Goal: Task Accomplishment & Management: Manage account settings

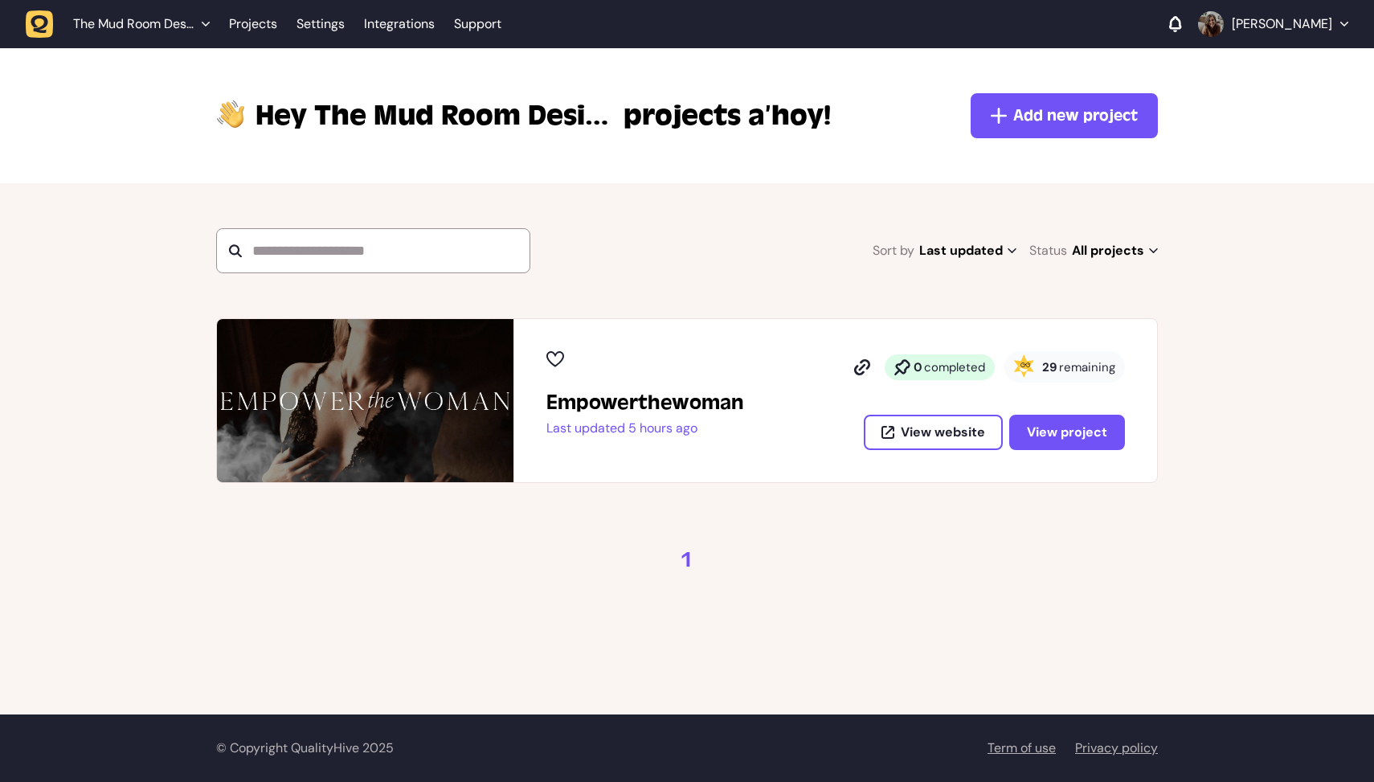
click at [722, 395] on h2 "Empowerthewoman" at bounding box center [645, 403] width 198 height 26
click at [1043, 425] on span "View project" at bounding box center [1067, 431] width 80 height 17
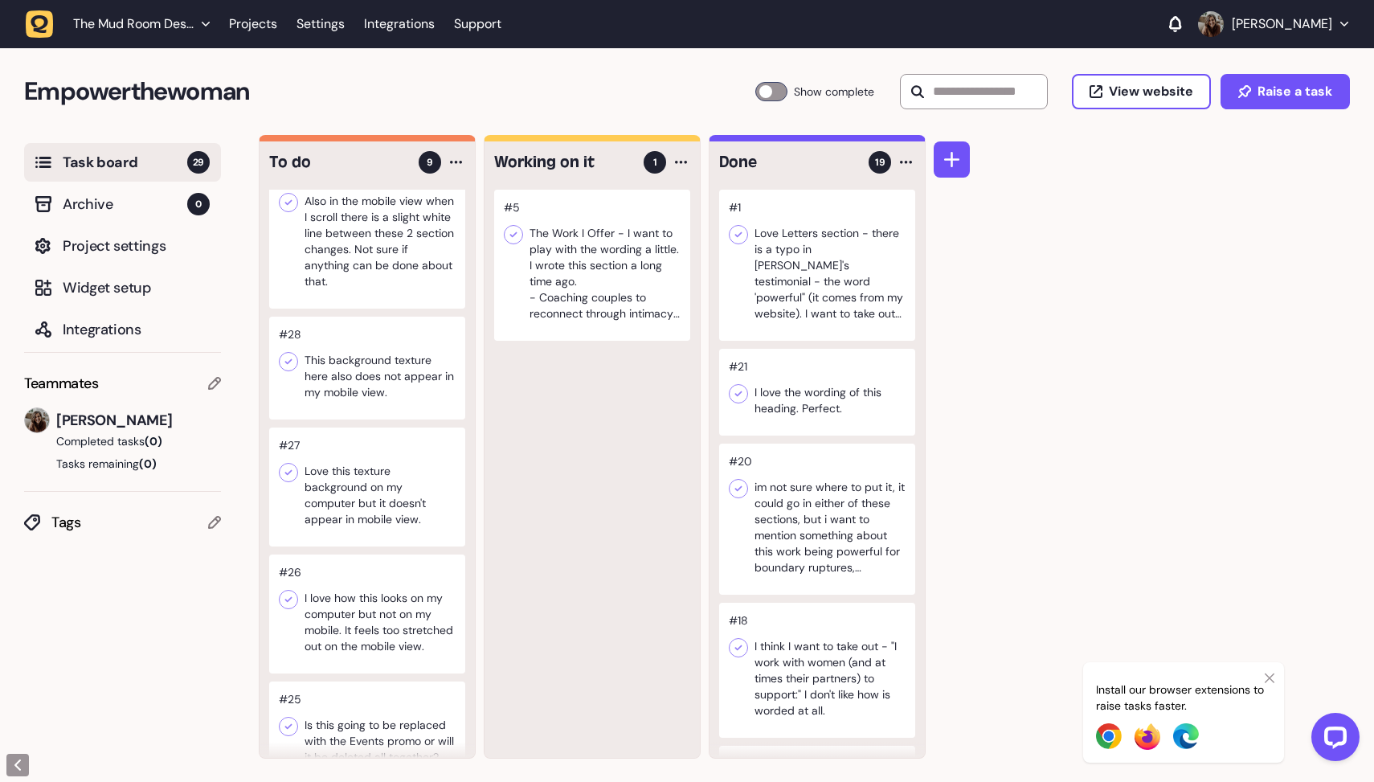
scroll to position [33, 0]
click at [372, 363] on div at bounding box center [367, 367] width 196 height 103
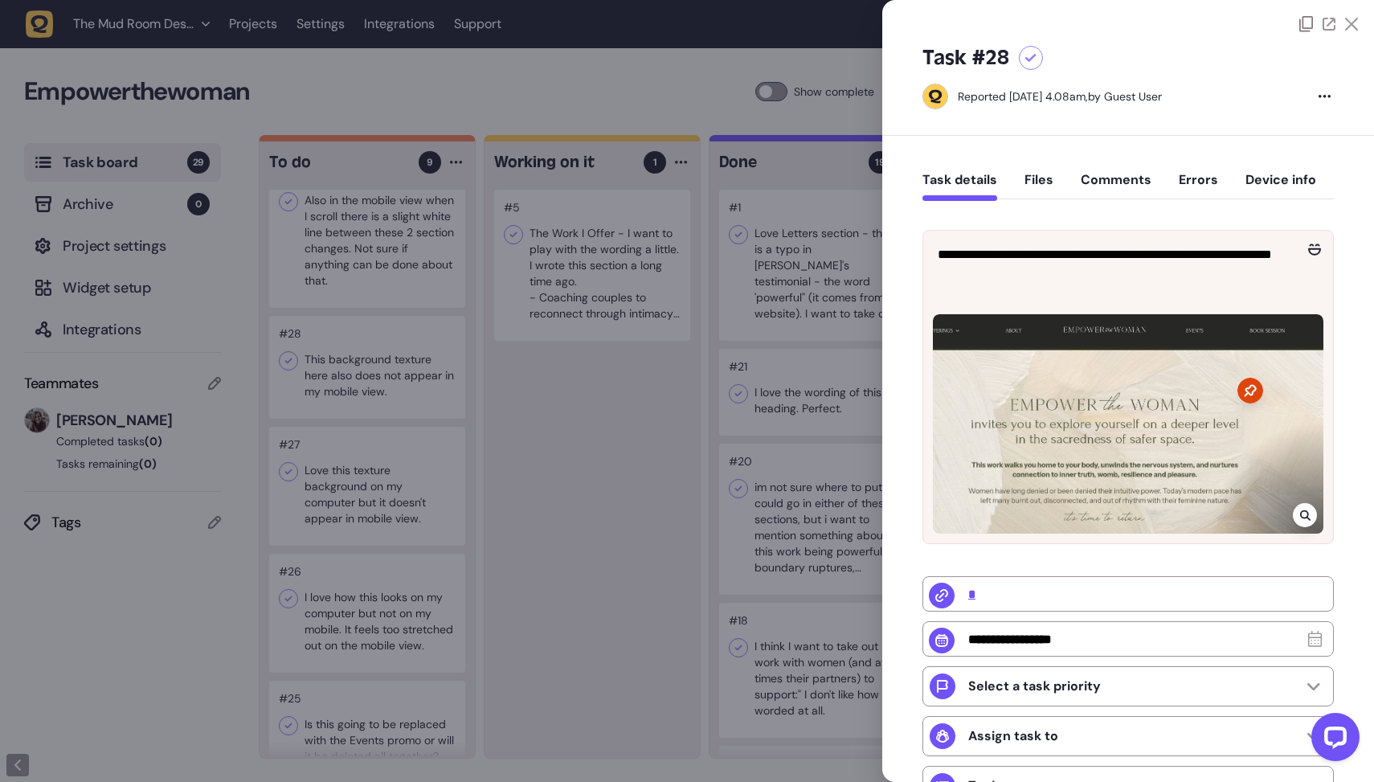
scroll to position [219, 0]
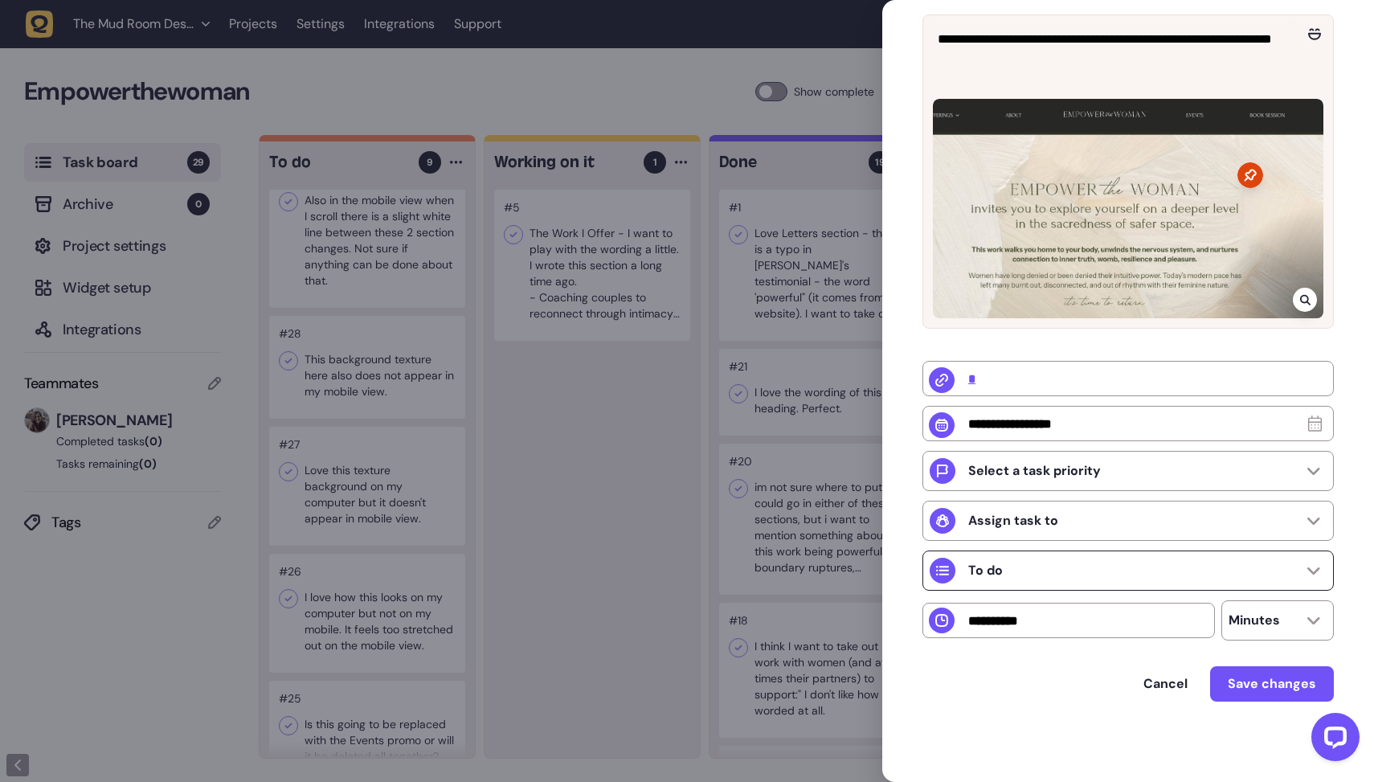
click at [1104, 574] on div "To do" at bounding box center [1127, 570] width 411 height 40
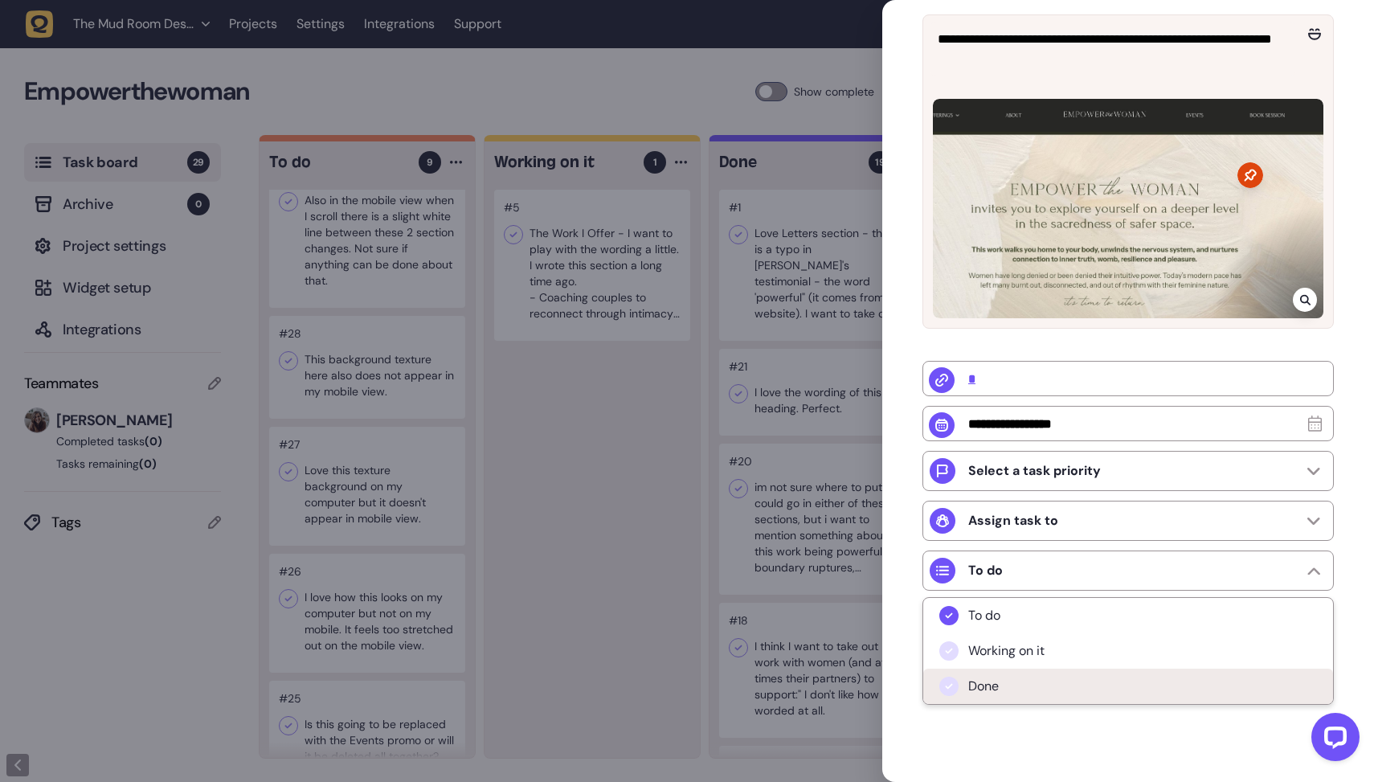
click at [1004, 685] on li "Done" at bounding box center [1128, 686] width 410 height 35
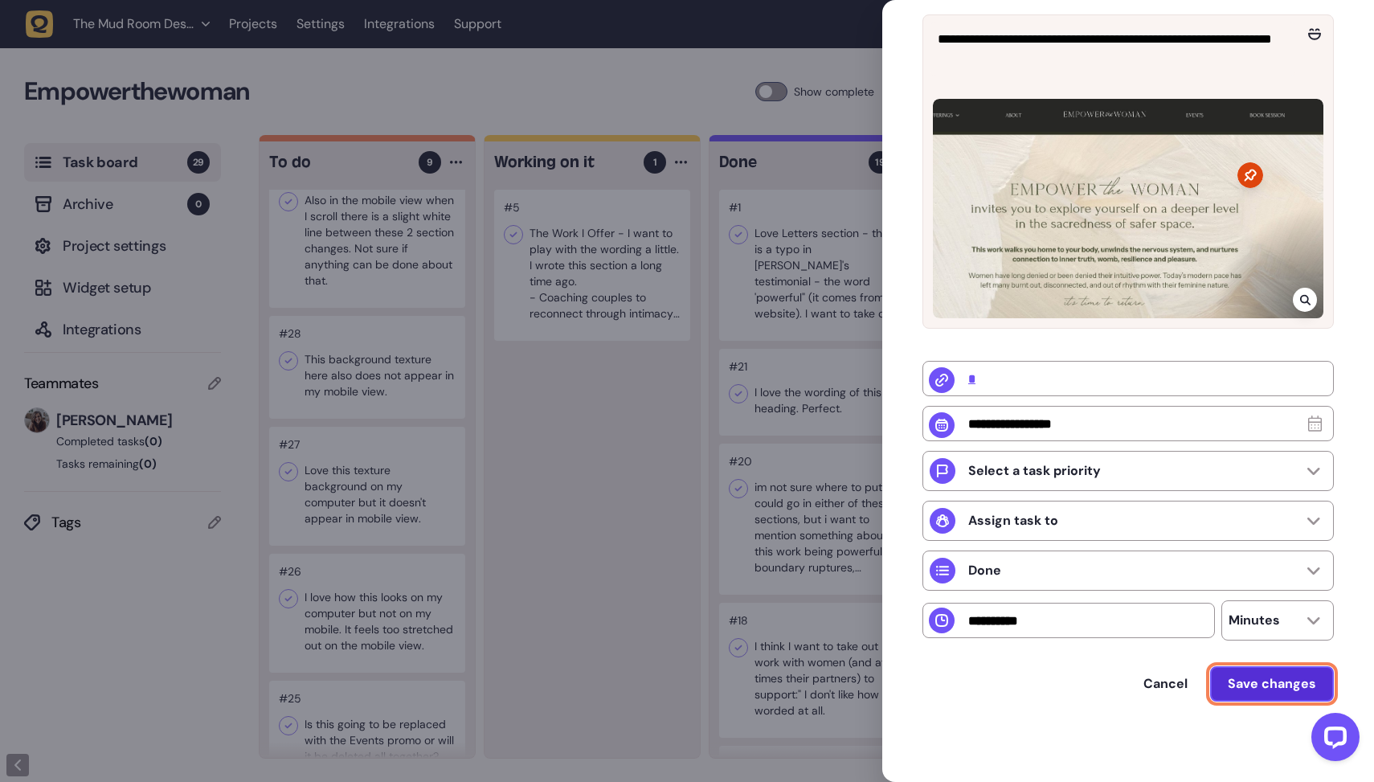
click at [1251, 683] on span "Save changes" at bounding box center [1272, 683] width 88 height 17
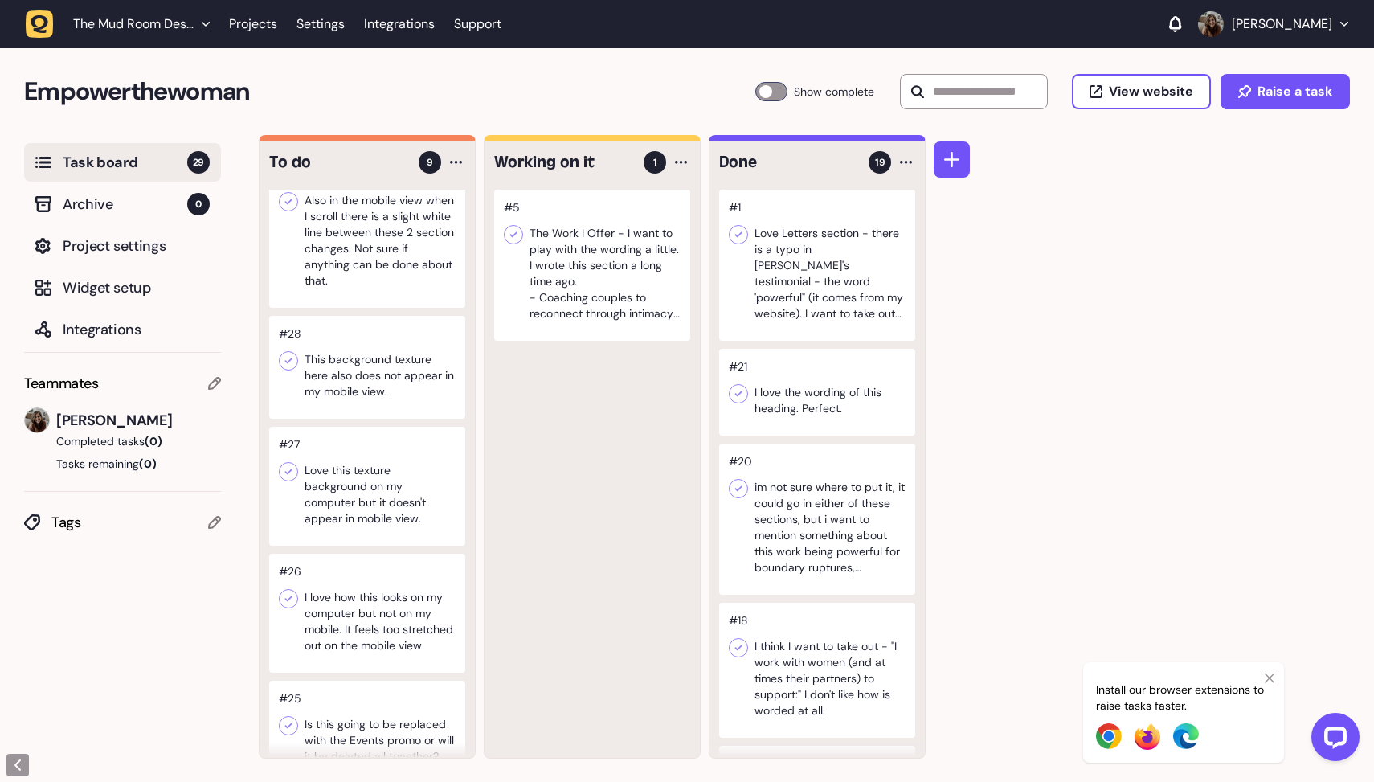
click at [357, 376] on div at bounding box center [367, 367] width 196 height 103
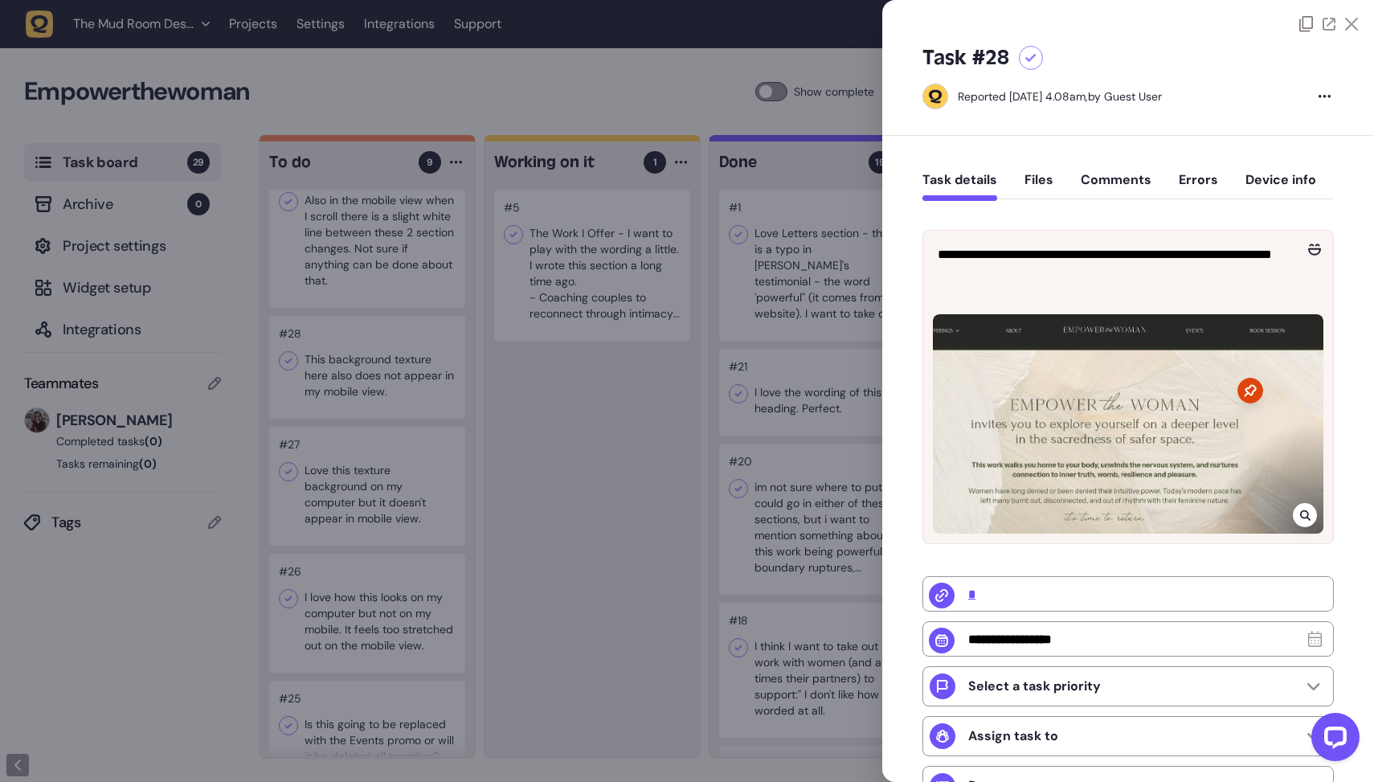
click at [353, 372] on div at bounding box center [687, 391] width 1374 height 782
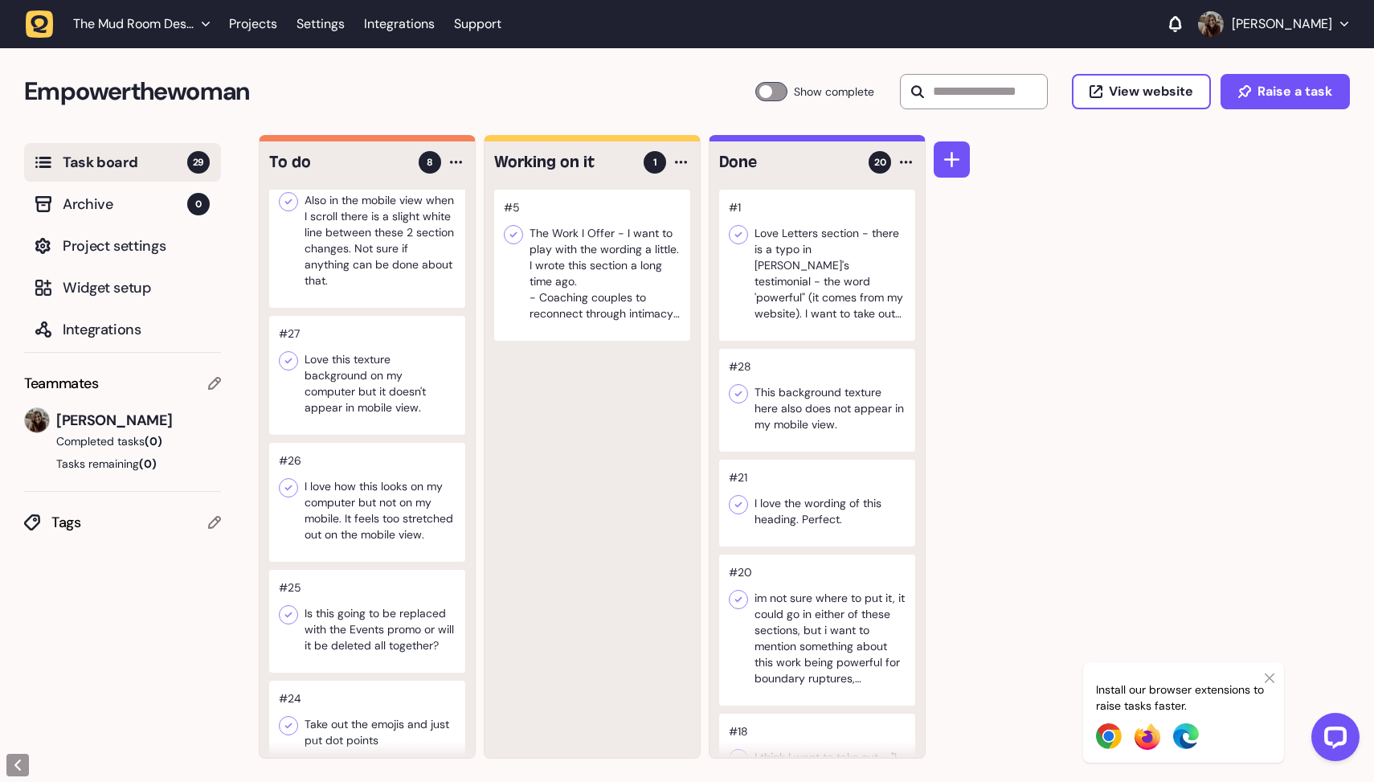
click at [374, 389] on div at bounding box center [367, 375] width 196 height 119
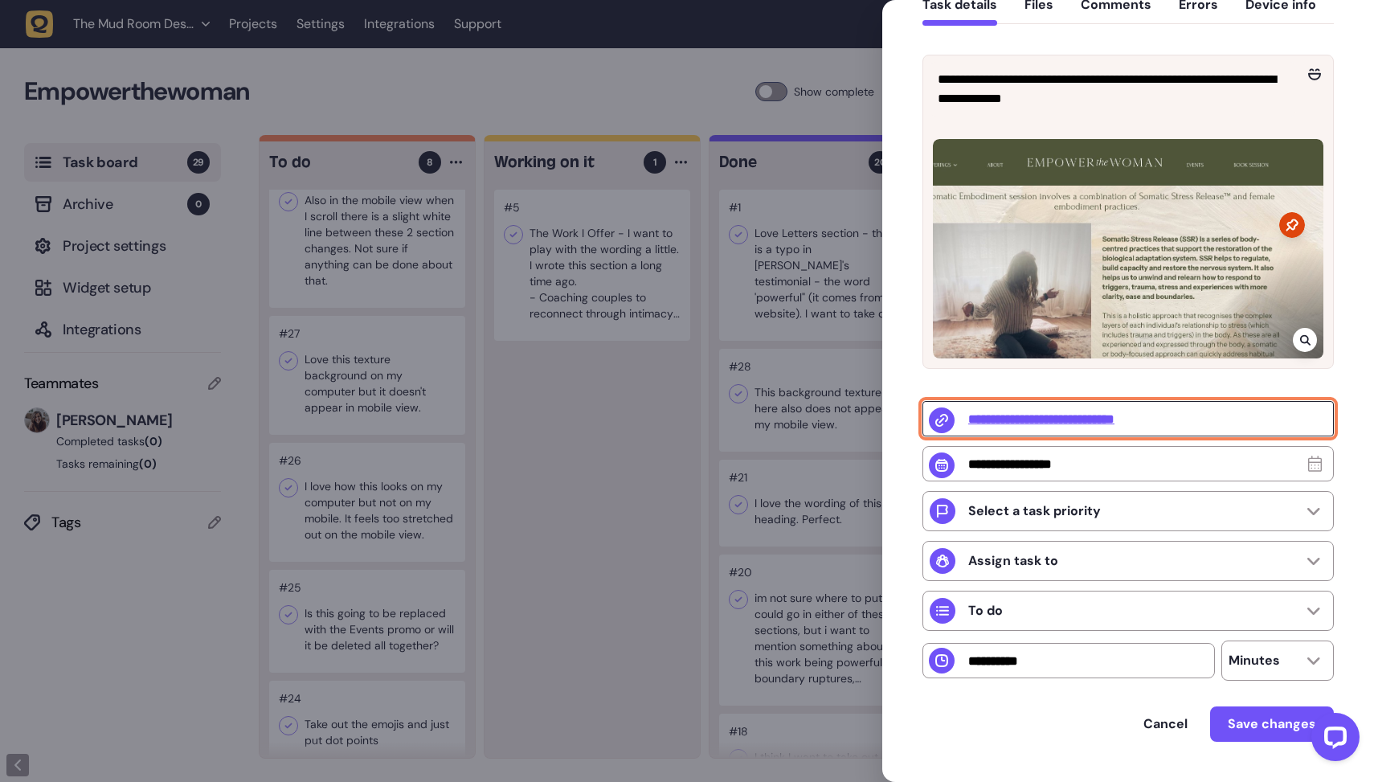
scroll to position [176, 0]
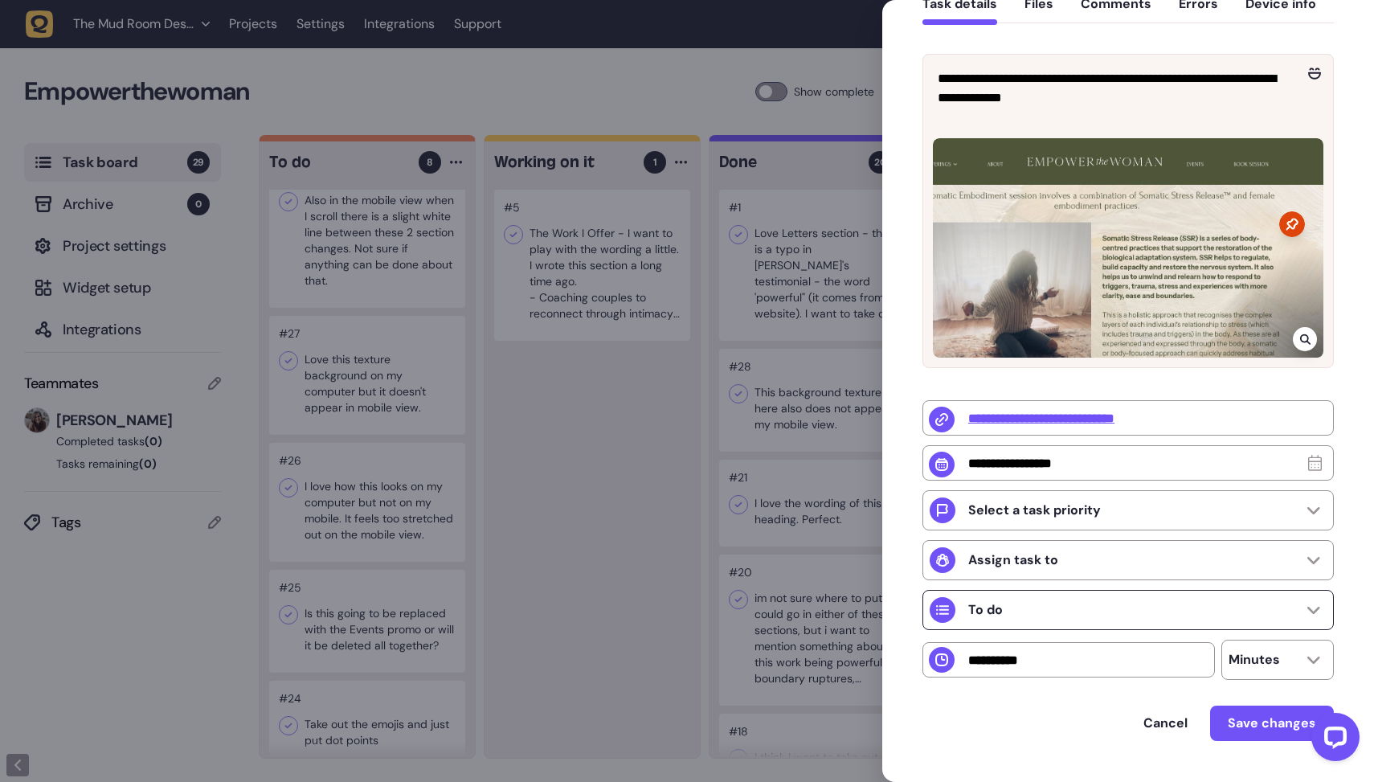
click at [1013, 616] on div "To do" at bounding box center [1127, 610] width 411 height 40
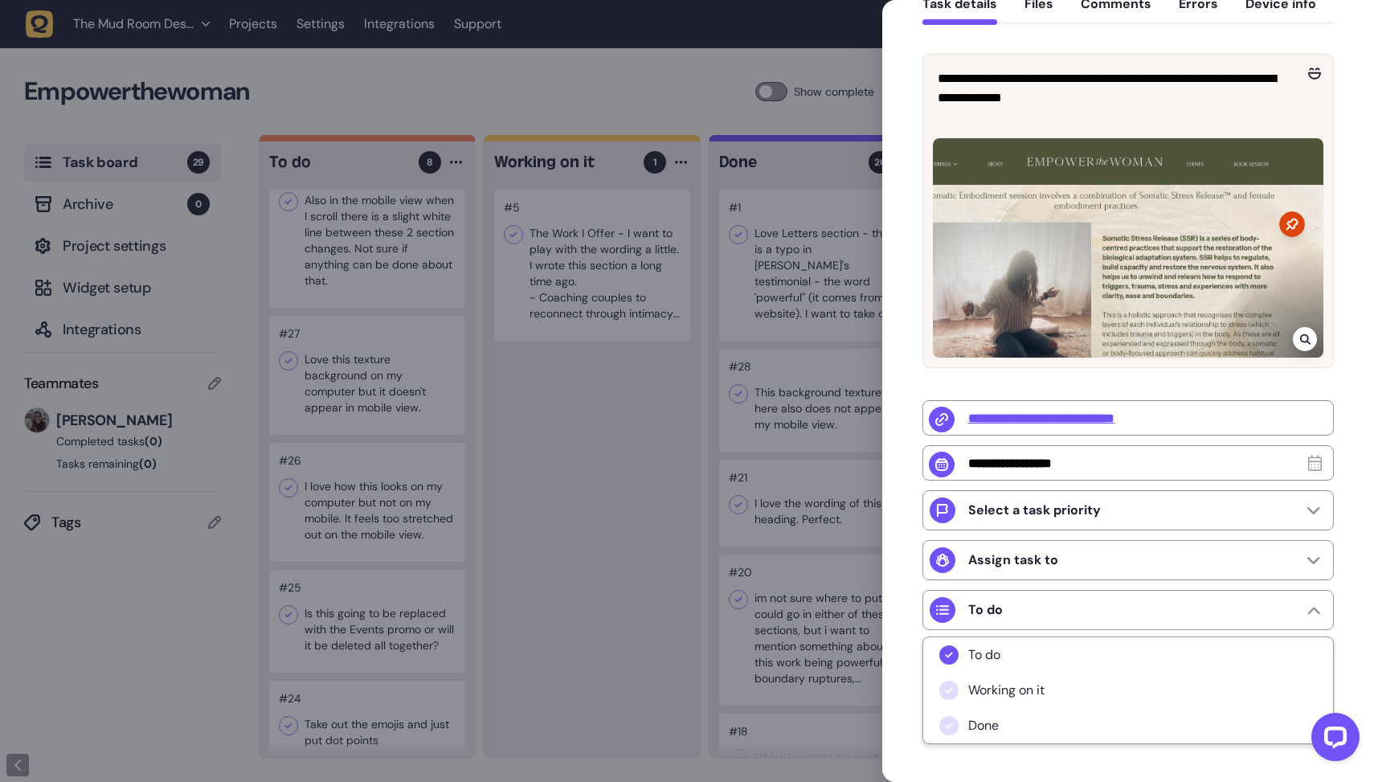
click at [985, 754] on div "Cancel Save changes" at bounding box center [1127, 743] width 411 height 76
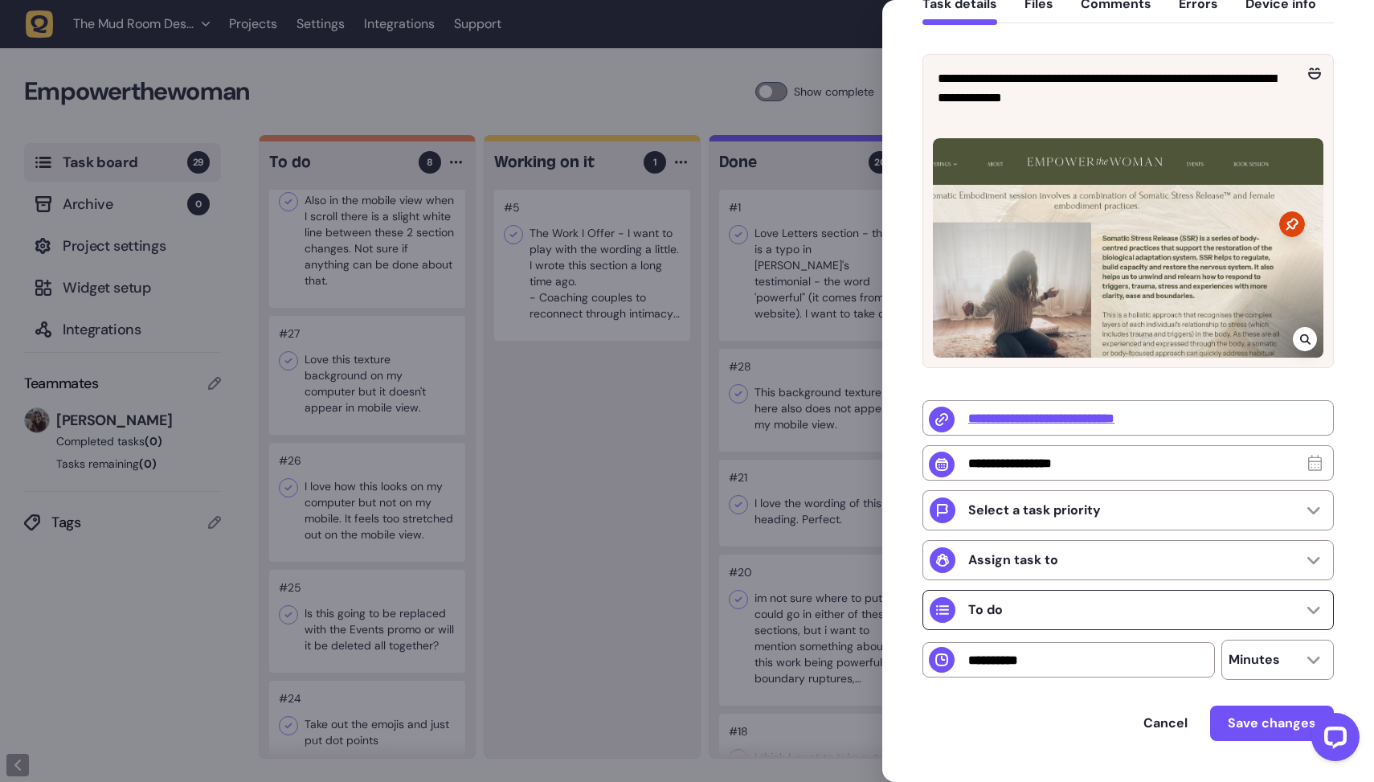
click at [991, 607] on p "To do" at bounding box center [985, 610] width 35 height 16
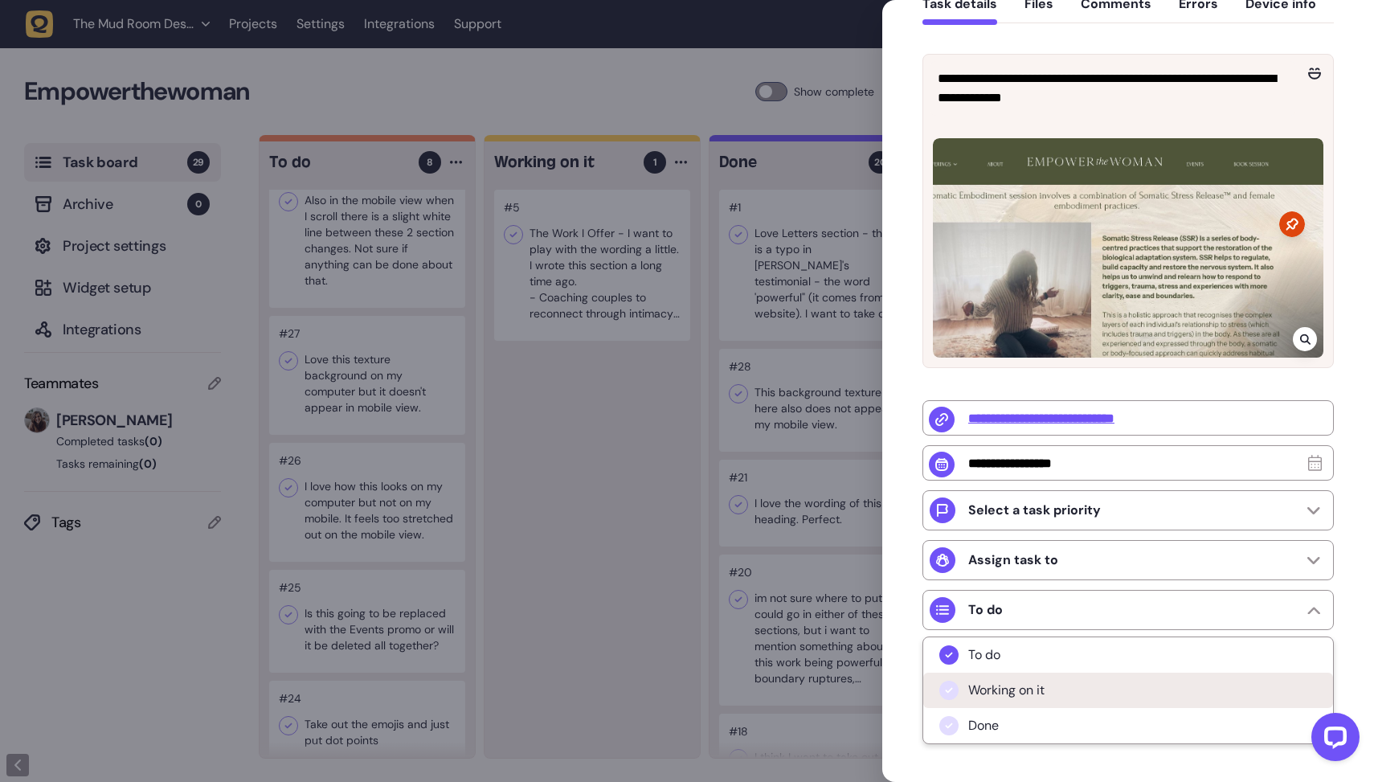
click at [987, 708] on li "Working on it" at bounding box center [1128, 690] width 410 height 35
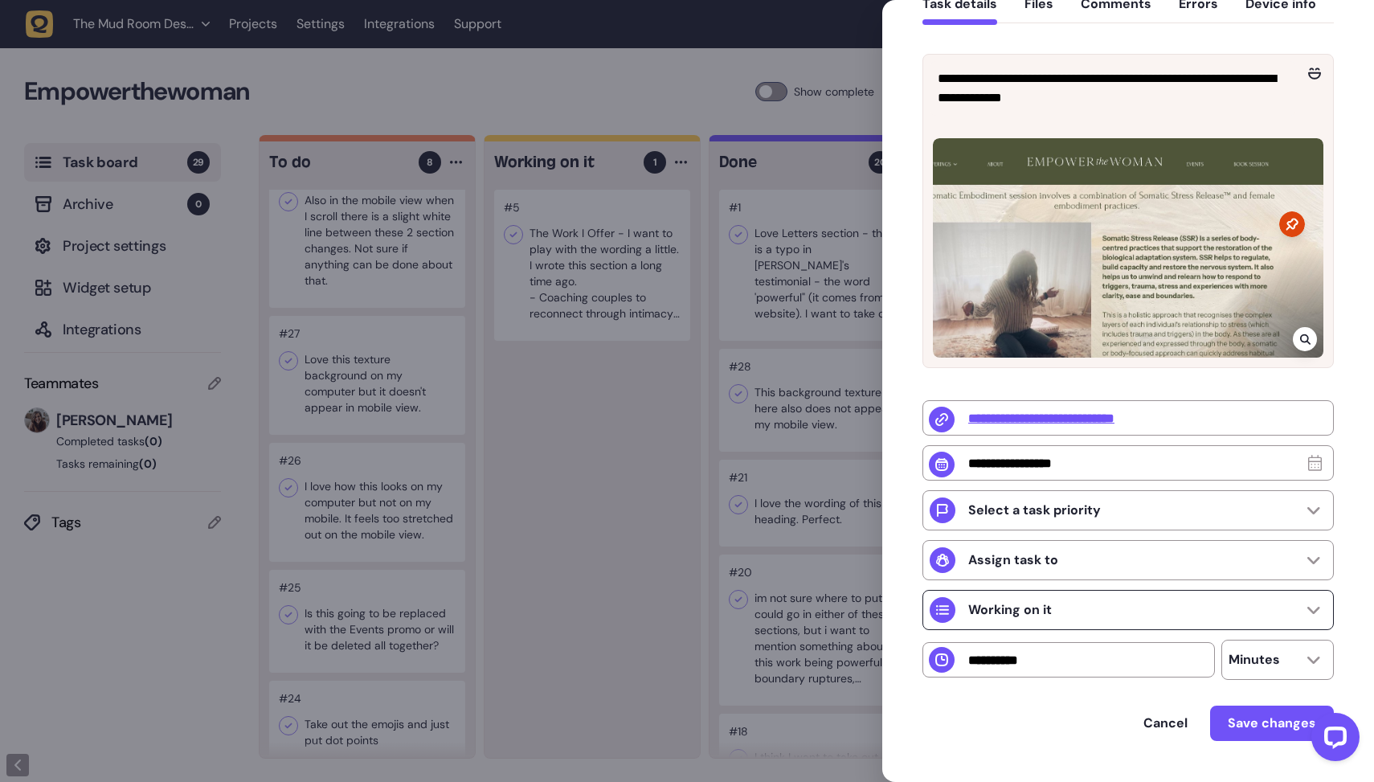
click at [990, 623] on div "Working on it" at bounding box center [991, 610] width 122 height 26
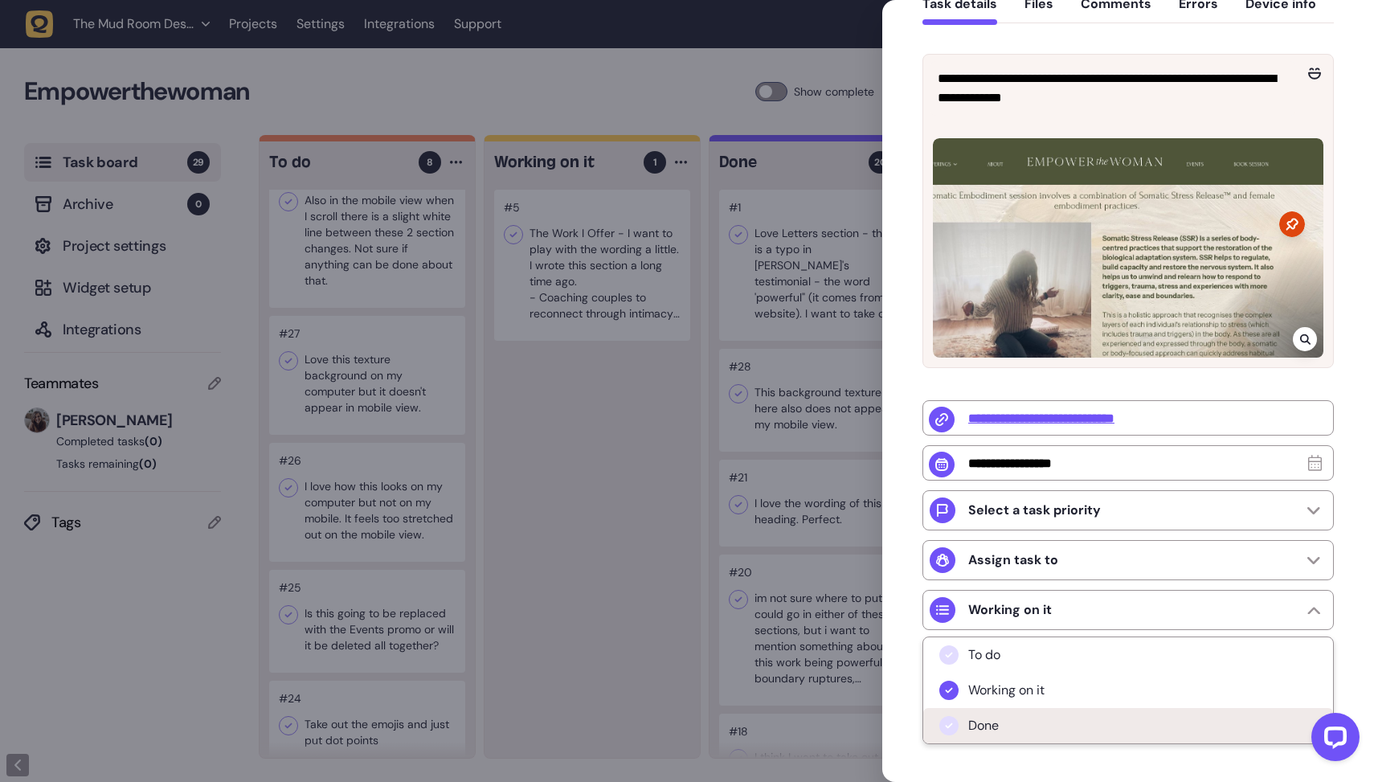
click at [987, 734] on span "Done" at bounding box center [983, 726] width 31 height 16
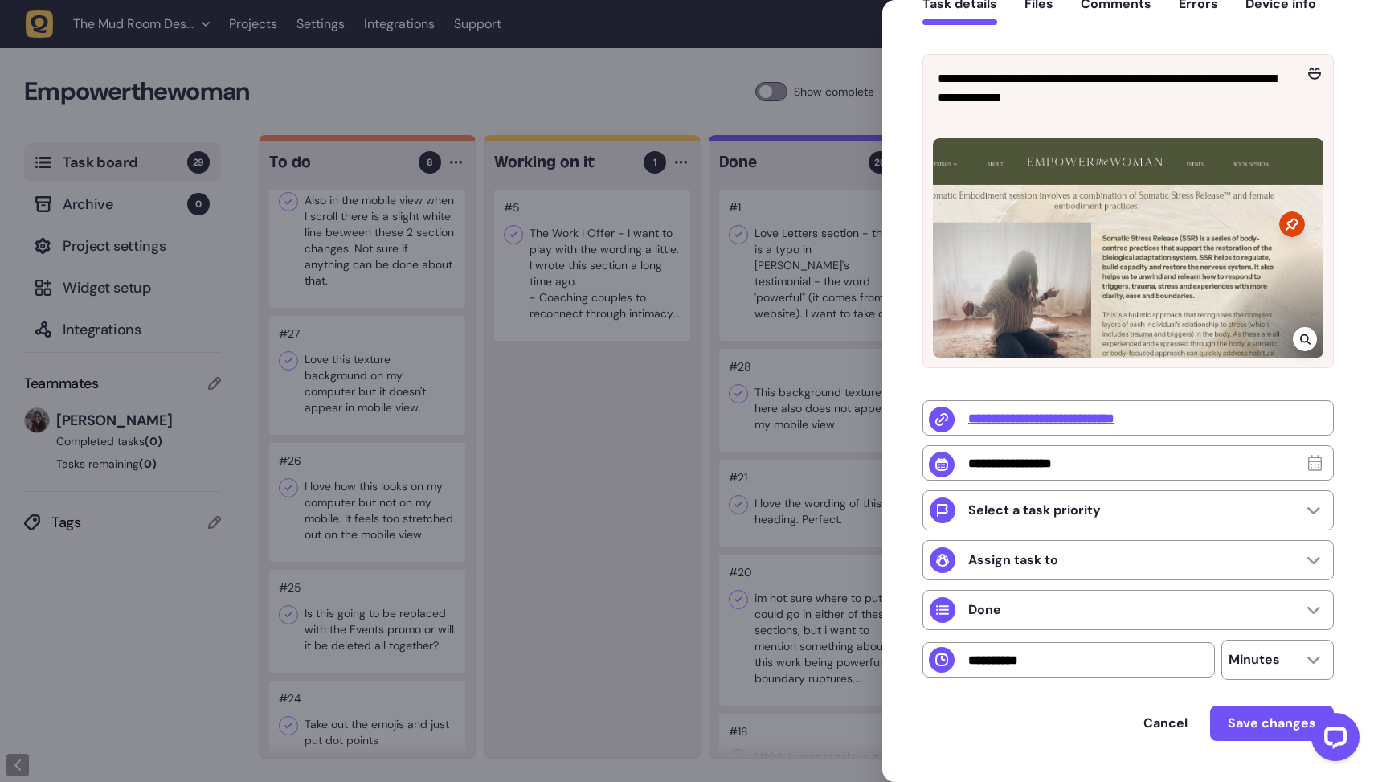
click at [599, 587] on div at bounding box center [687, 391] width 1374 height 782
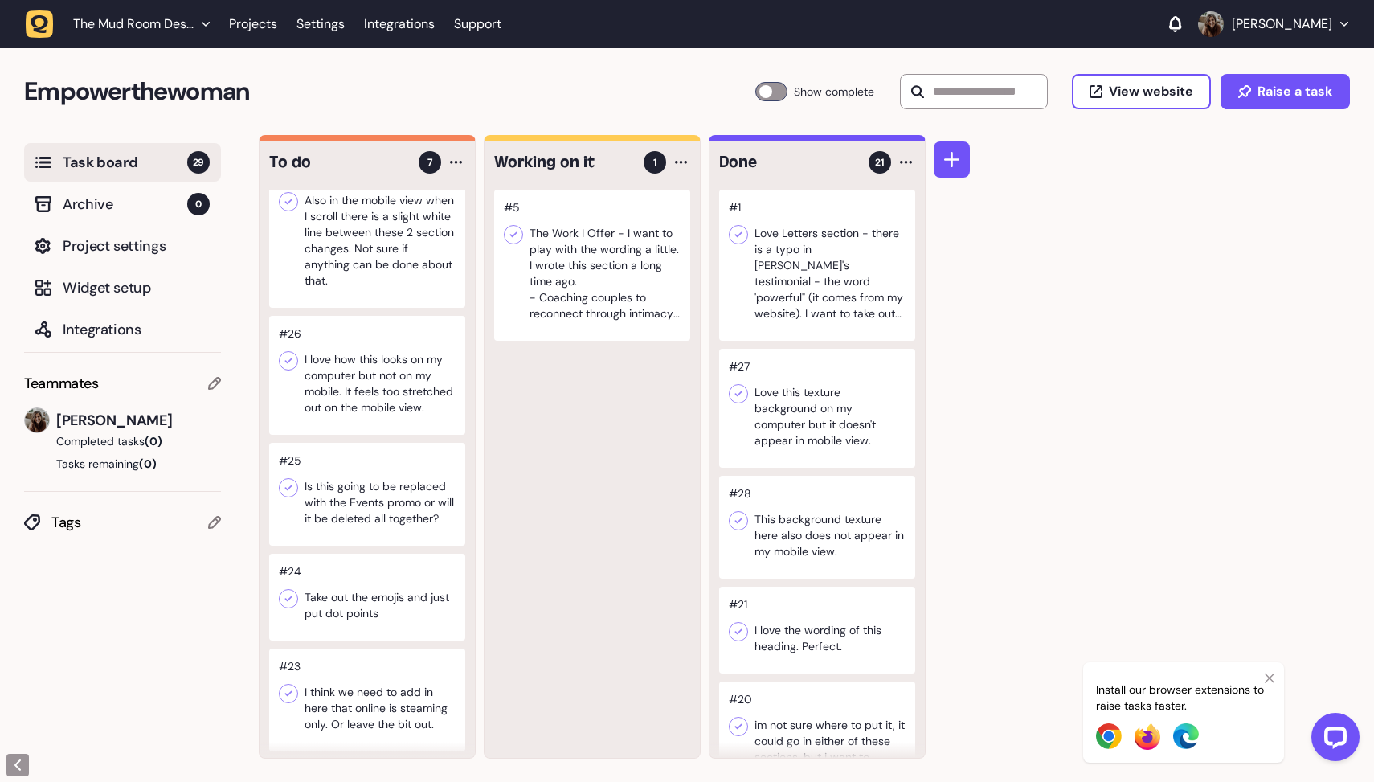
click at [379, 409] on div at bounding box center [367, 375] width 196 height 119
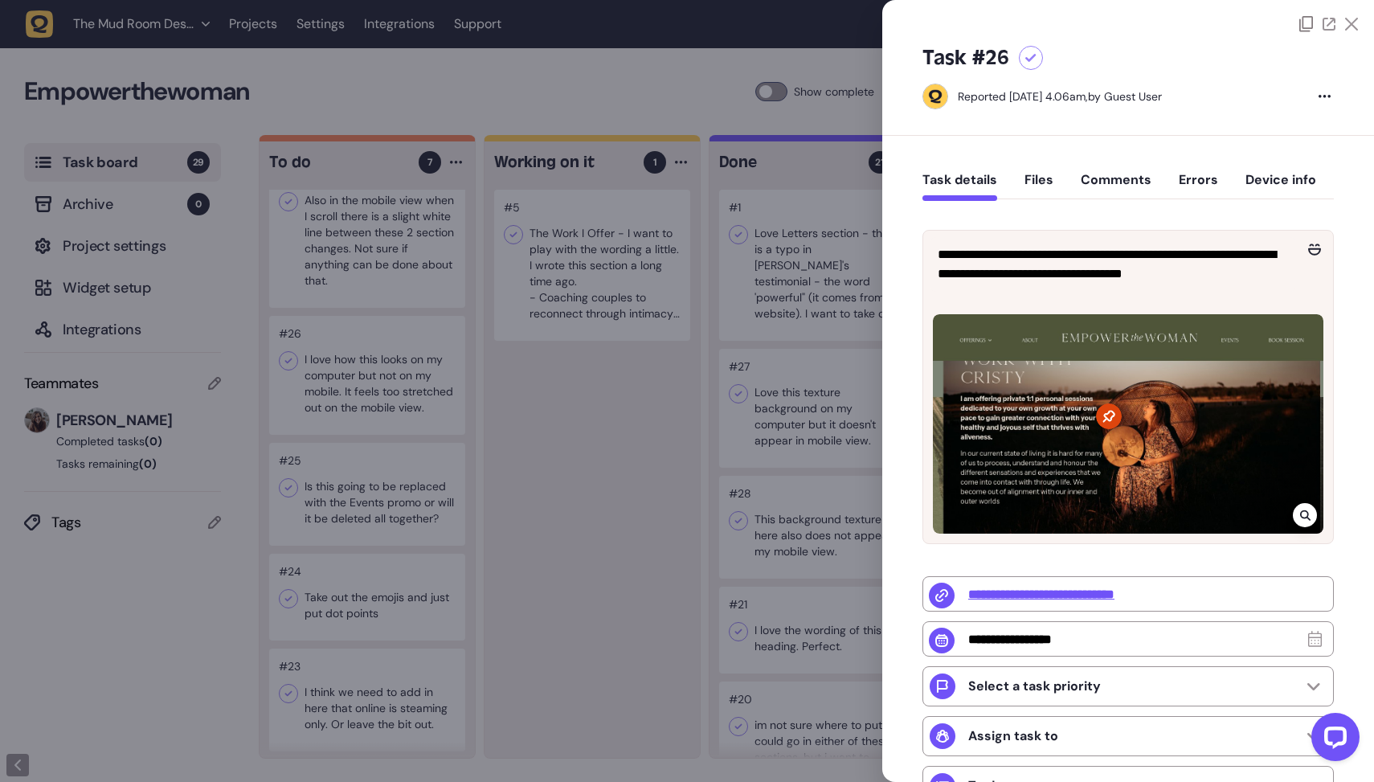
click at [530, 393] on div at bounding box center [687, 391] width 1374 height 782
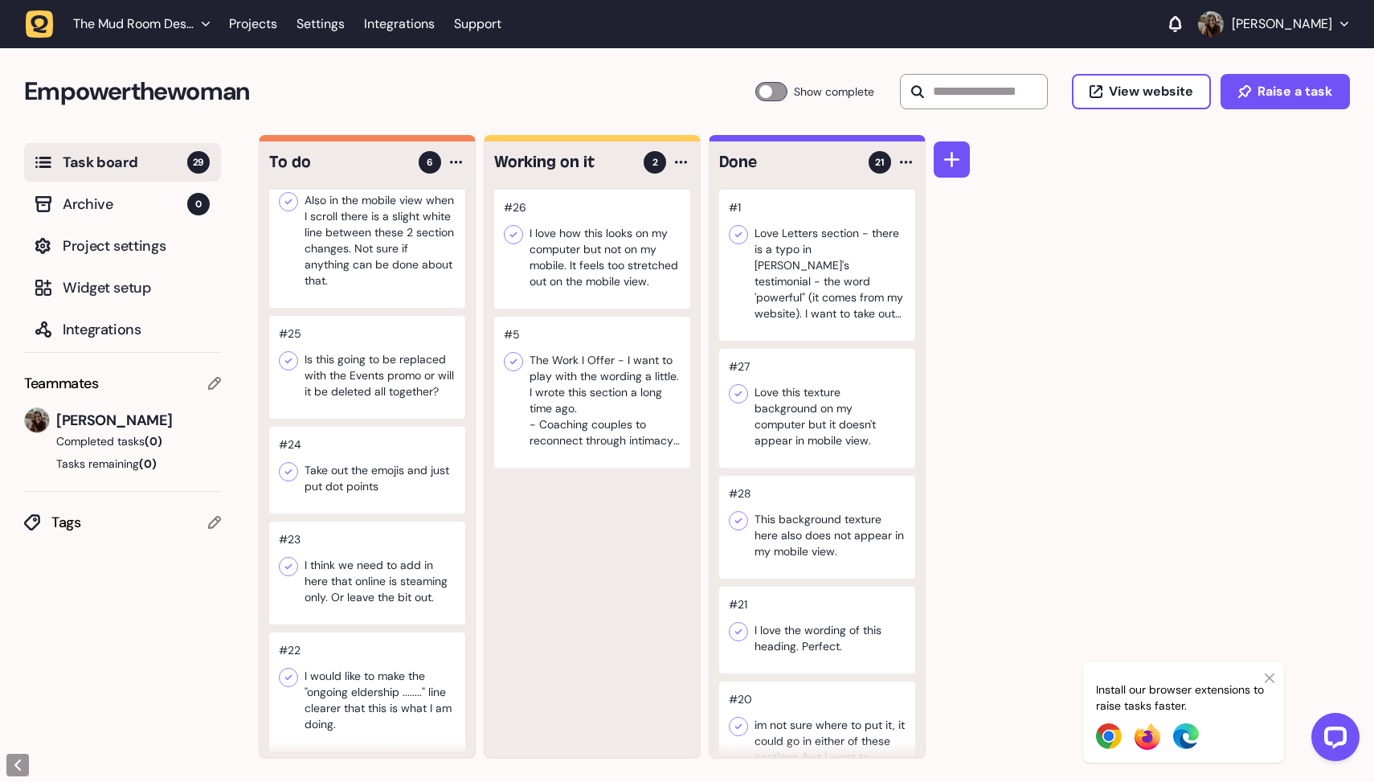
click at [415, 271] on div at bounding box center [367, 232] width 196 height 151
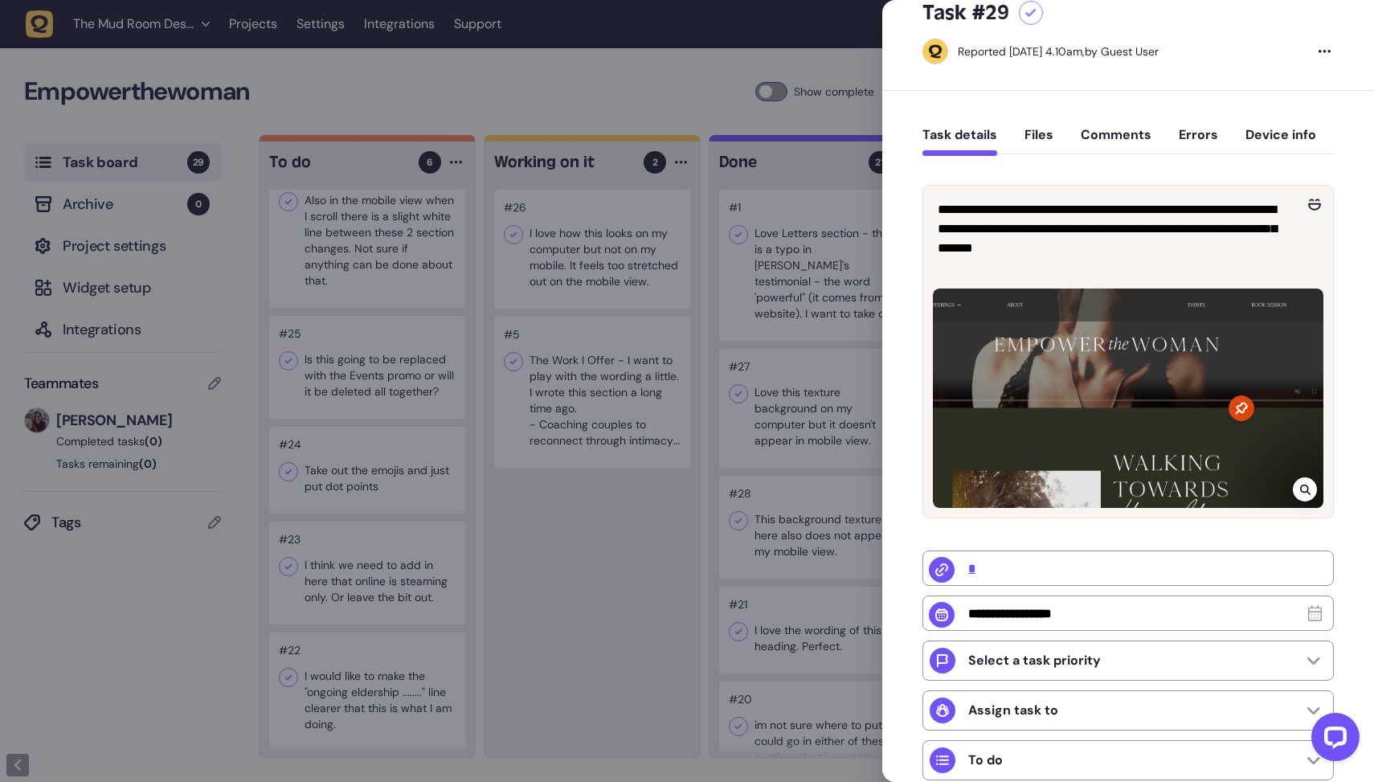
scroll to position [51, 0]
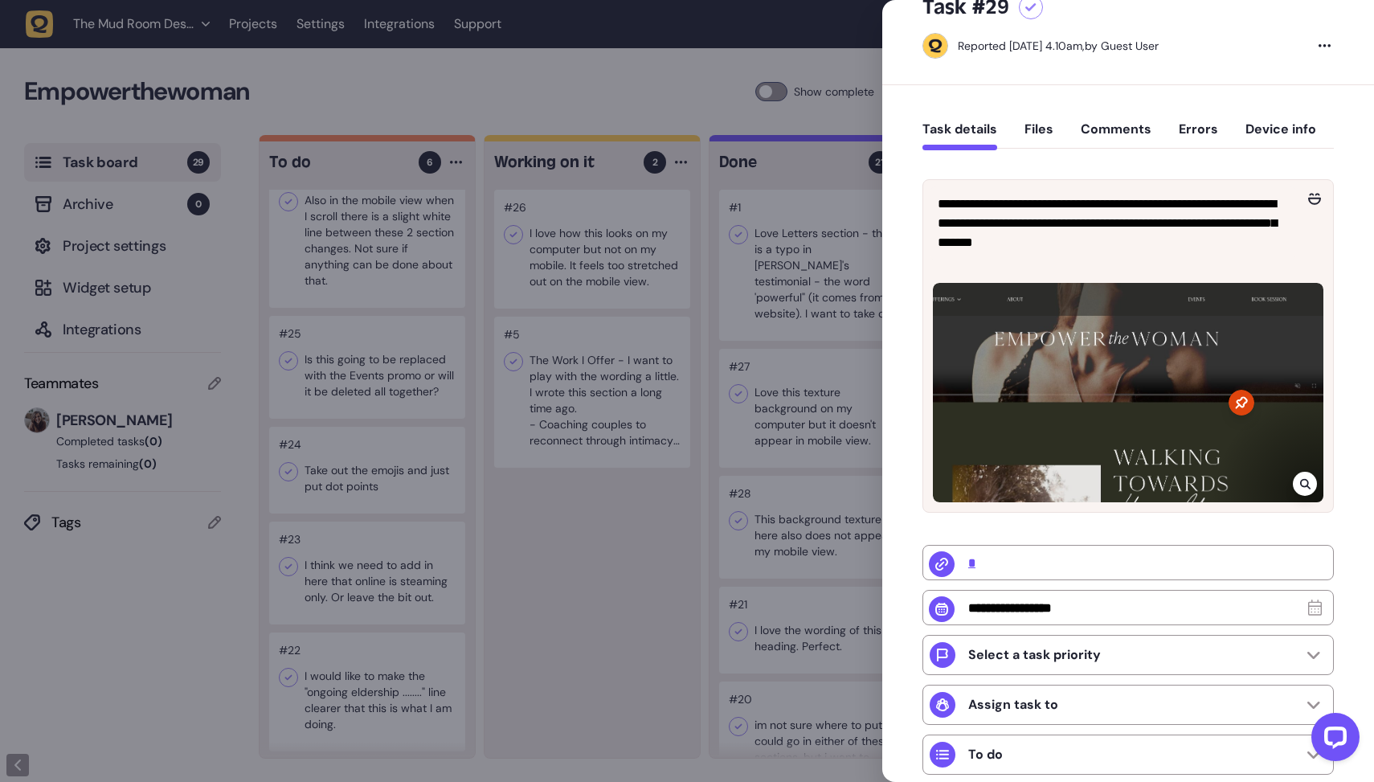
click at [1165, 419] on div at bounding box center [1128, 392] width 390 height 219
click at [1306, 477] on div at bounding box center [1305, 484] width 24 height 24
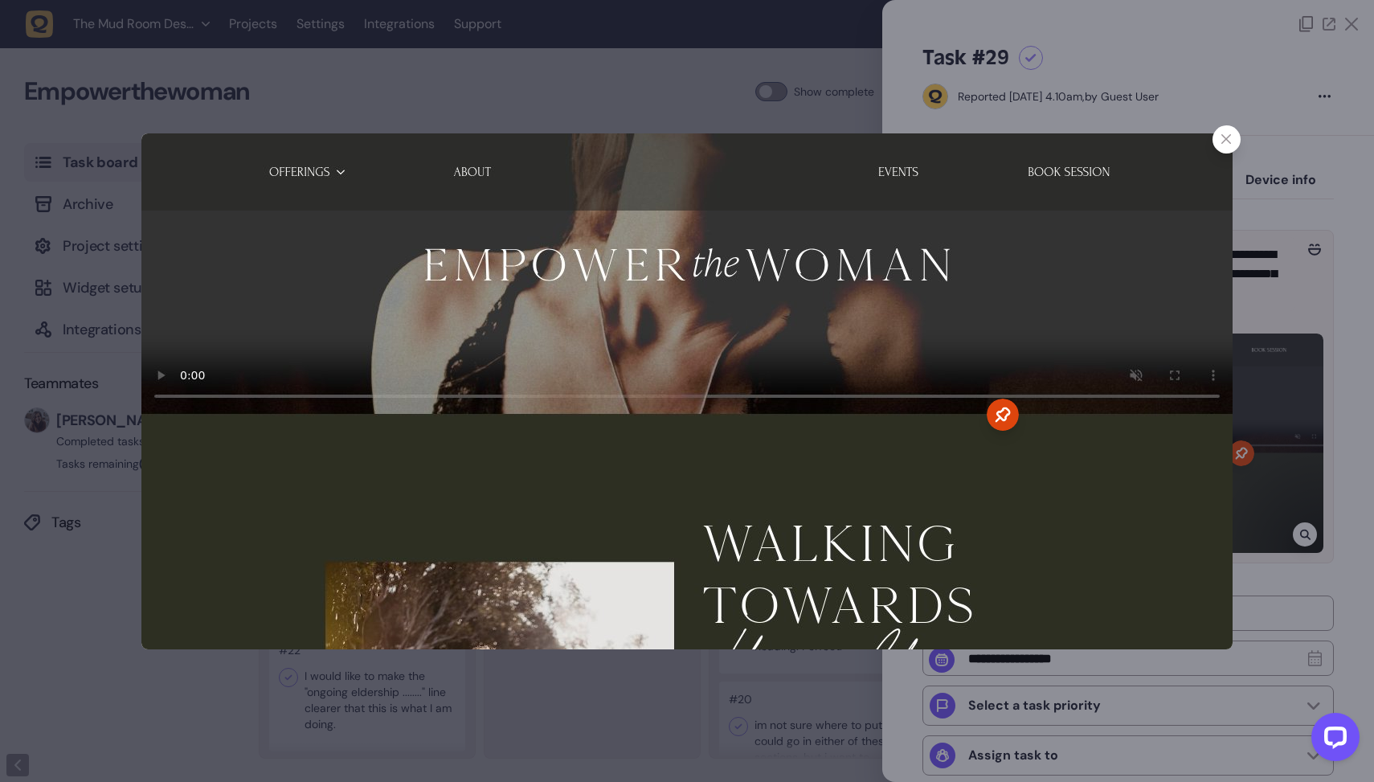
click at [875, 435] on img at bounding box center [686, 391] width 1091 height 516
click at [1227, 137] on icon at bounding box center [1226, 139] width 10 height 10
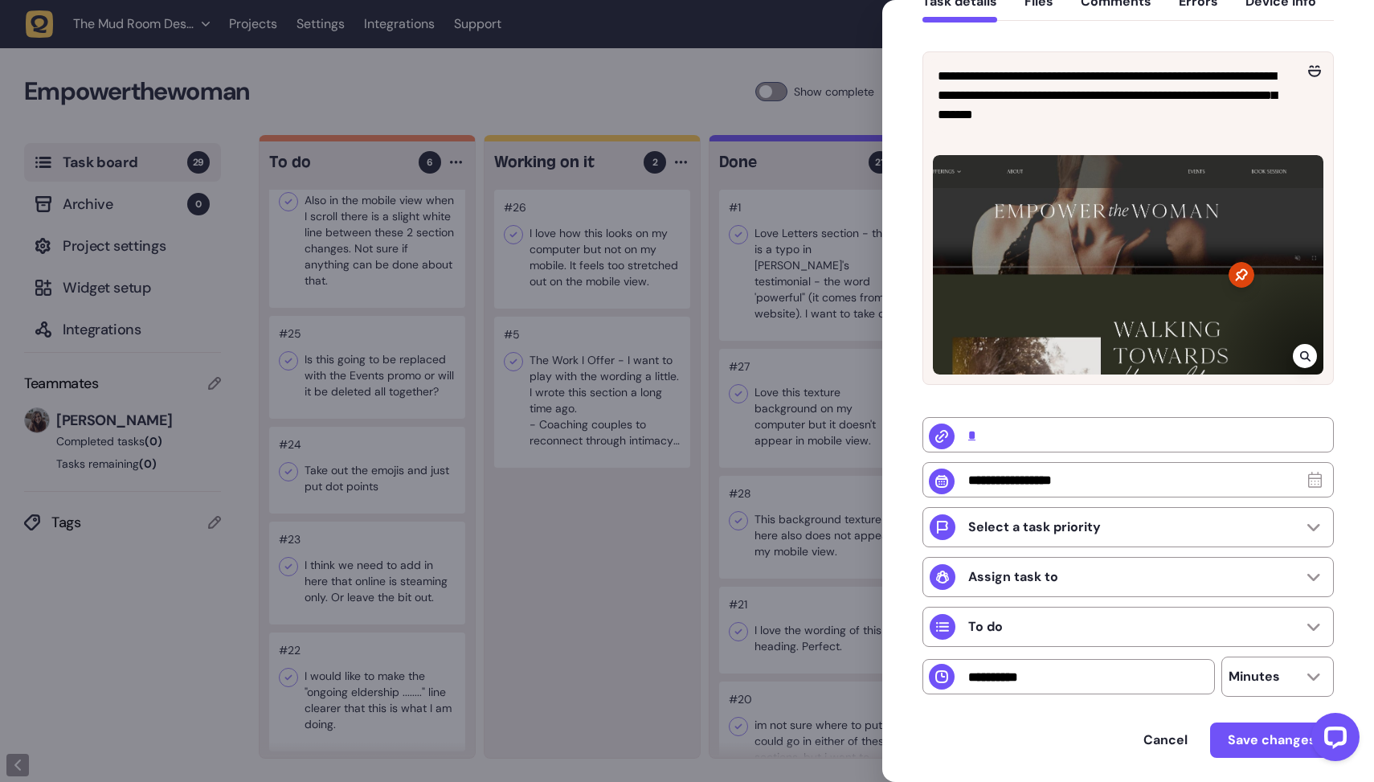
scroll to position [239, 0]
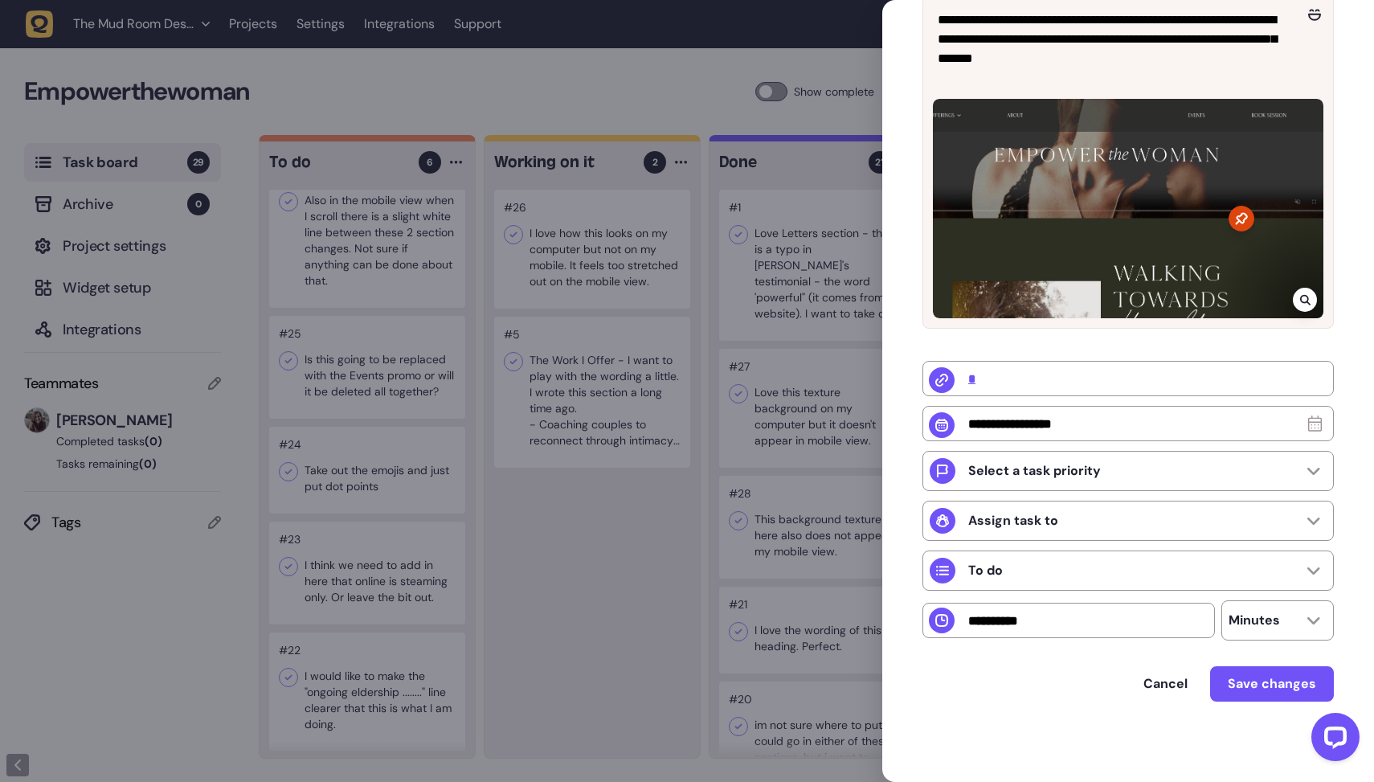
click at [640, 509] on div at bounding box center [687, 391] width 1374 height 782
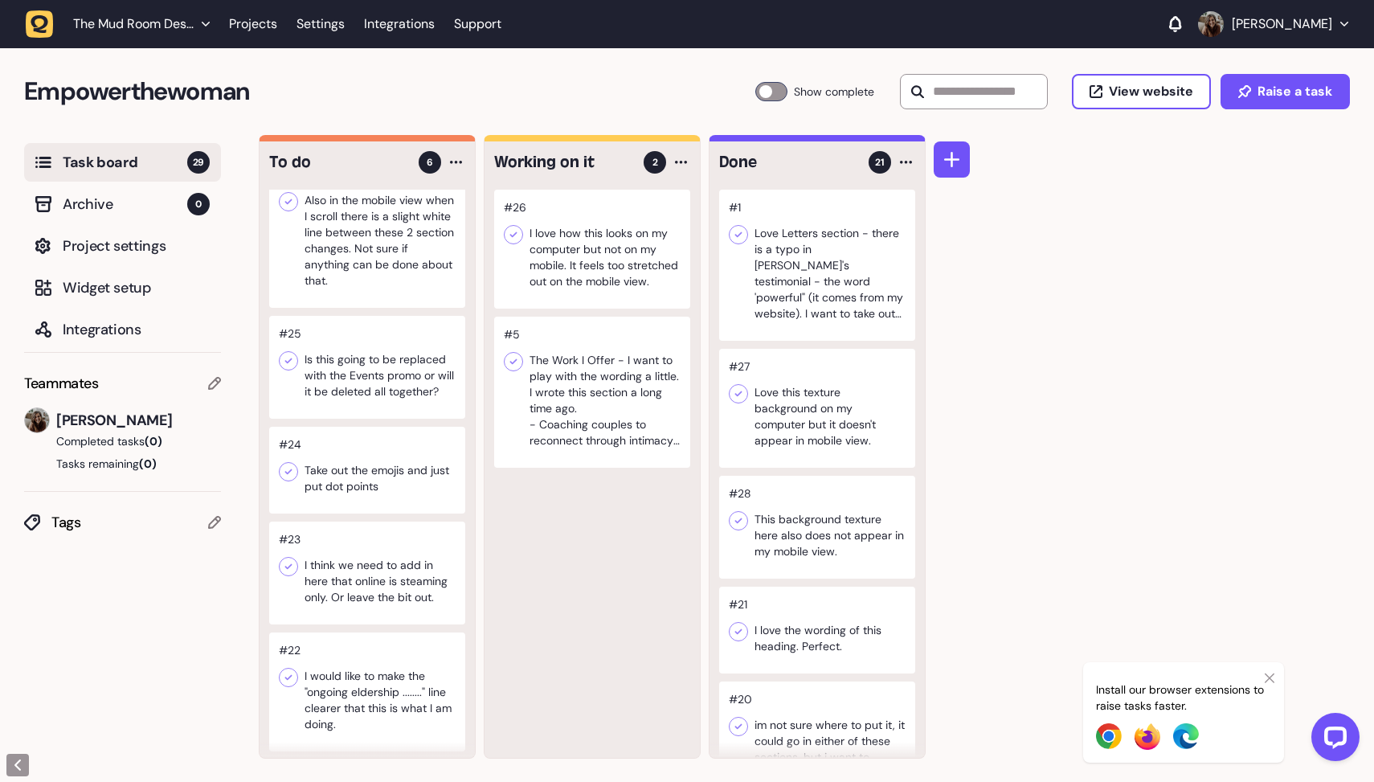
click at [361, 338] on div at bounding box center [367, 367] width 196 height 103
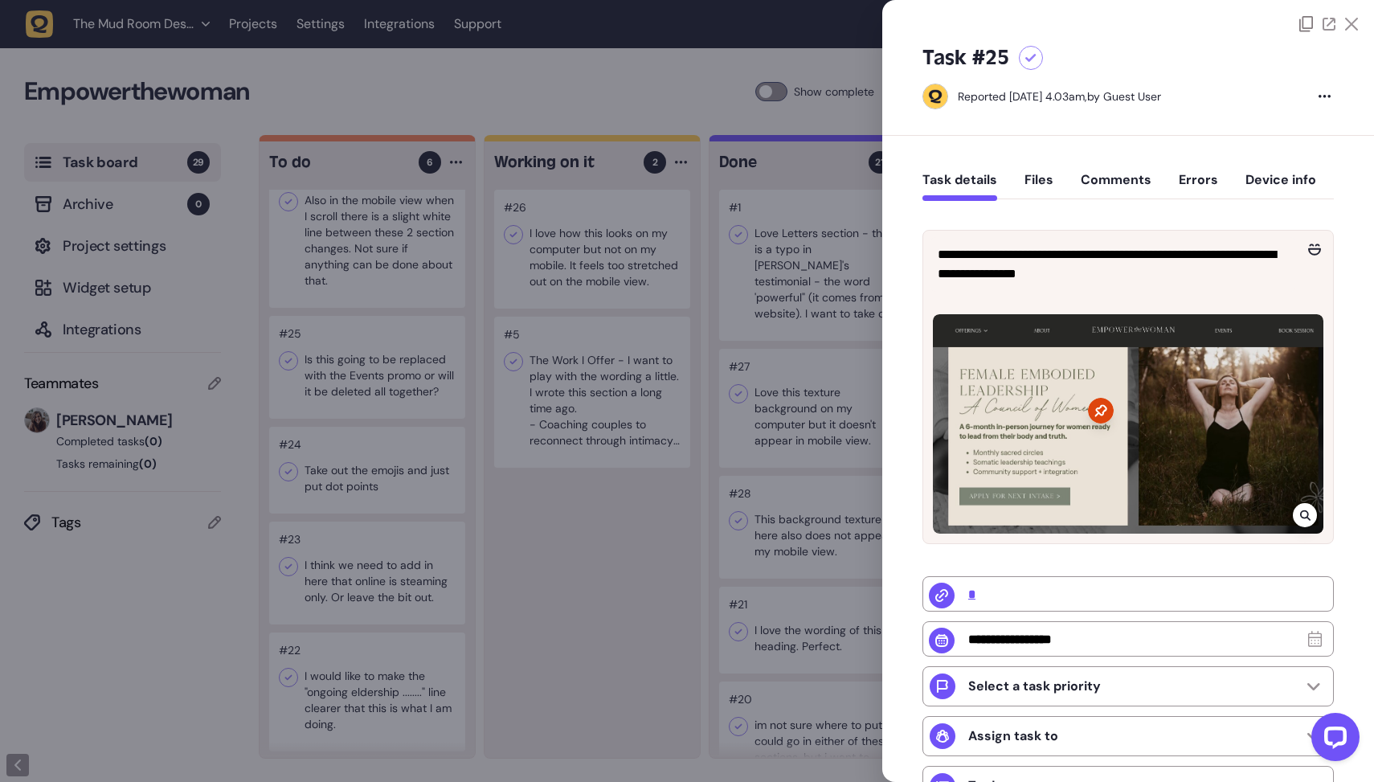
click at [541, 486] on div at bounding box center [687, 391] width 1374 height 782
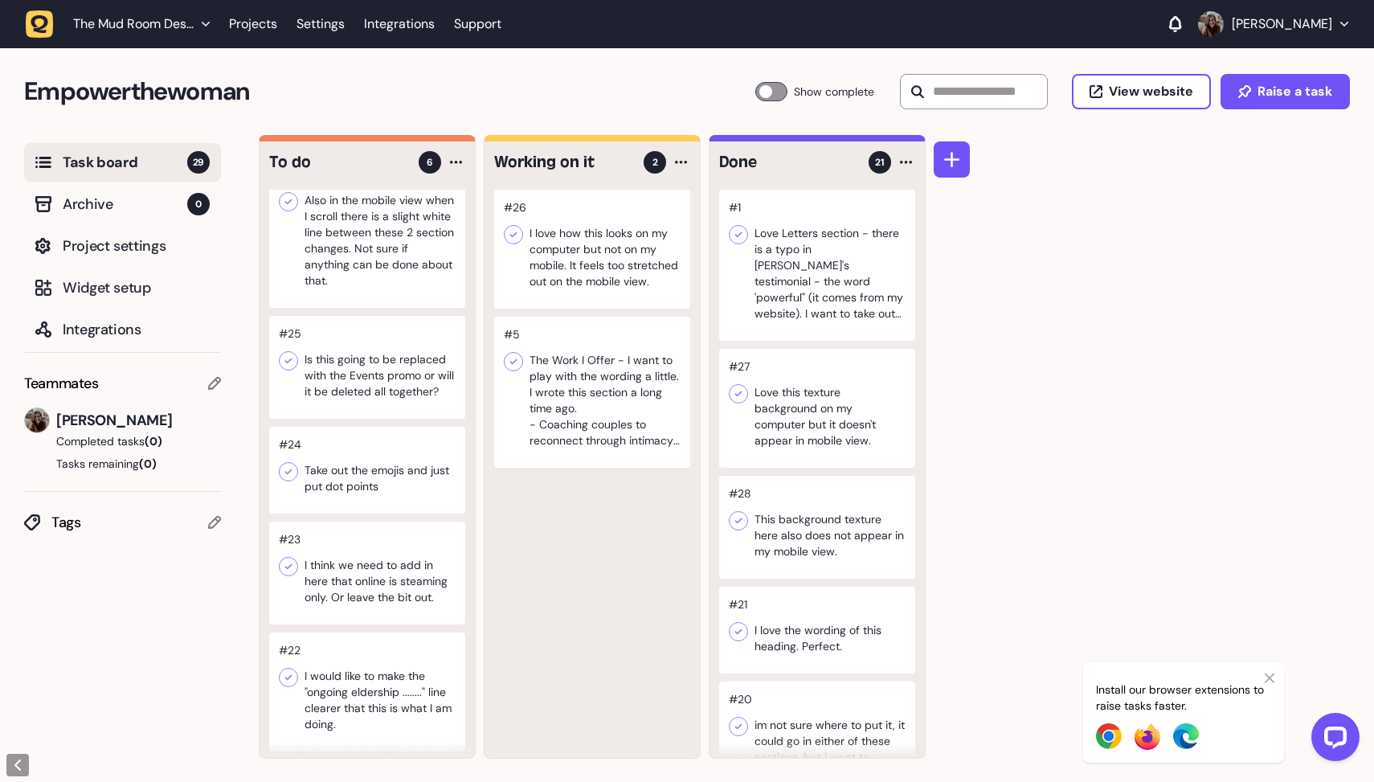
click at [389, 487] on div at bounding box center [367, 470] width 196 height 87
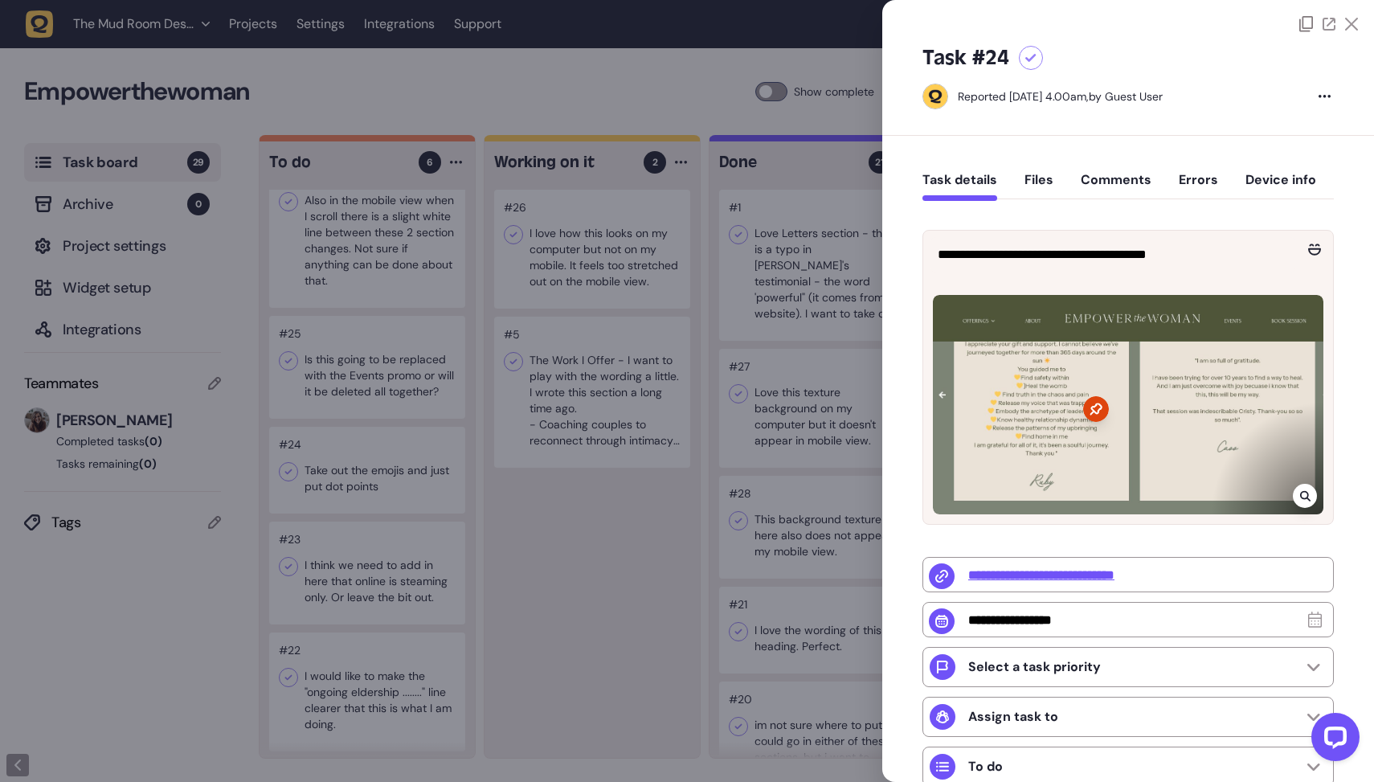
click at [624, 583] on div at bounding box center [687, 391] width 1374 height 782
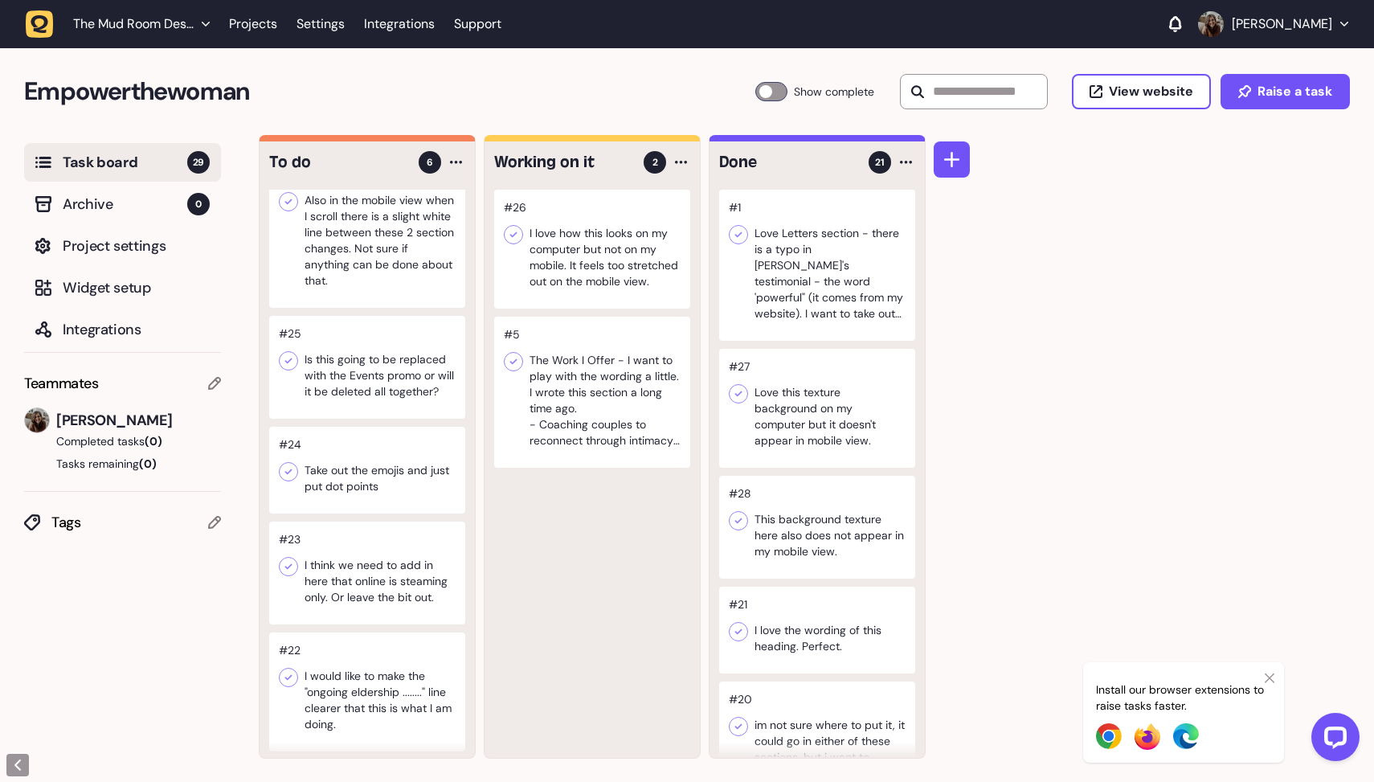
drag, startPoint x: 386, startPoint y: 496, endPoint x: 649, endPoint y: 0, distance: 561.1
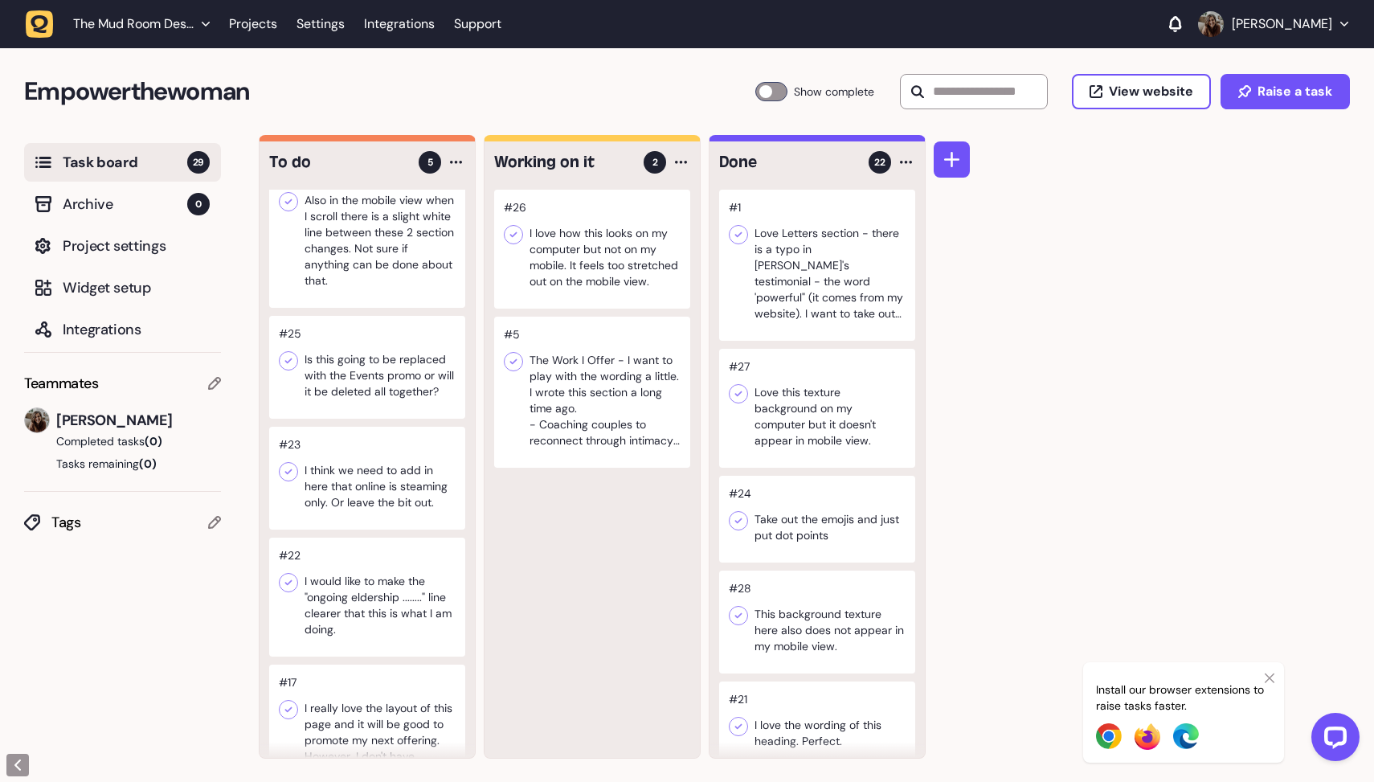
click at [415, 479] on div at bounding box center [367, 478] width 196 height 103
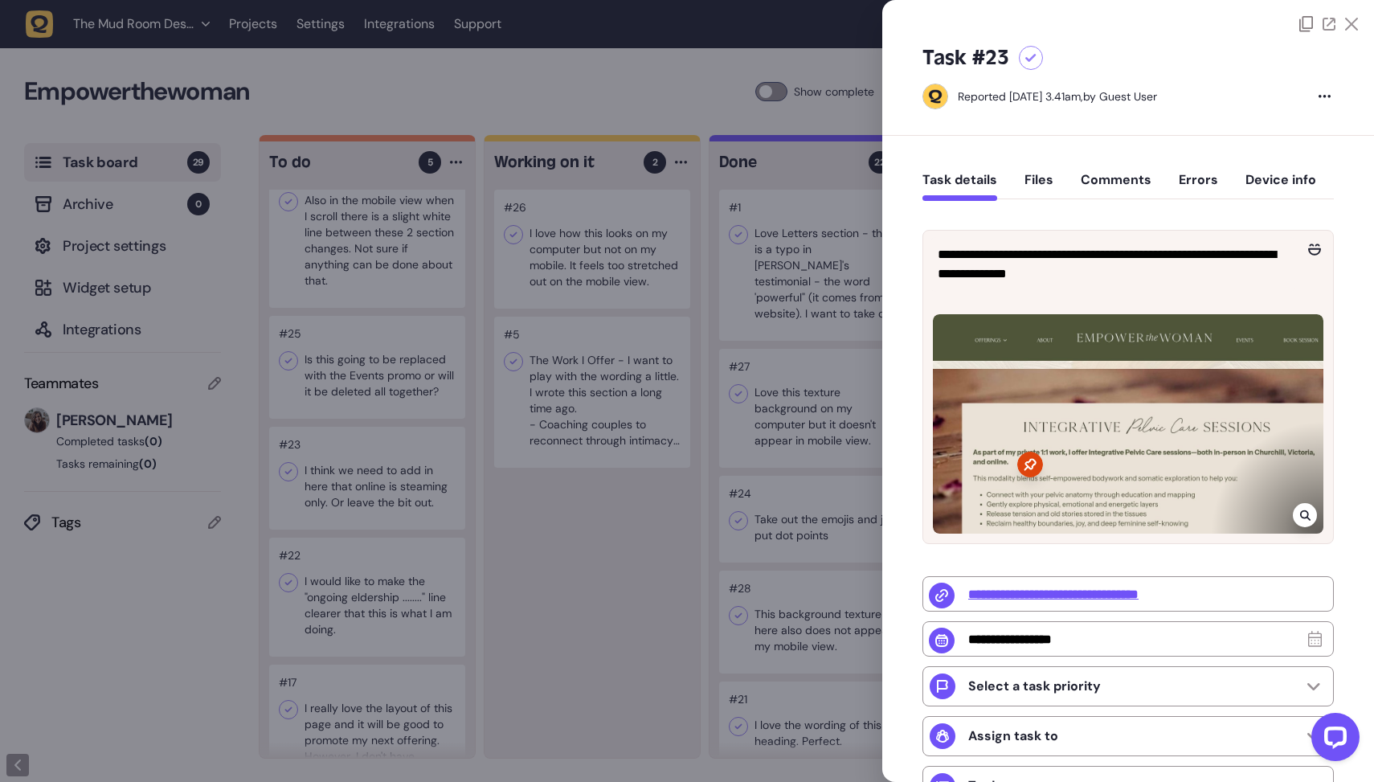
click at [711, 591] on div at bounding box center [687, 391] width 1374 height 782
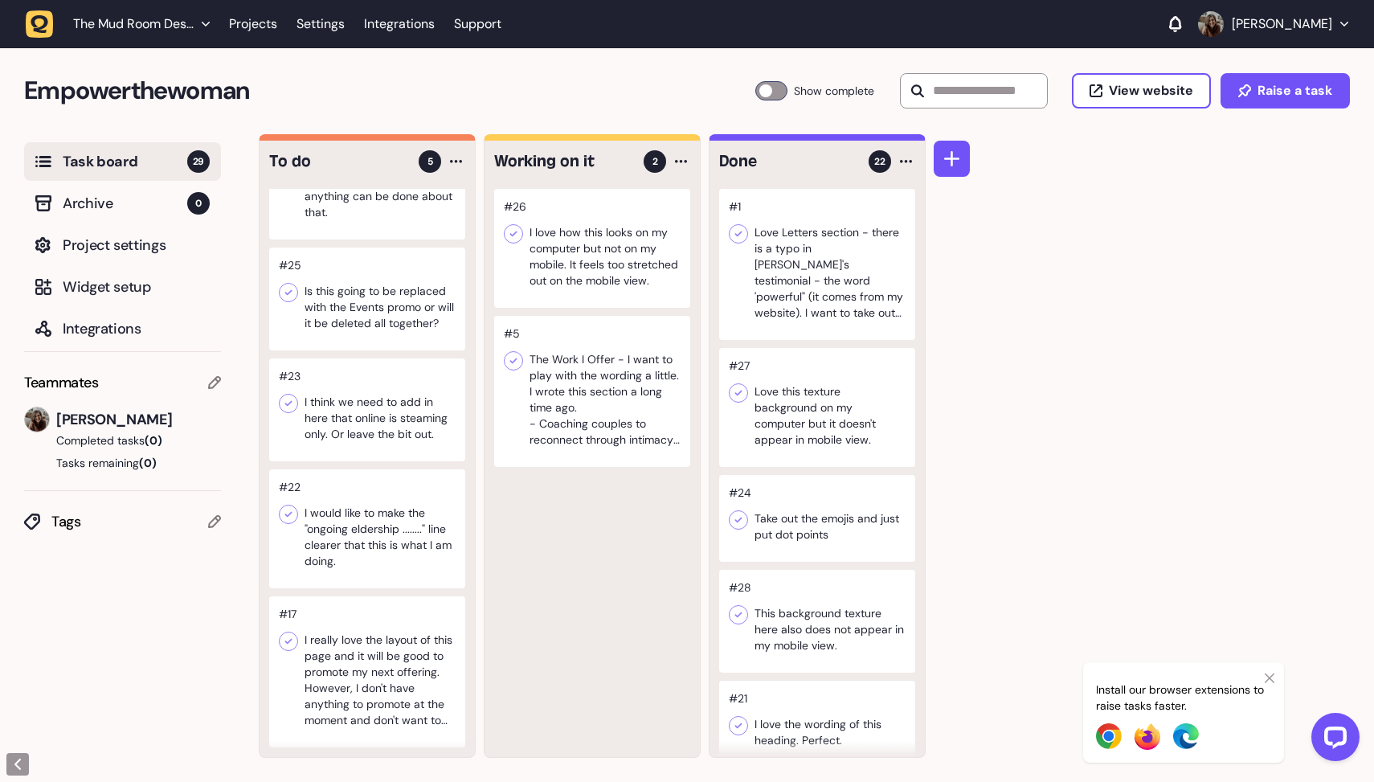
scroll to position [117, 0]
click at [354, 647] on div at bounding box center [367, 671] width 196 height 151
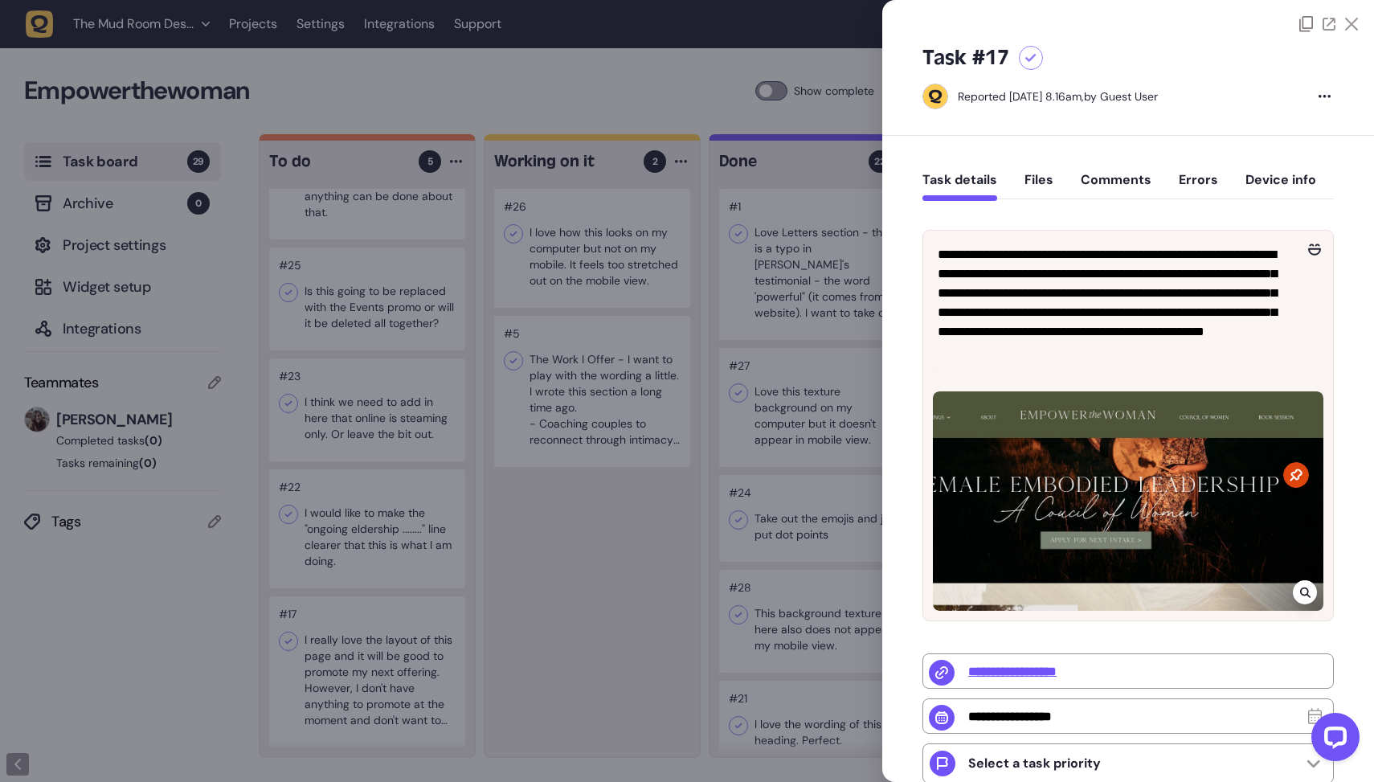
click at [525, 636] on div at bounding box center [687, 391] width 1374 height 782
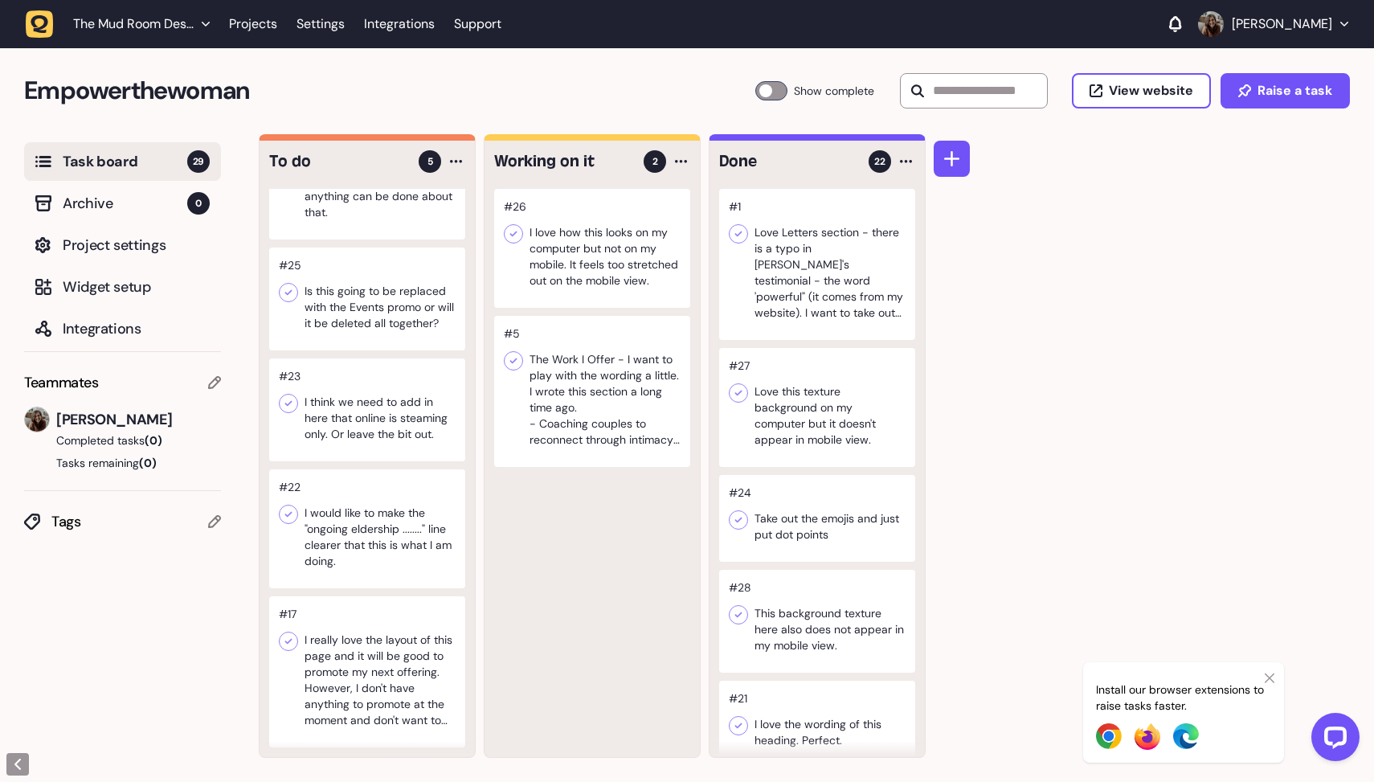
click at [283, 639] on icon at bounding box center [288, 641] width 16 height 16
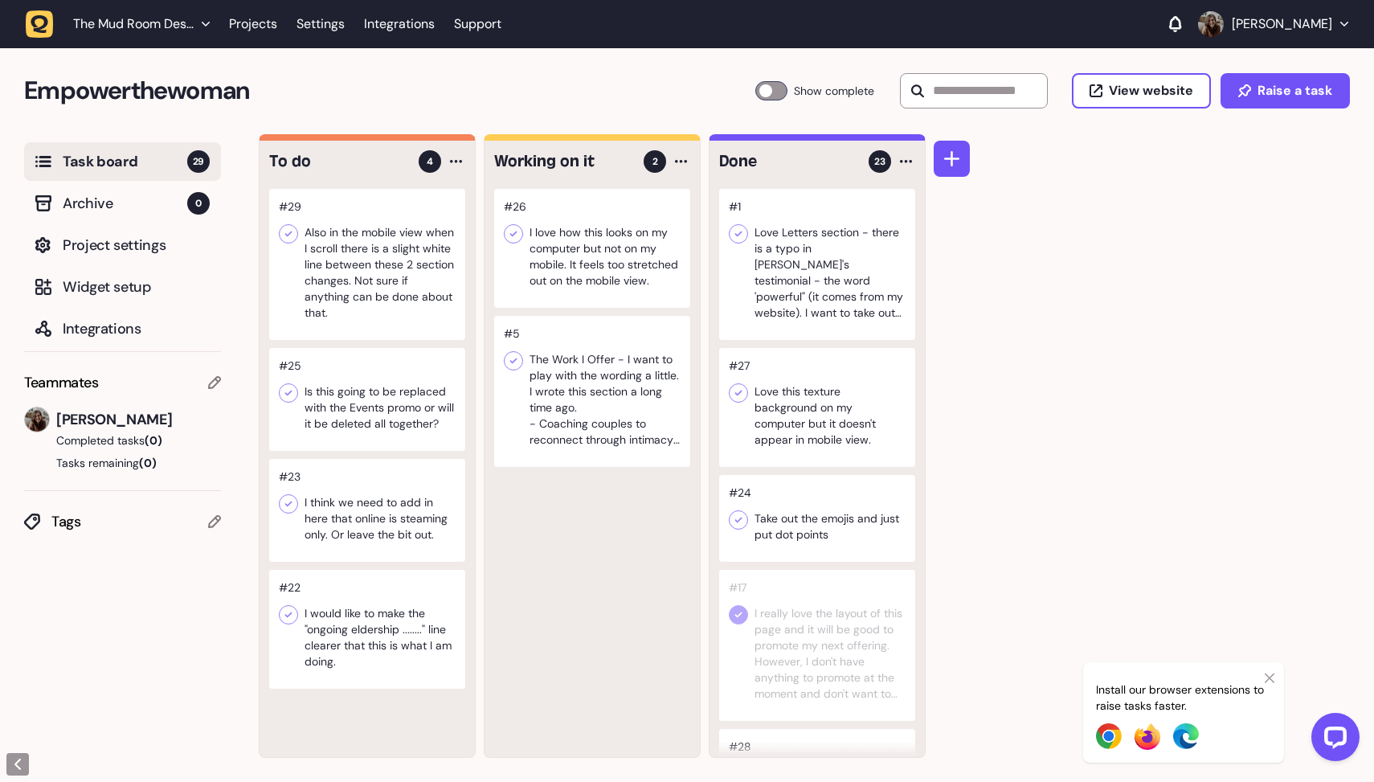
click at [739, 512] on icon at bounding box center [738, 520] width 16 height 16
click at [734, 397] on icon at bounding box center [738, 393] width 16 height 16
click at [750, 230] on div at bounding box center [817, 264] width 196 height 151
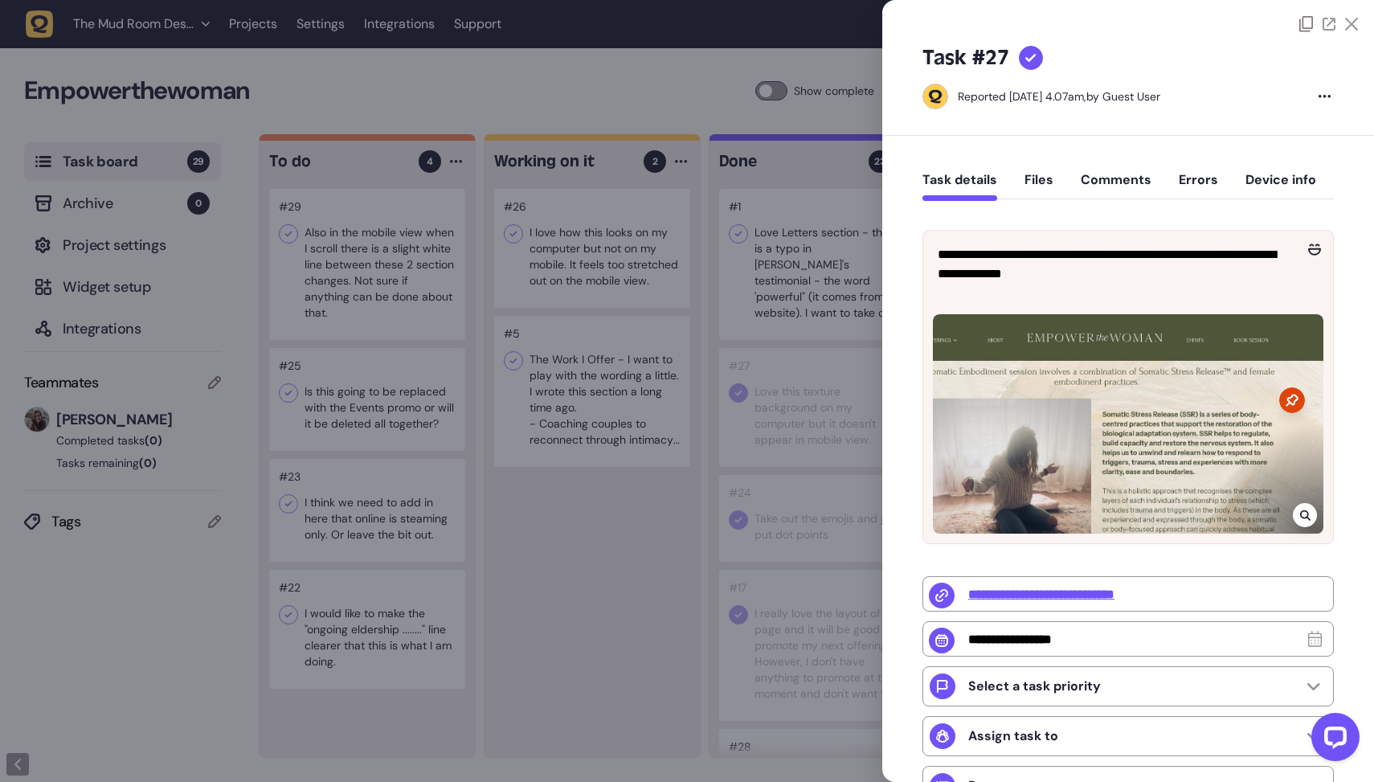
type input "*"
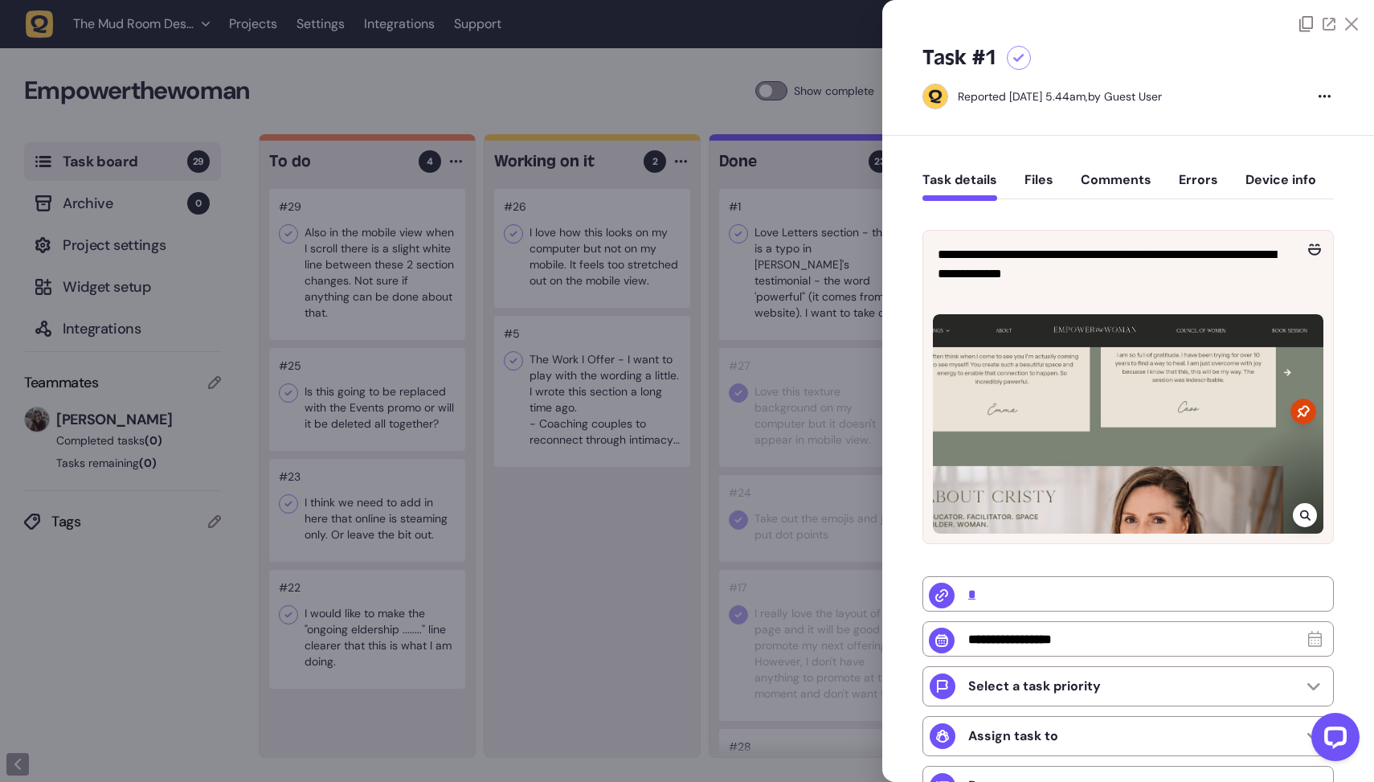
click at [816, 227] on div at bounding box center [687, 391] width 1374 height 782
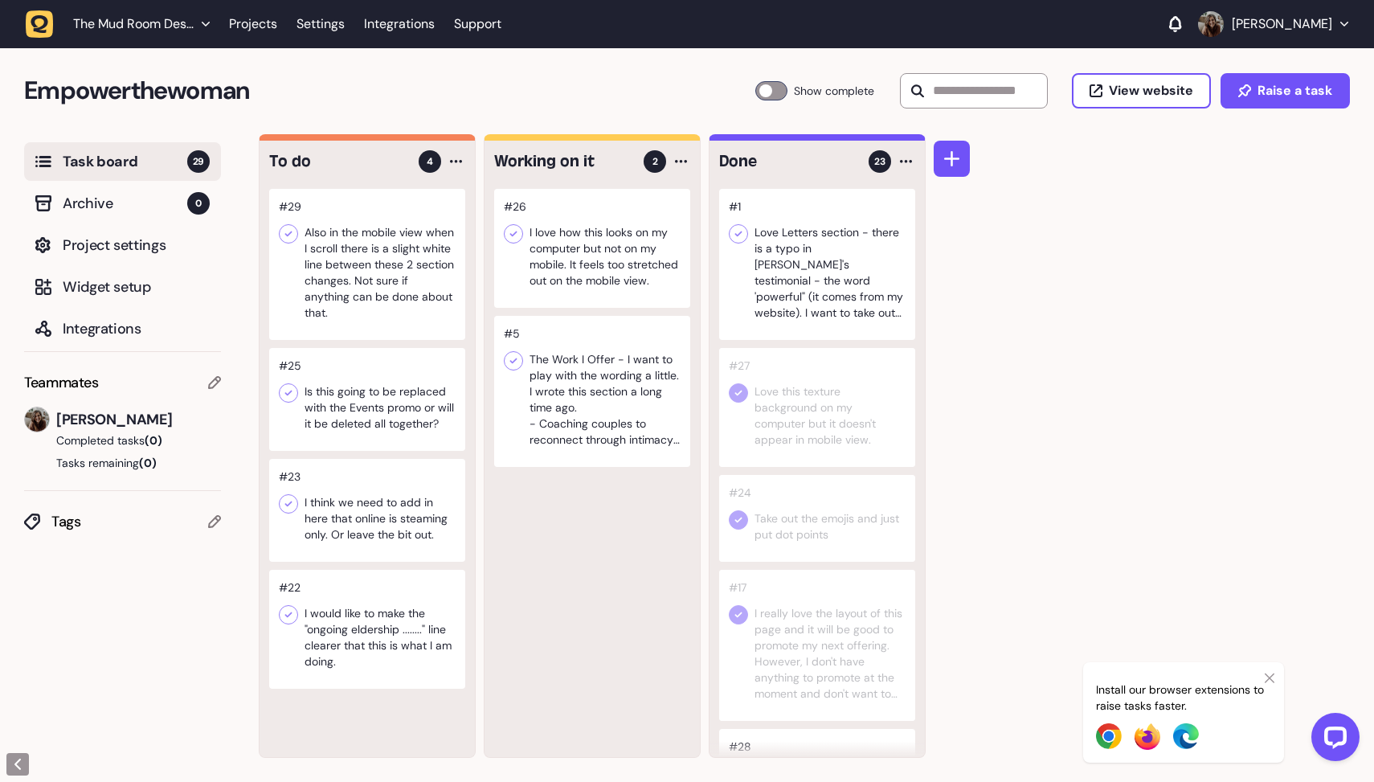
click at [739, 232] on icon at bounding box center [738, 234] width 16 height 16
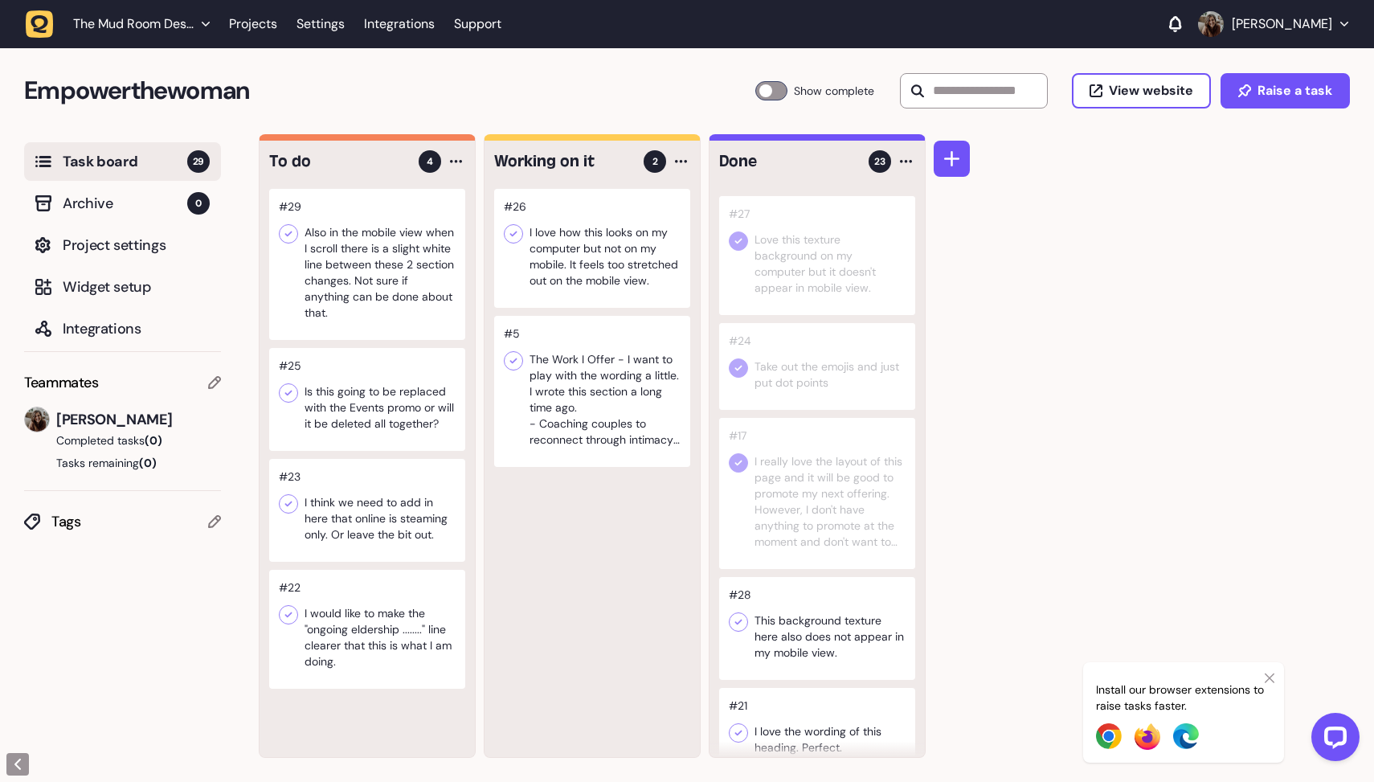
scroll to position [472, 0]
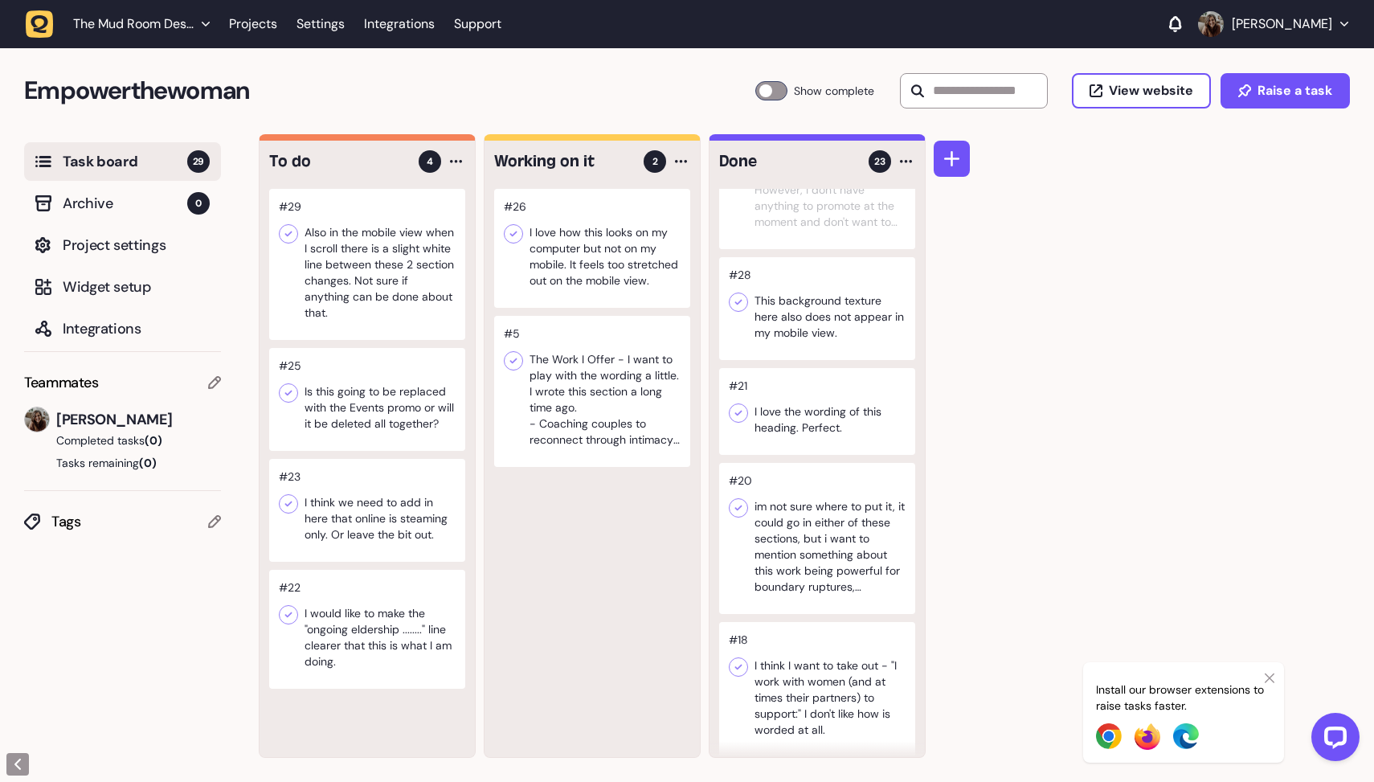
click at [746, 302] on div at bounding box center [738, 301] width 19 height 19
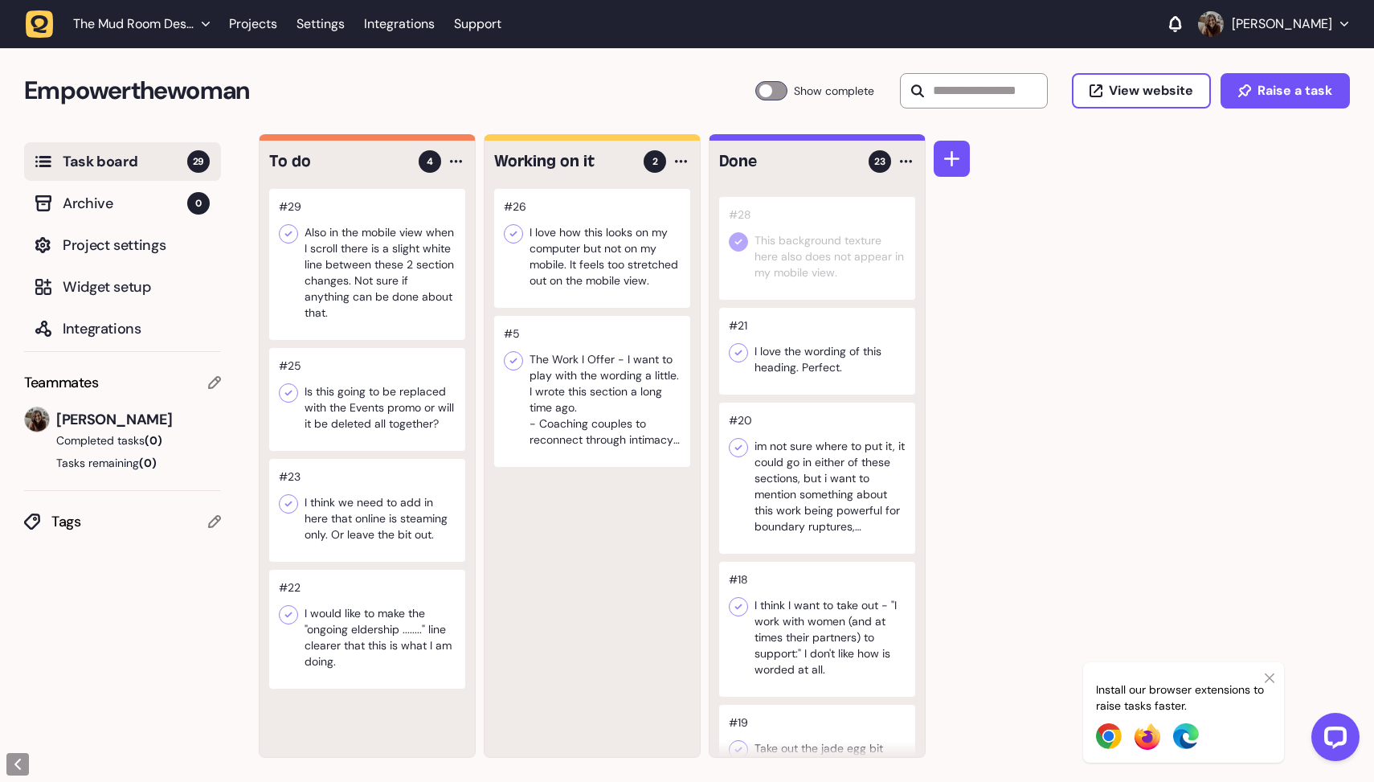
scroll to position [533, 0]
click at [739, 351] on icon at bounding box center [738, 353] width 7 height 6
click at [736, 444] on icon at bounding box center [738, 447] width 16 height 16
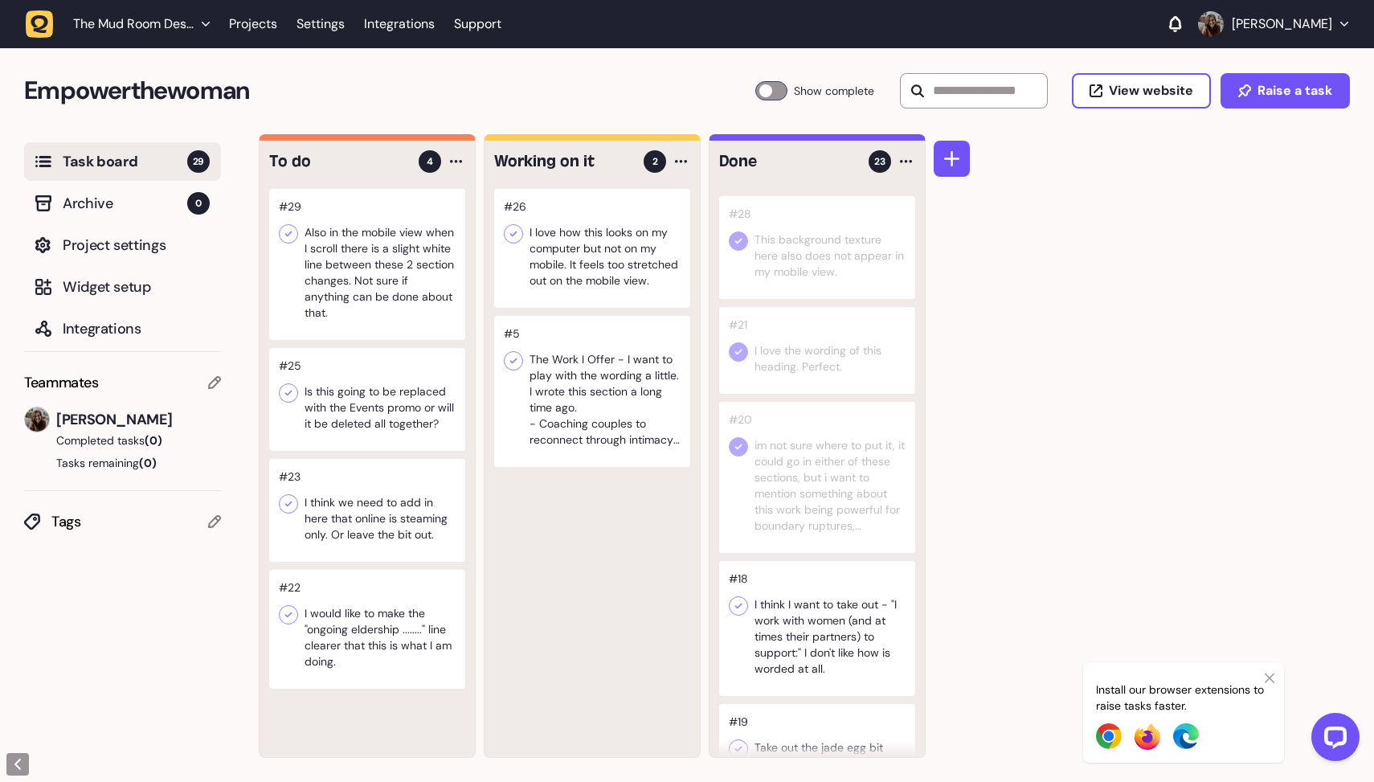
click at [742, 607] on icon at bounding box center [738, 606] width 16 height 16
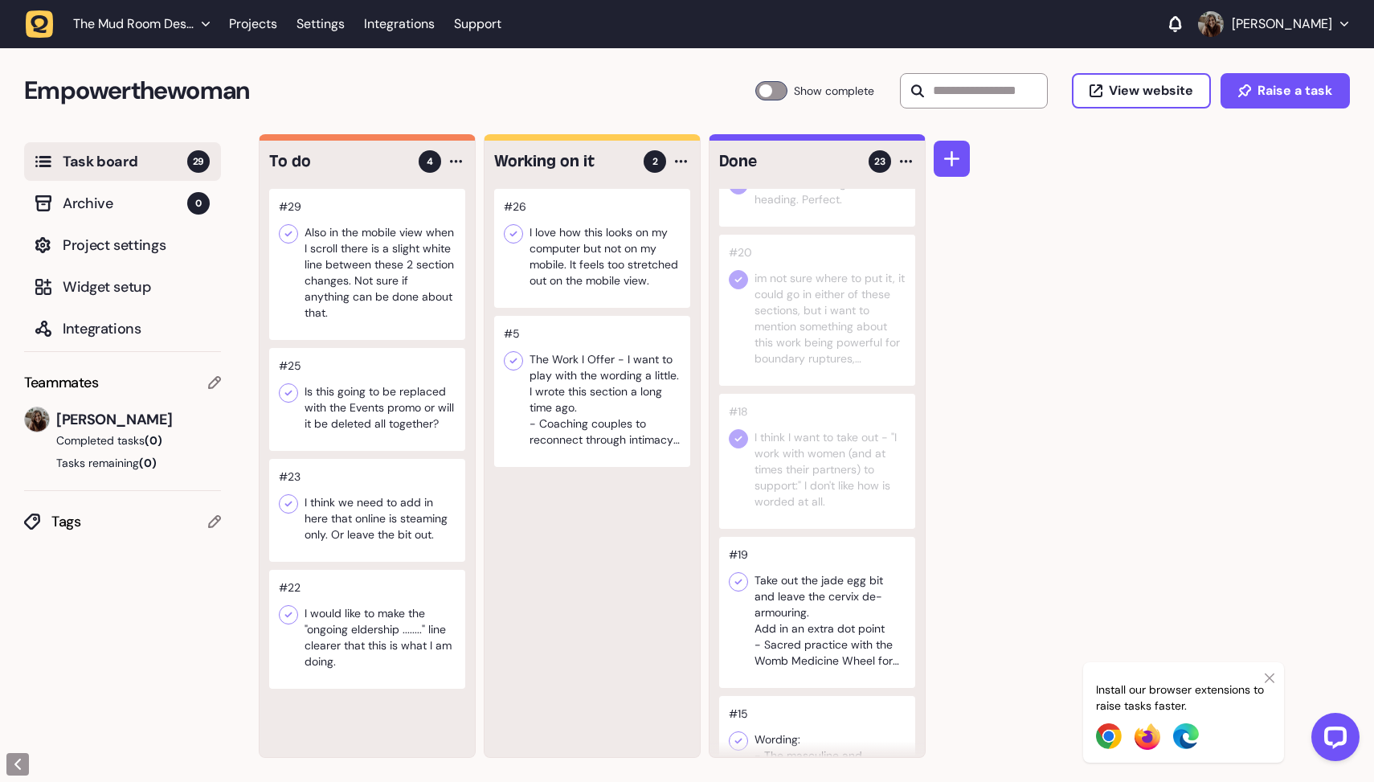
scroll to position [784, 0]
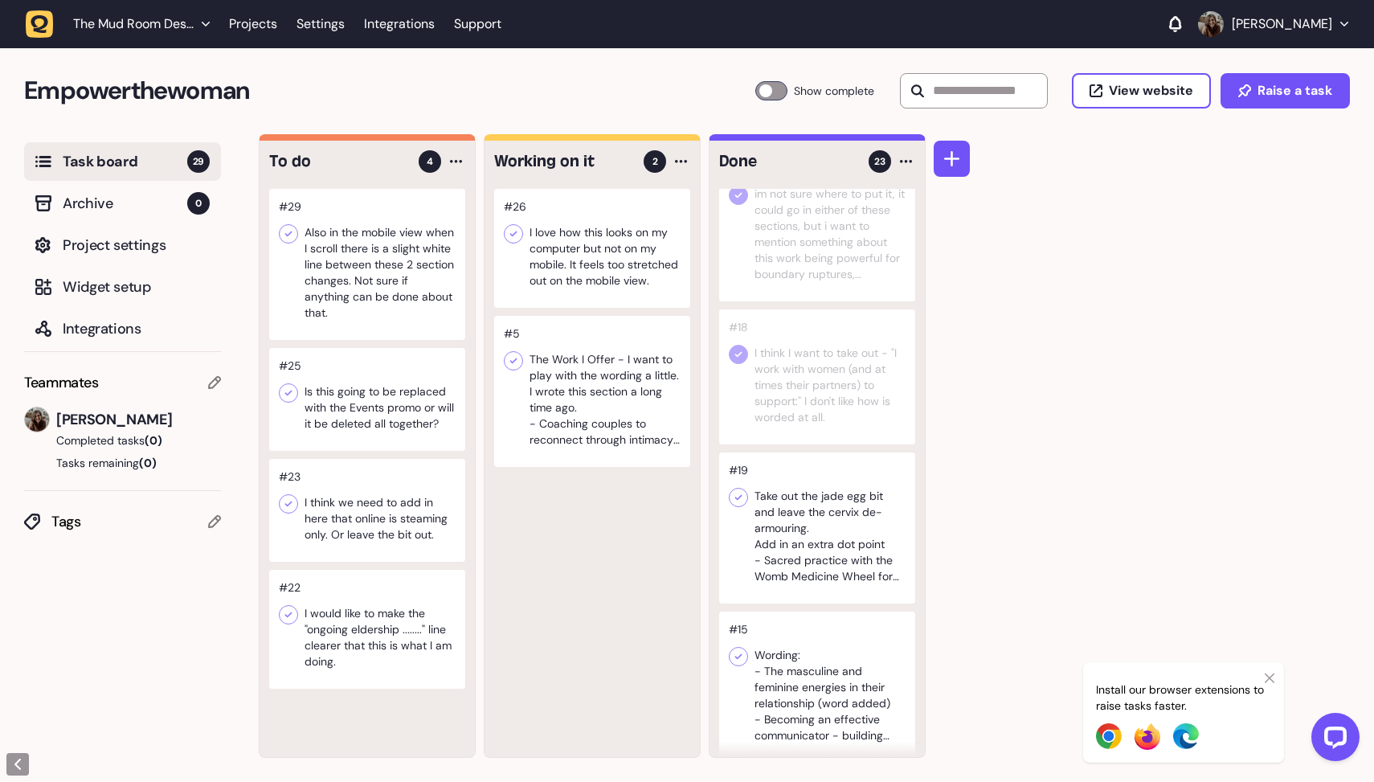
click at [735, 498] on icon at bounding box center [738, 498] width 7 height 6
click at [740, 661] on icon at bounding box center [738, 656] width 16 height 16
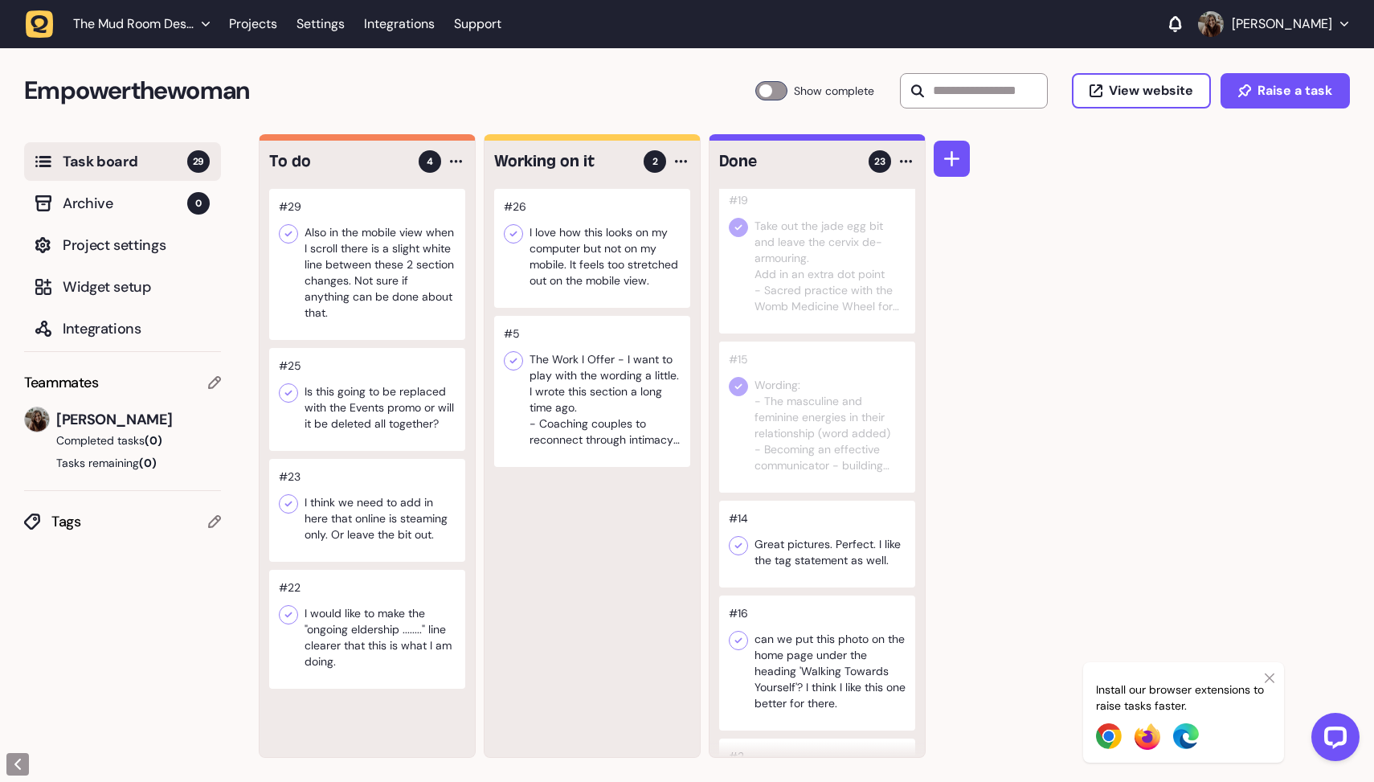
click at [739, 554] on div at bounding box center [738, 545] width 19 height 19
click at [738, 648] on icon at bounding box center [738, 640] width 16 height 16
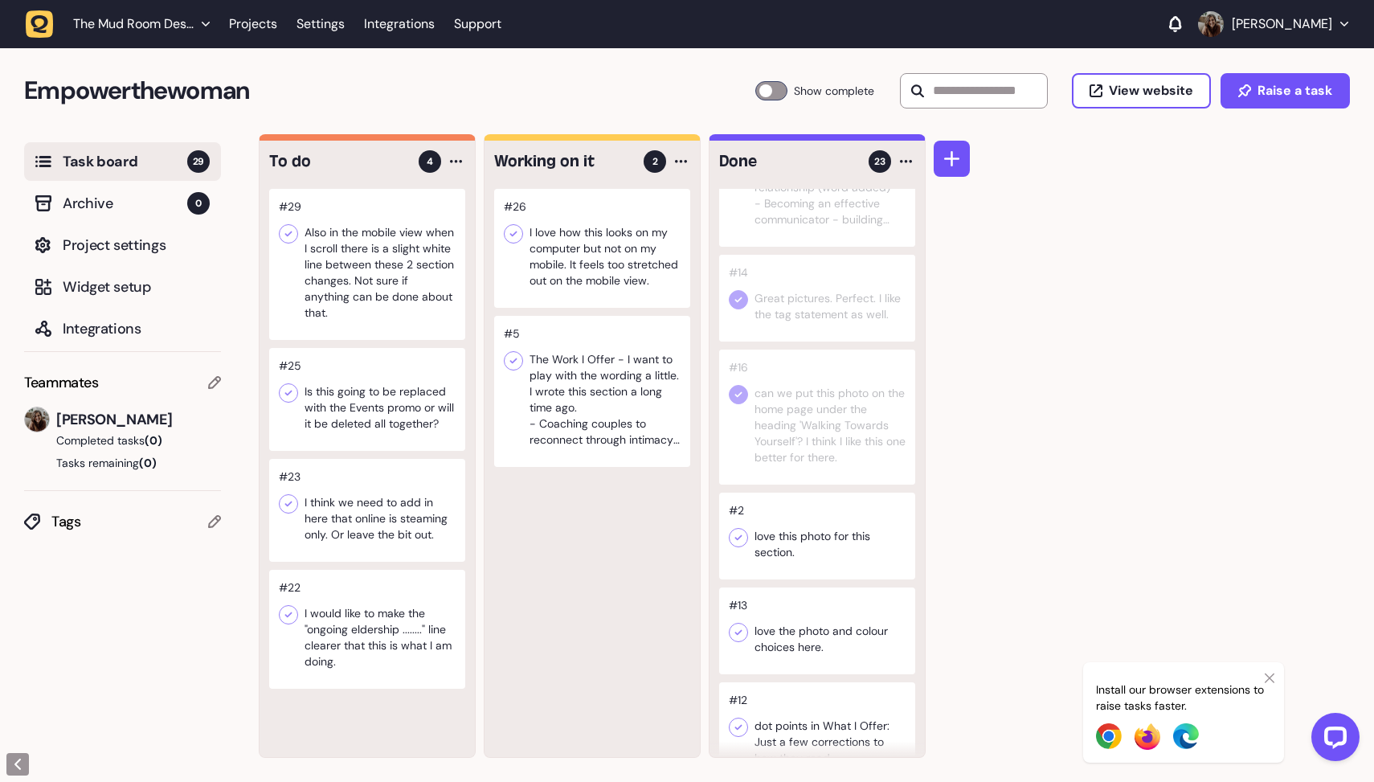
scroll to position [1305, 0]
click at [734, 534] on icon at bounding box center [738, 533] width 16 height 16
click at [734, 629] on icon at bounding box center [738, 627] width 16 height 16
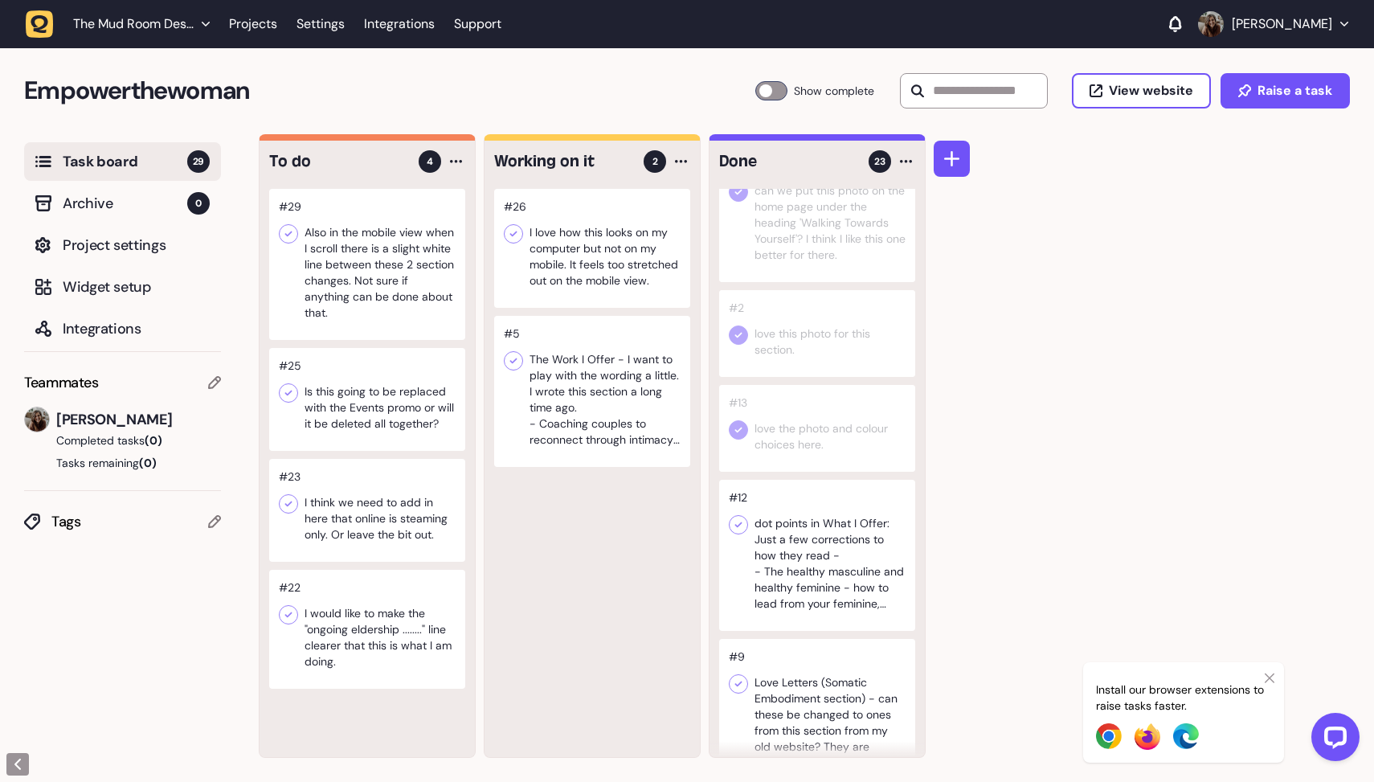
scroll to position [1503, 0]
click at [740, 524] on icon at bounding box center [738, 525] width 7 height 6
click at [743, 684] on icon at bounding box center [738, 684] width 16 height 16
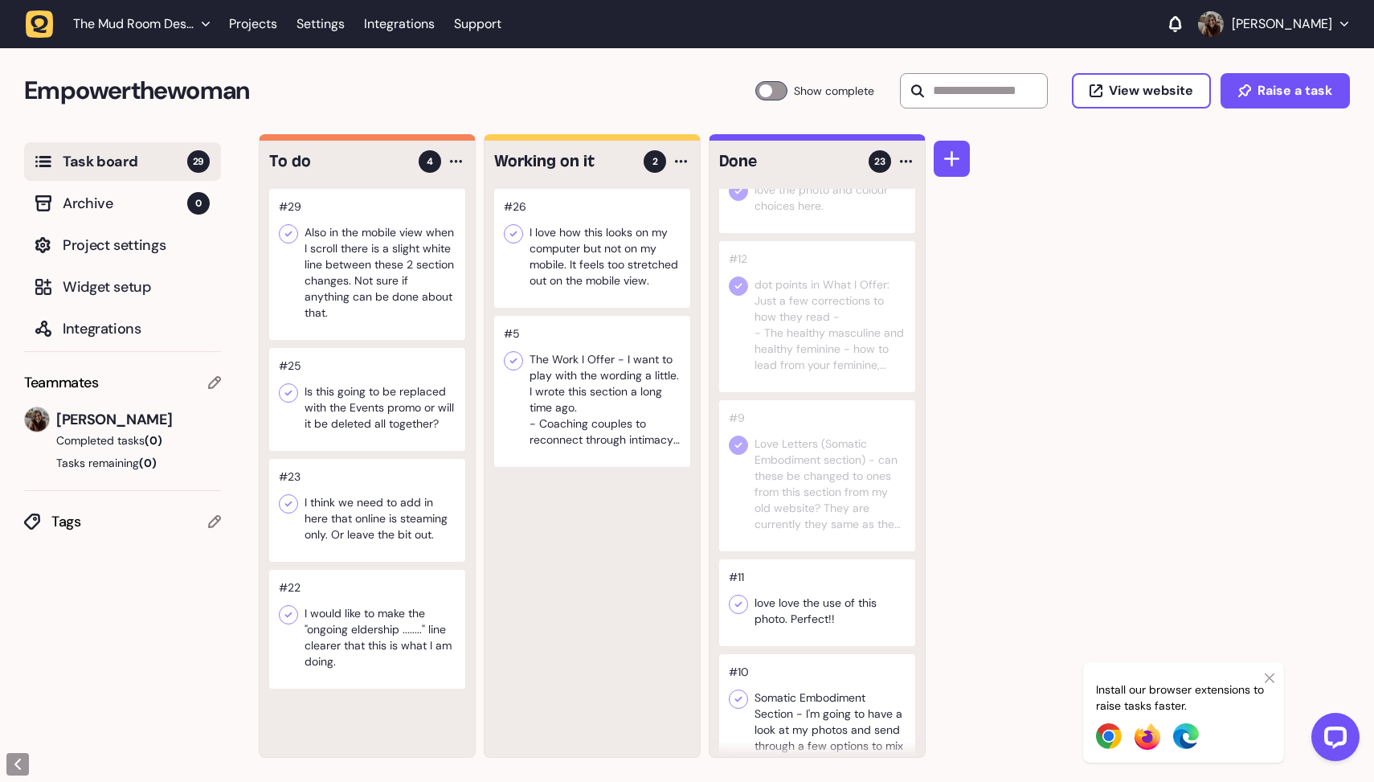
scroll to position [1750, 0]
click at [736, 602] on icon at bounding box center [738, 595] width 16 height 16
click at [739, 691] on icon at bounding box center [738, 690] width 16 height 16
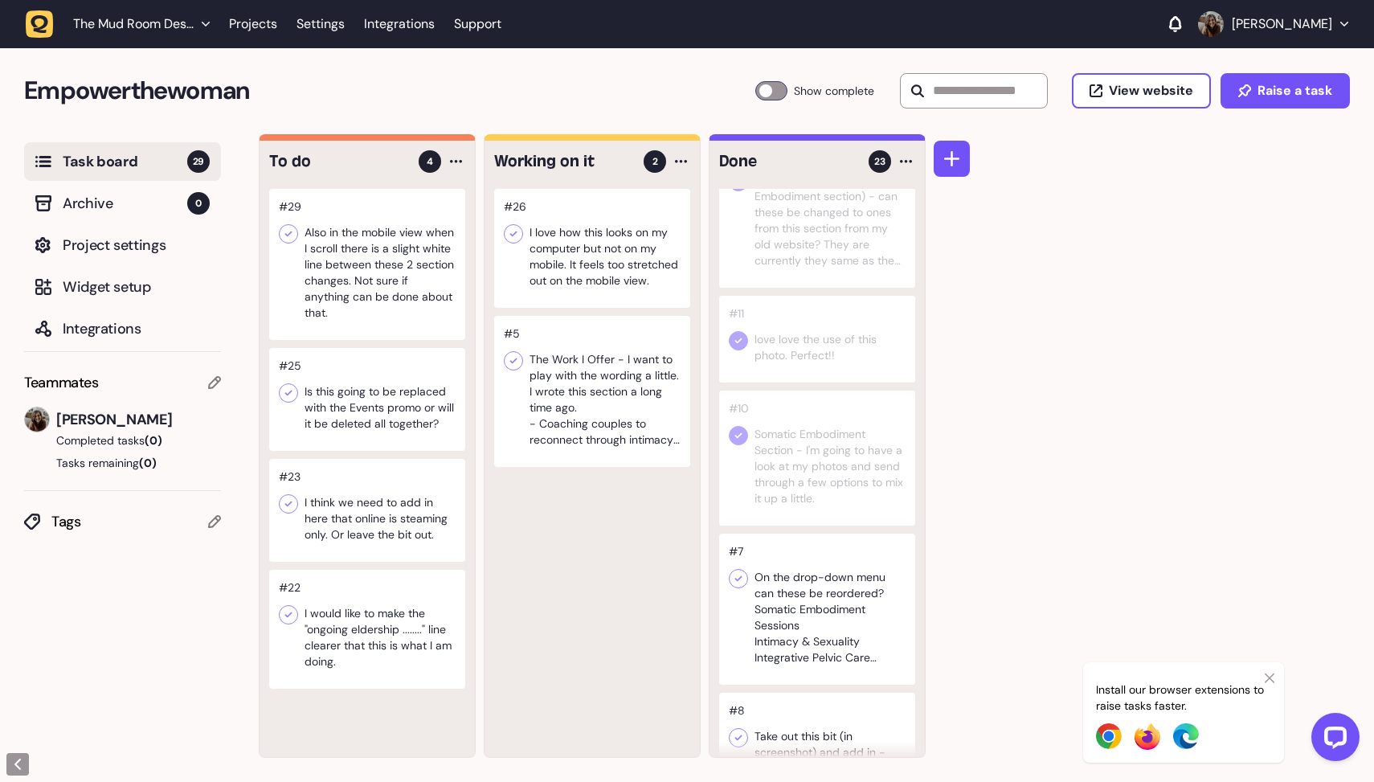
scroll to position [2004, 0]
click at [735, 576] on icon at bounding box center [738, 579] width 16 height 16
click at [738, 578] on icon at bounding box center [738, 577] width 7 height 6
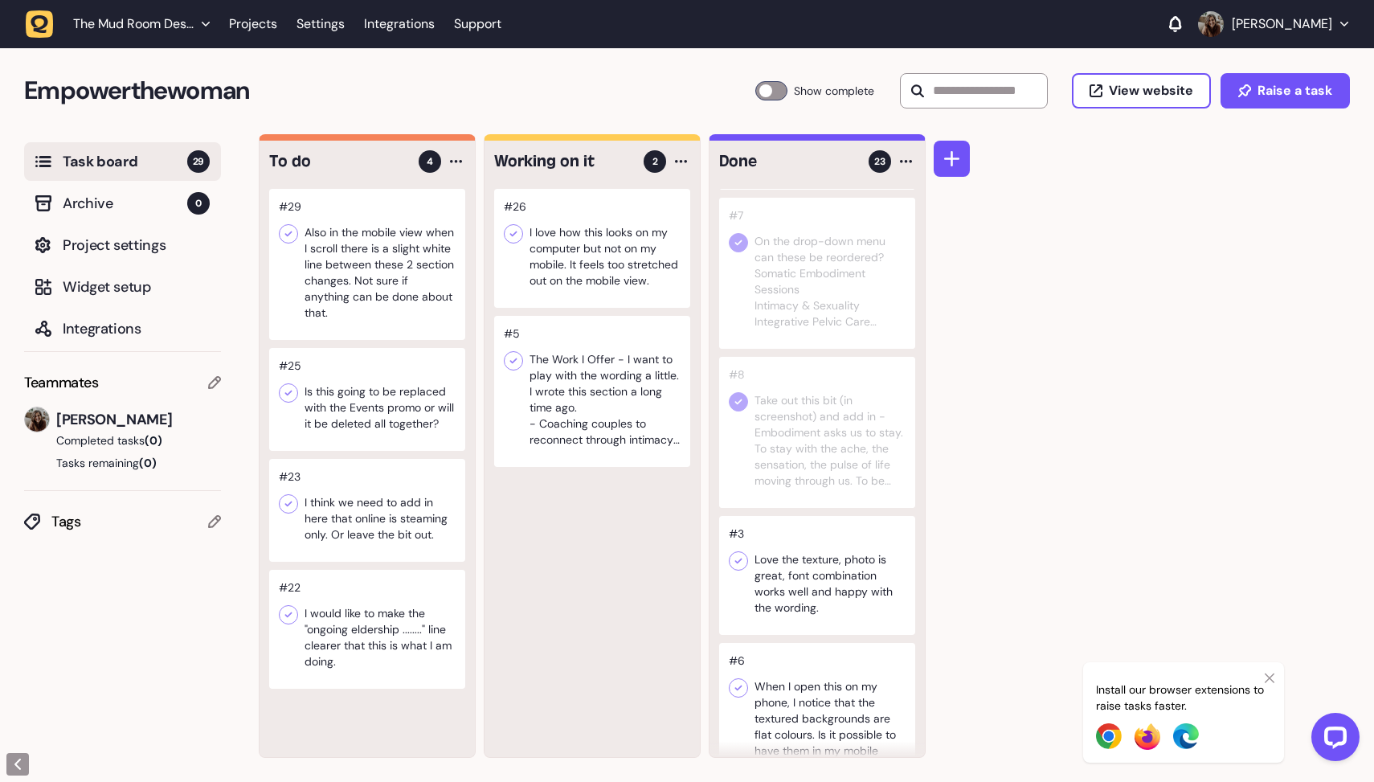
scroll to position [2343, 0]
click at [741, 556] on icon at bounding box center [738, 559] width 7 height 6
click at [740, 690] on icon at bounding box center [738, 685] width 16 height 16
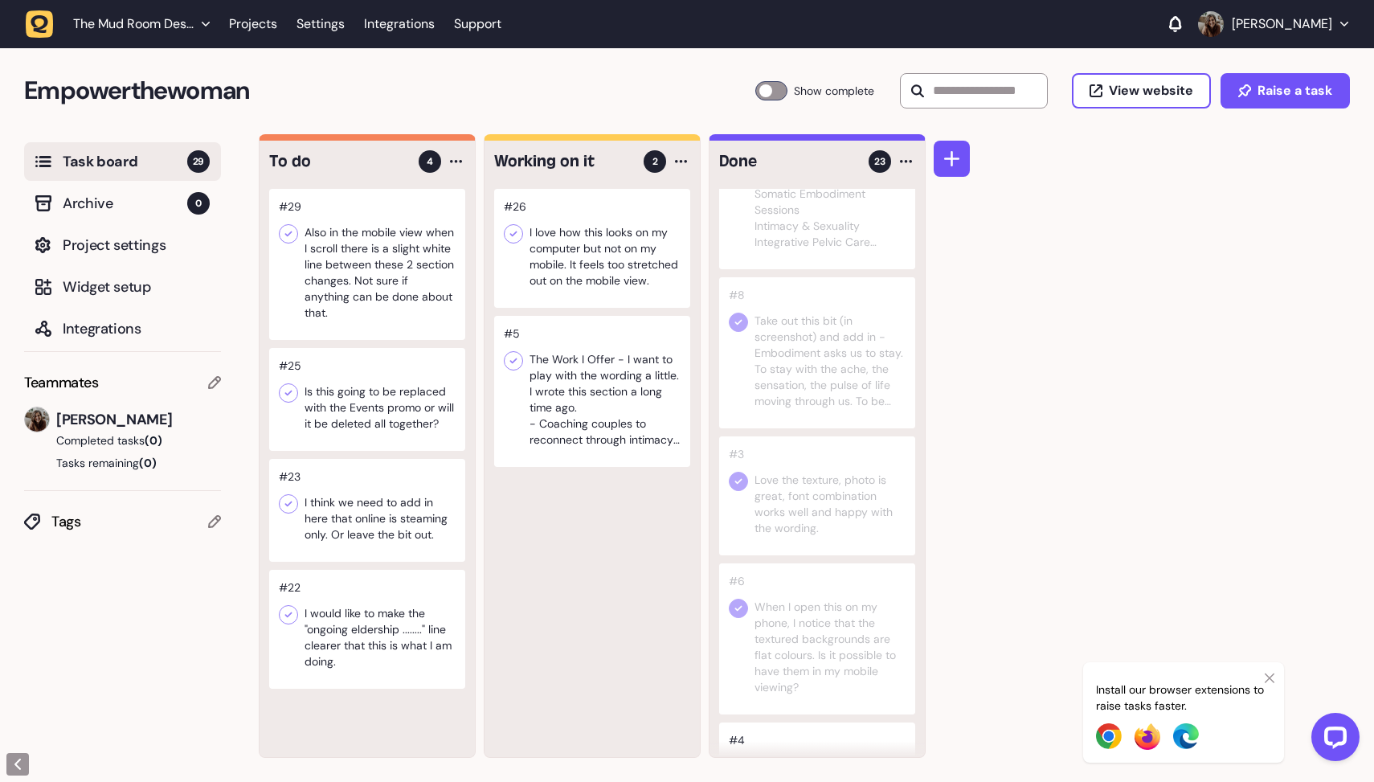
scroll to position [2514, 0]
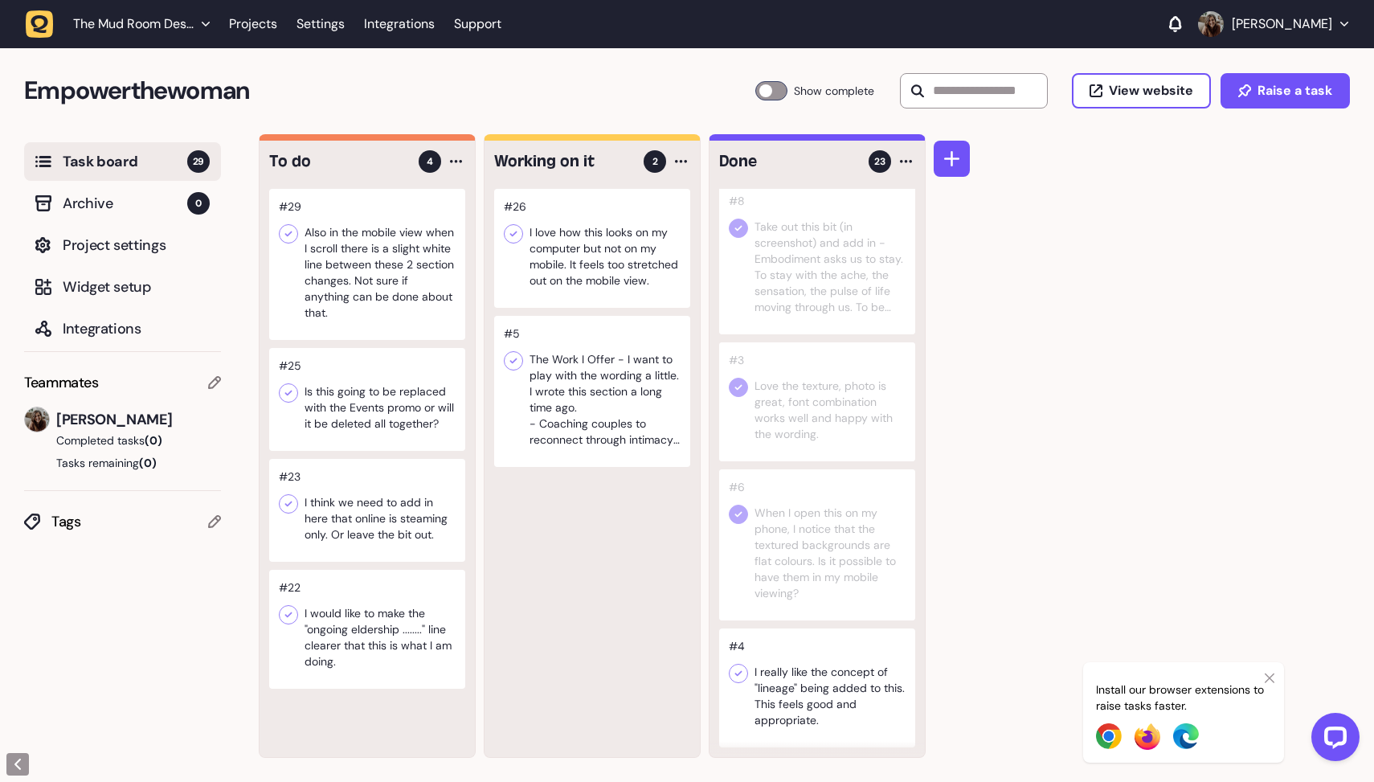
click at [738, 673] on icon at bounding box center [738, 674] width 7 height 6
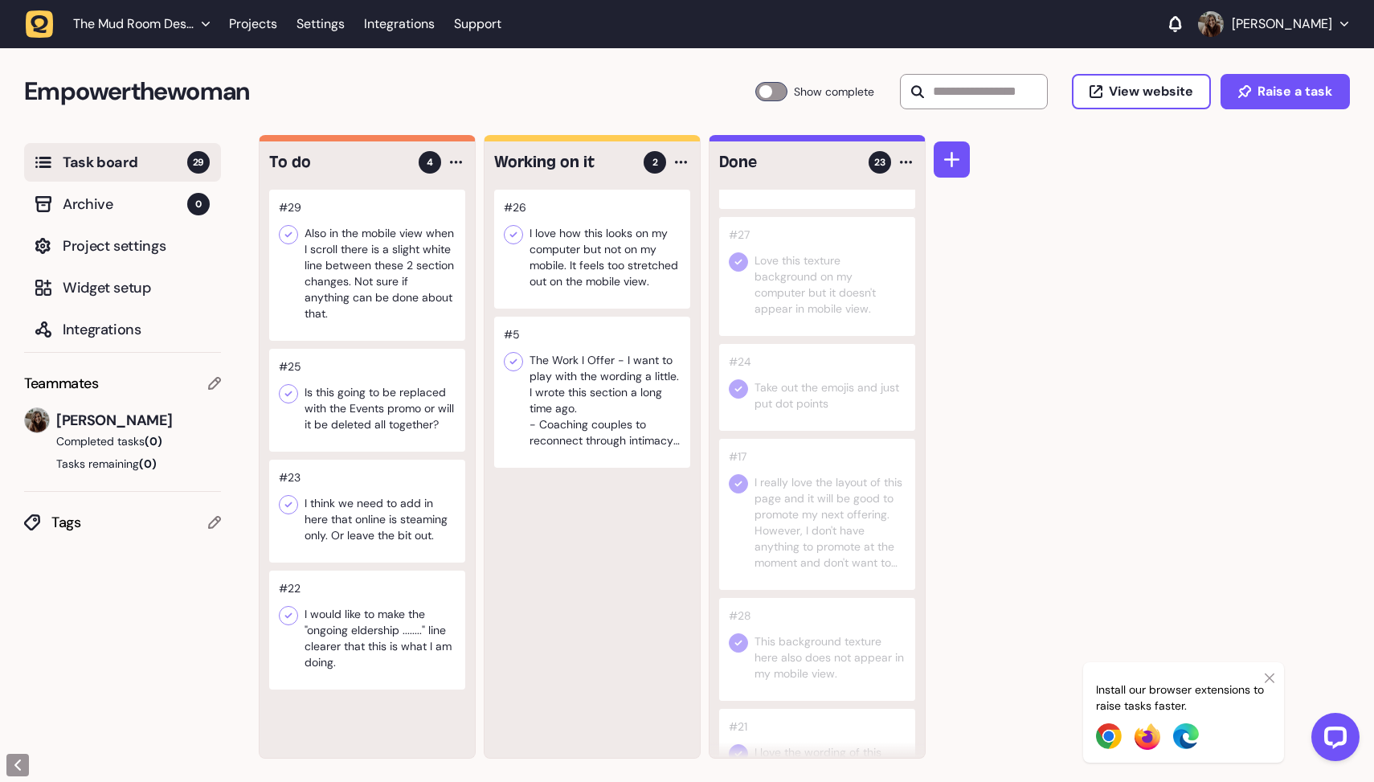
scroll to position [0, 0]
click at [420, 382] on div at bounding box center [367, 400] width 196 height 103
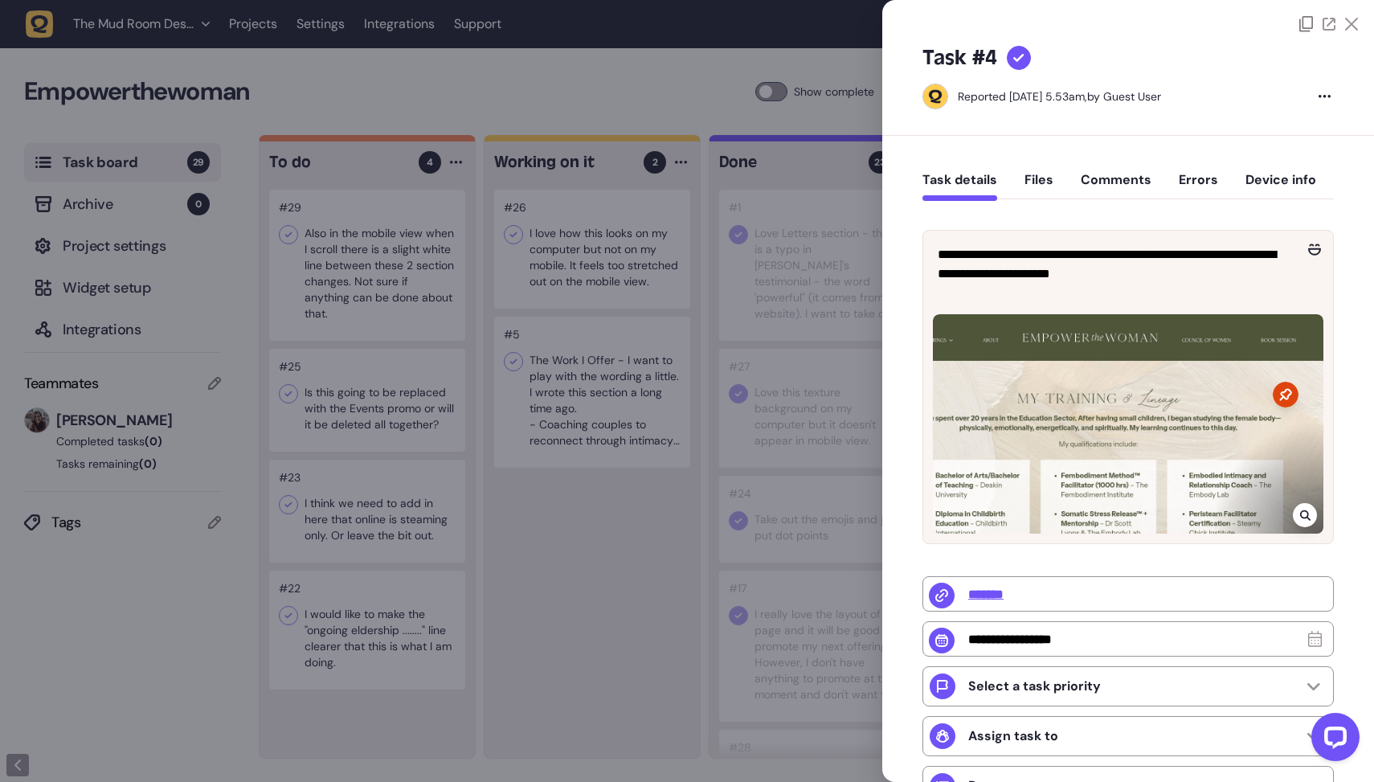
type input "*"
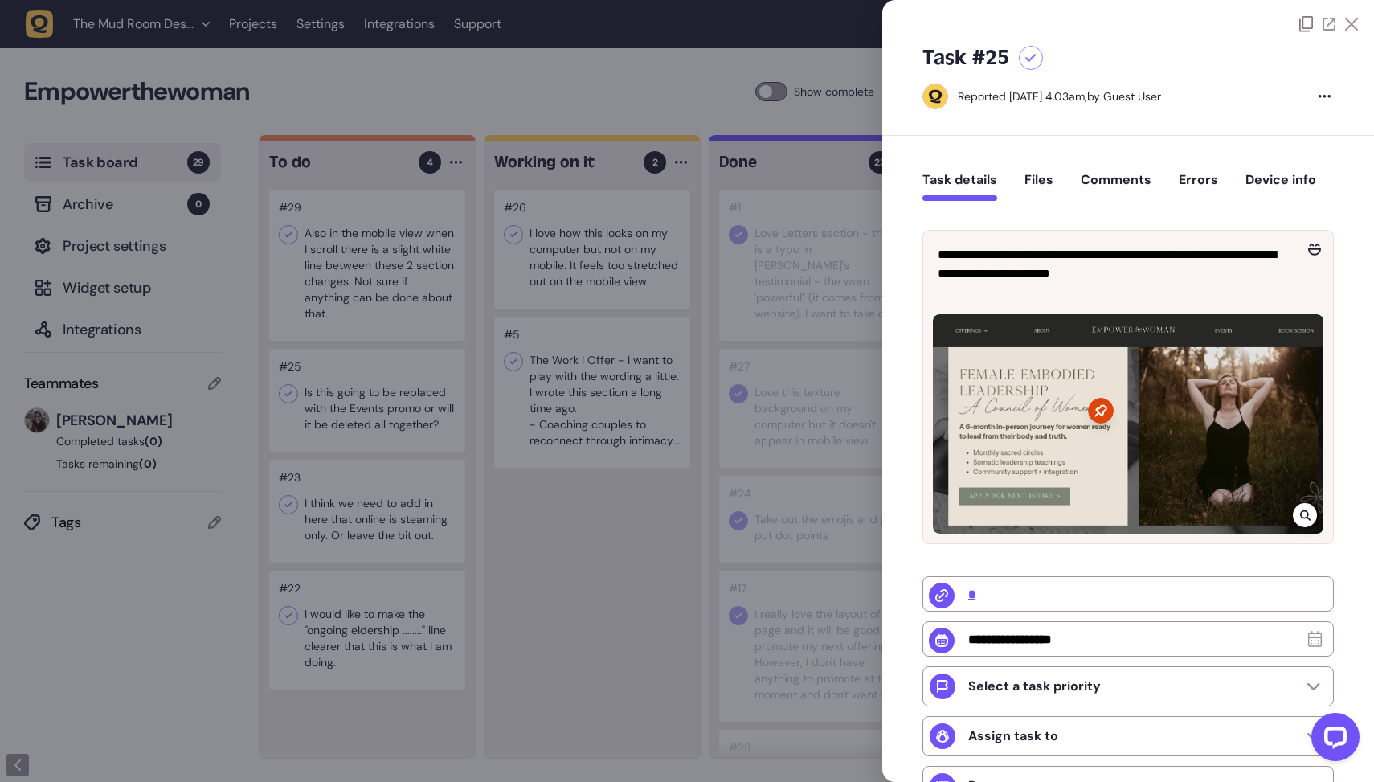
click at [591, 567] on div at bounding box center [687, 391] width 1374 height 782
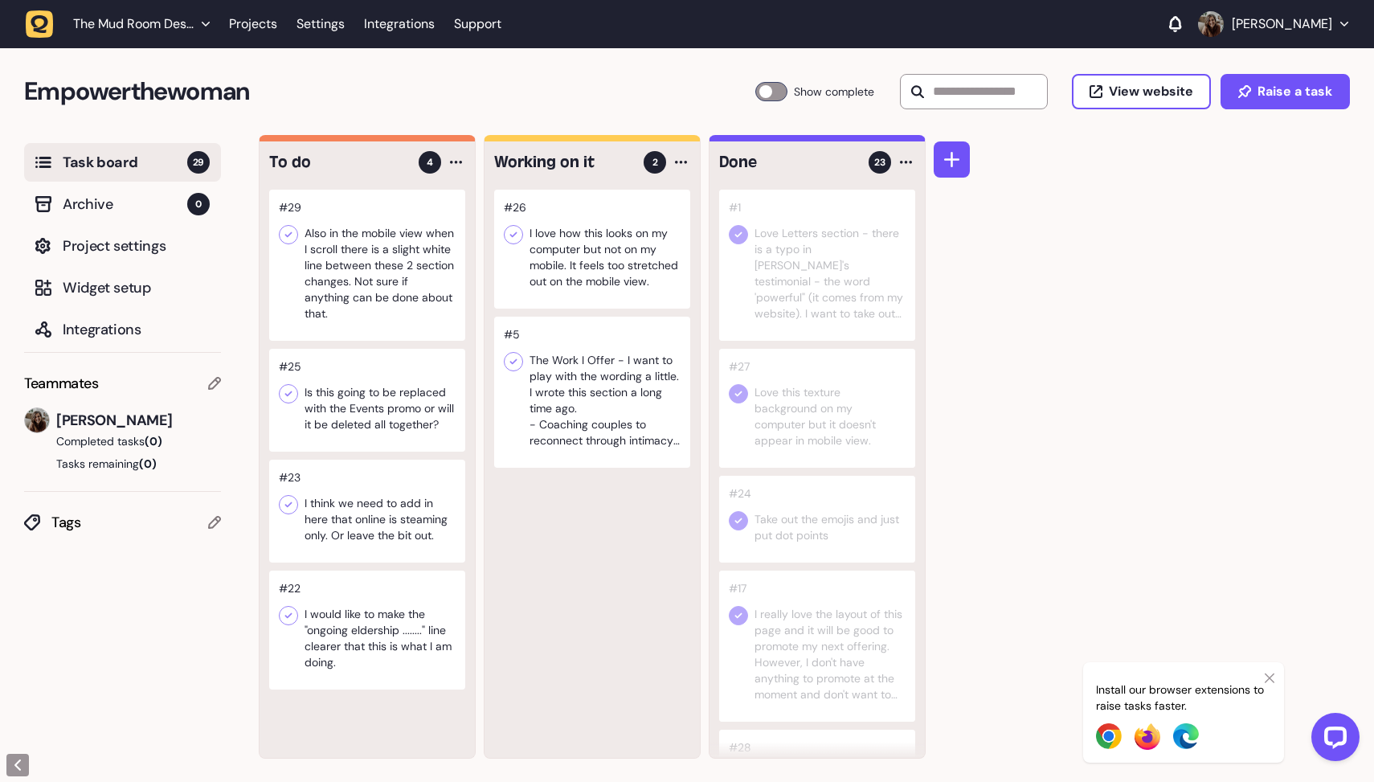
click at [403, 507] on div at bounding box center [367, 511] width 196 height 103
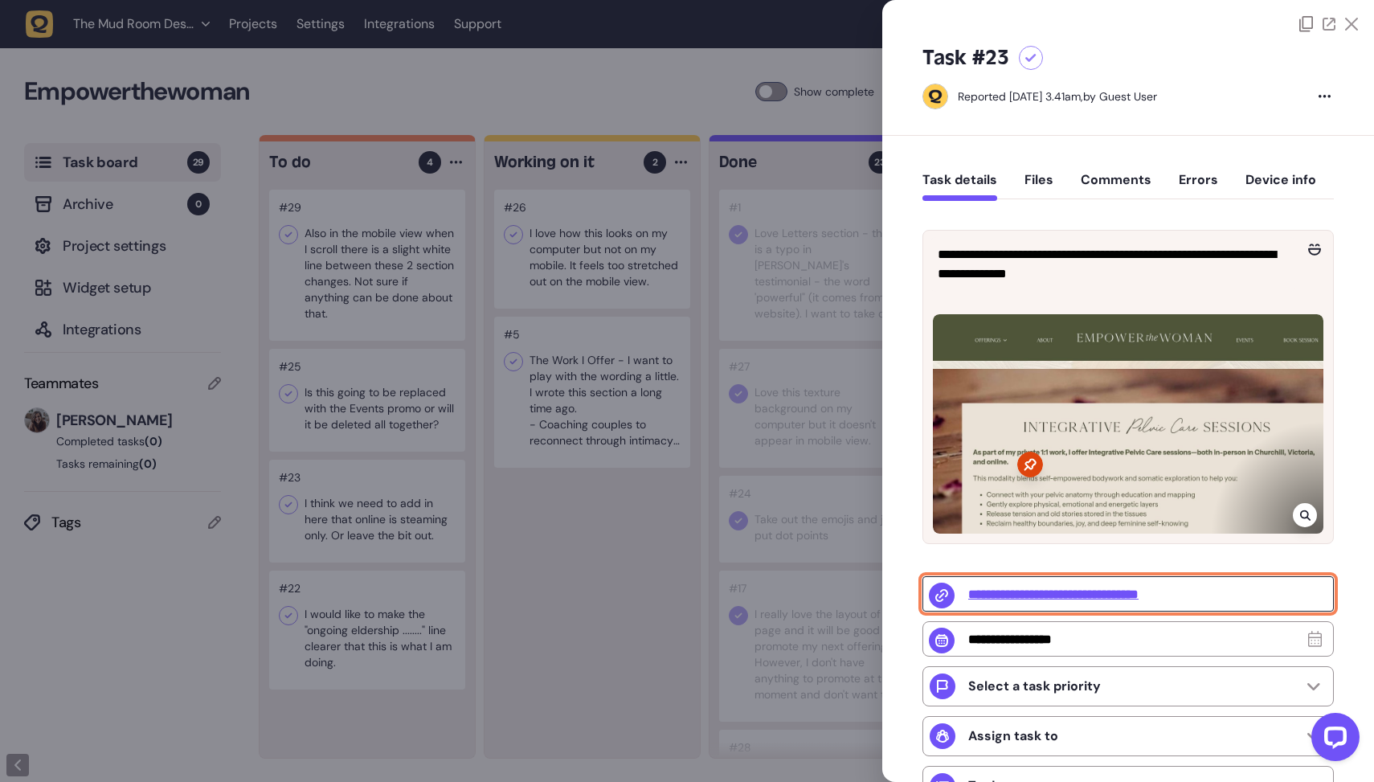
click at [1041, 595] on input "**********" at bounding box center [1127, 593] width 411 height 35
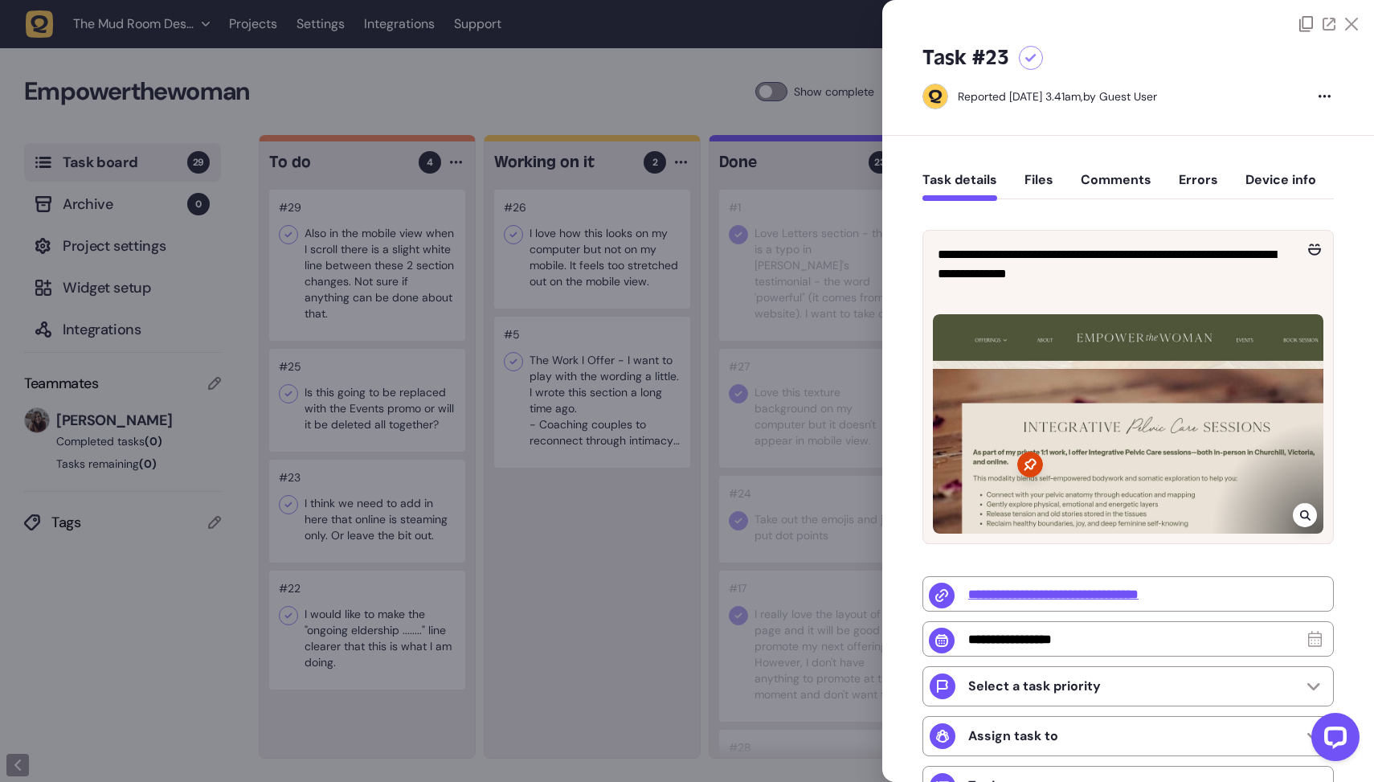
click at [598, 573] on div at bounding box center [687, 391] width 1374 height 782
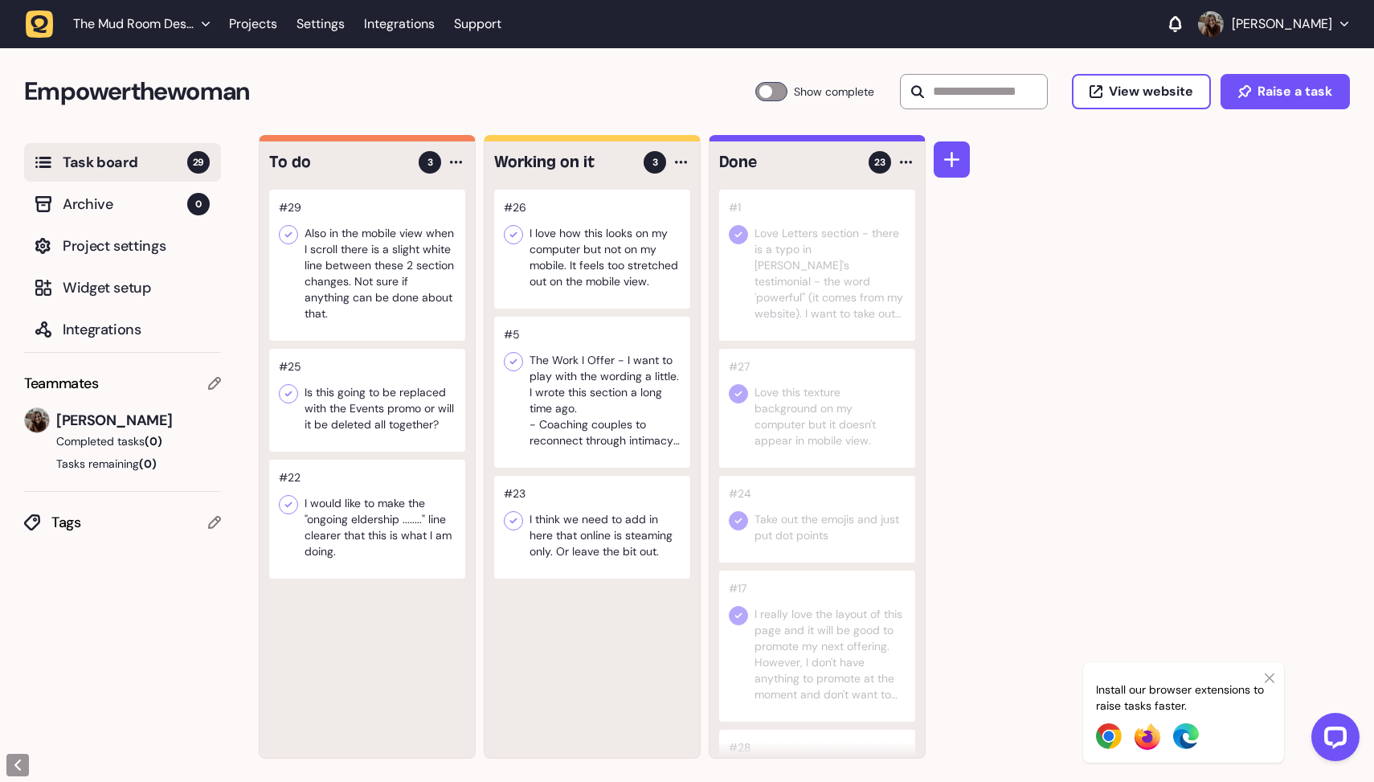
click at [365, 495] on div at bounding box center [367, 519] width 196 height 119
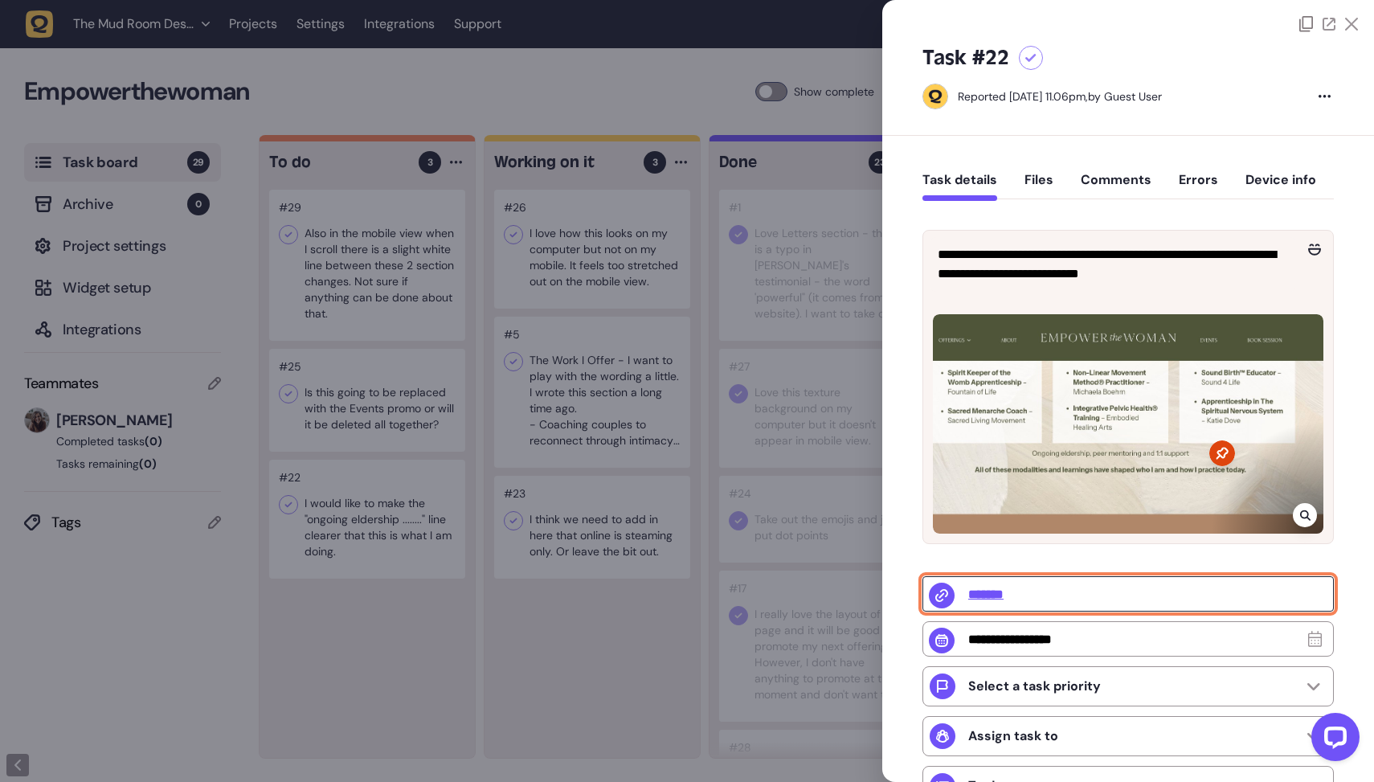
click at [983, 595] on input "*******" at bounding box center [1127, 593] width 411 height 35
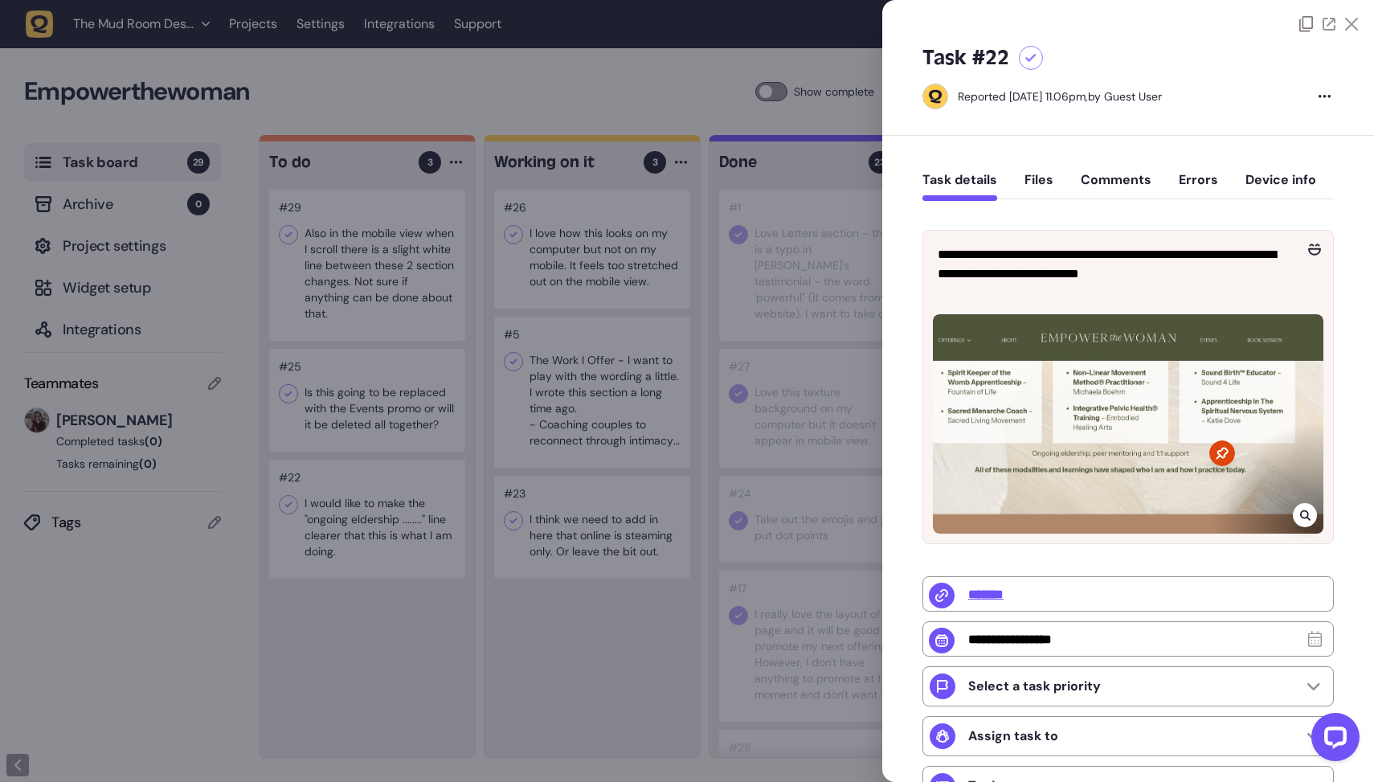
click at [629, 559] on div at bounding box center [687, 391] width 1374 height 782
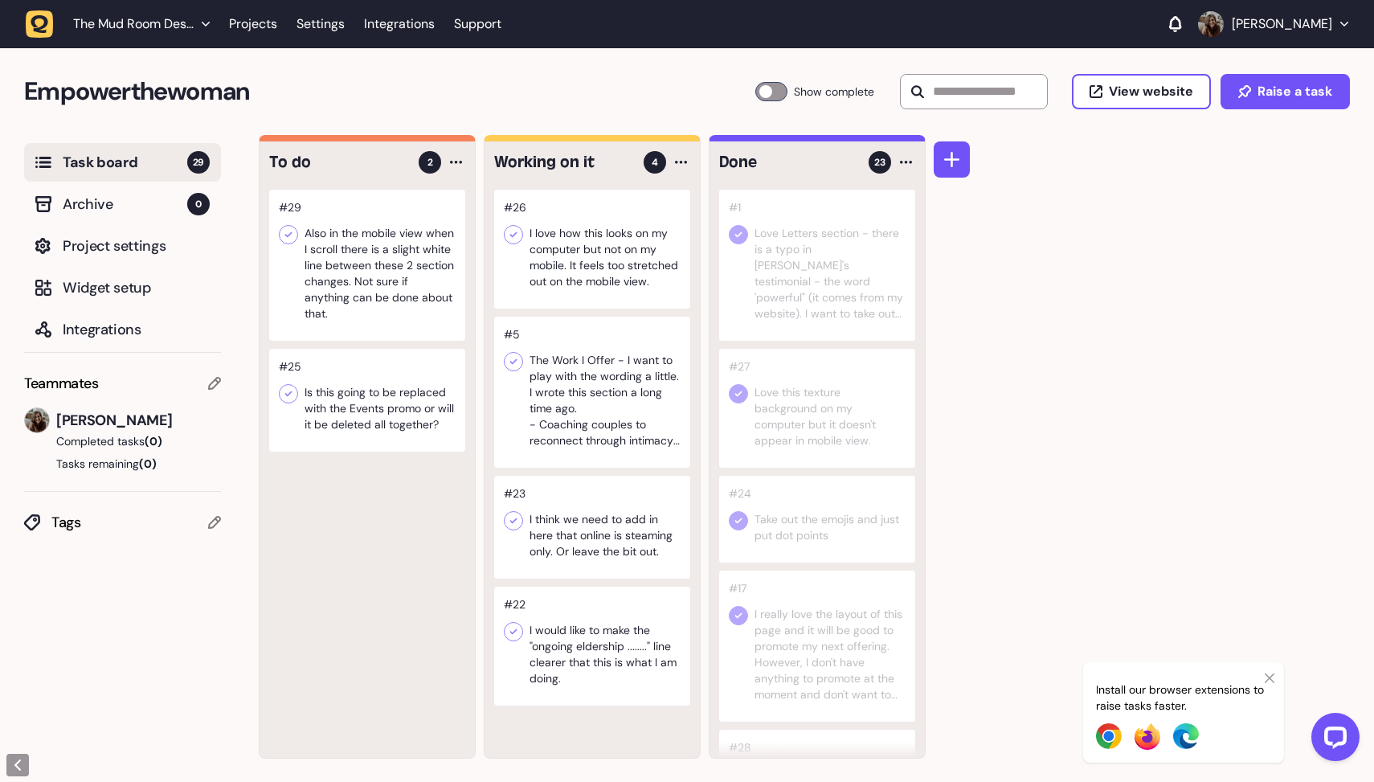
click at [415, 264] on div at bounding box center [367, 265] width 196 height 151
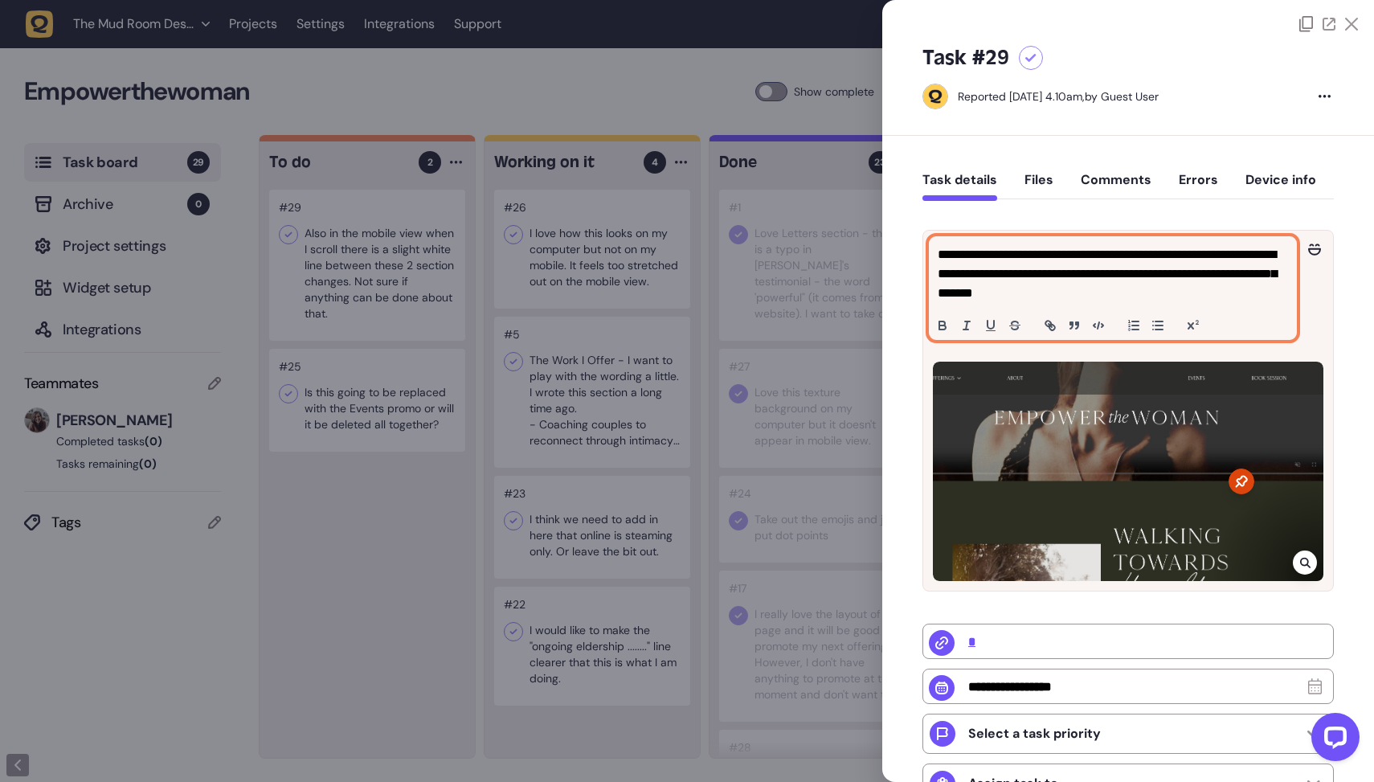
click at [1159, 302] on p "**********" at bounding box center [1111, 274] width 346 height 58
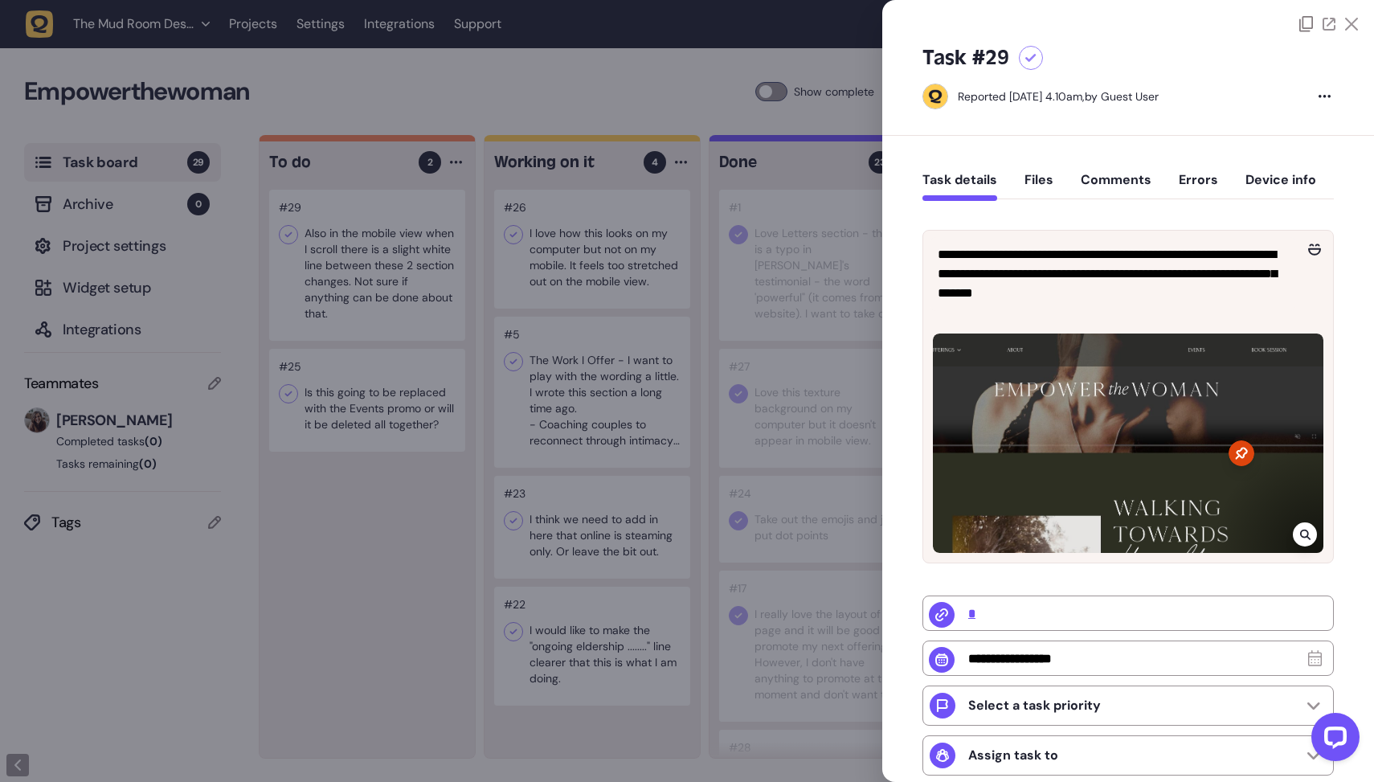
click at [362, 528] on div at bounding box center [687, 391] width 1374 height 782
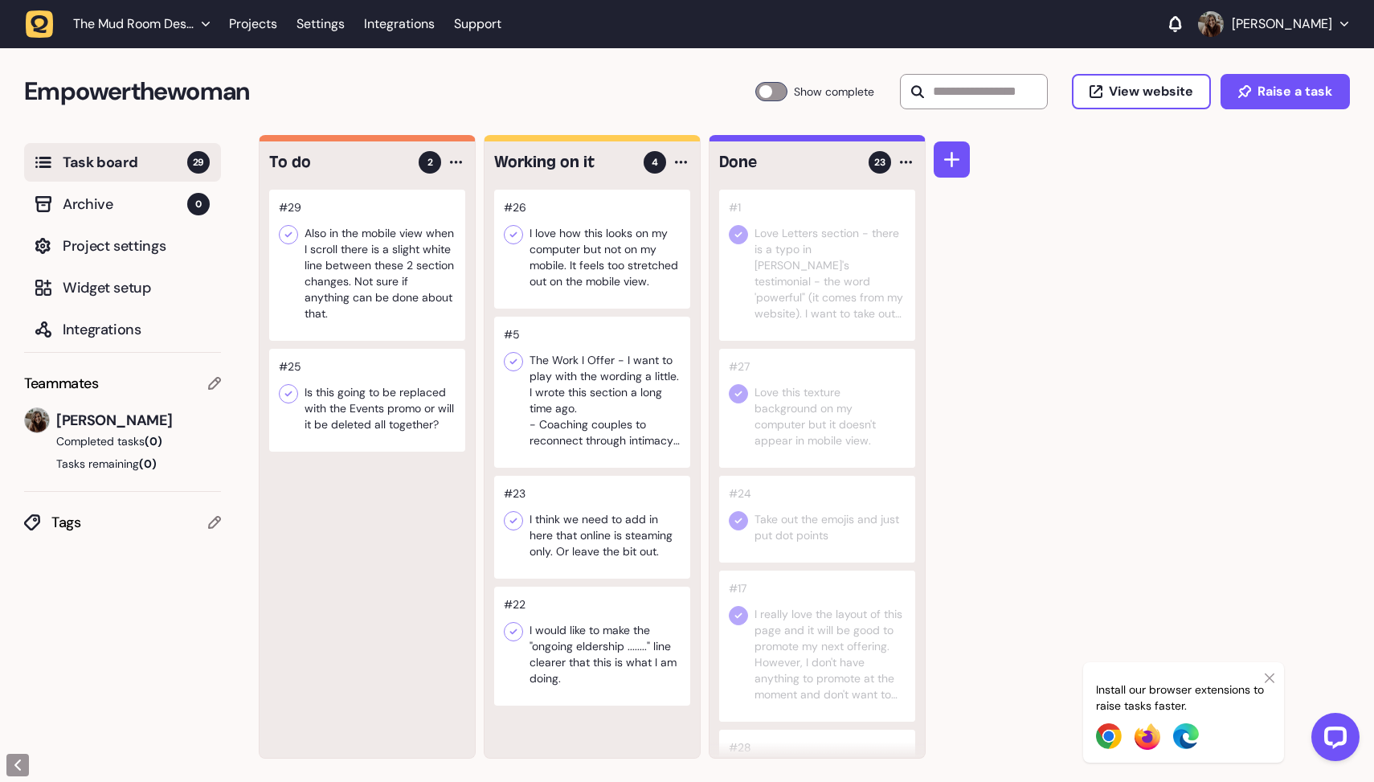
click at [391, 390] on div at bounding box center [367, 400] width 196 height 103
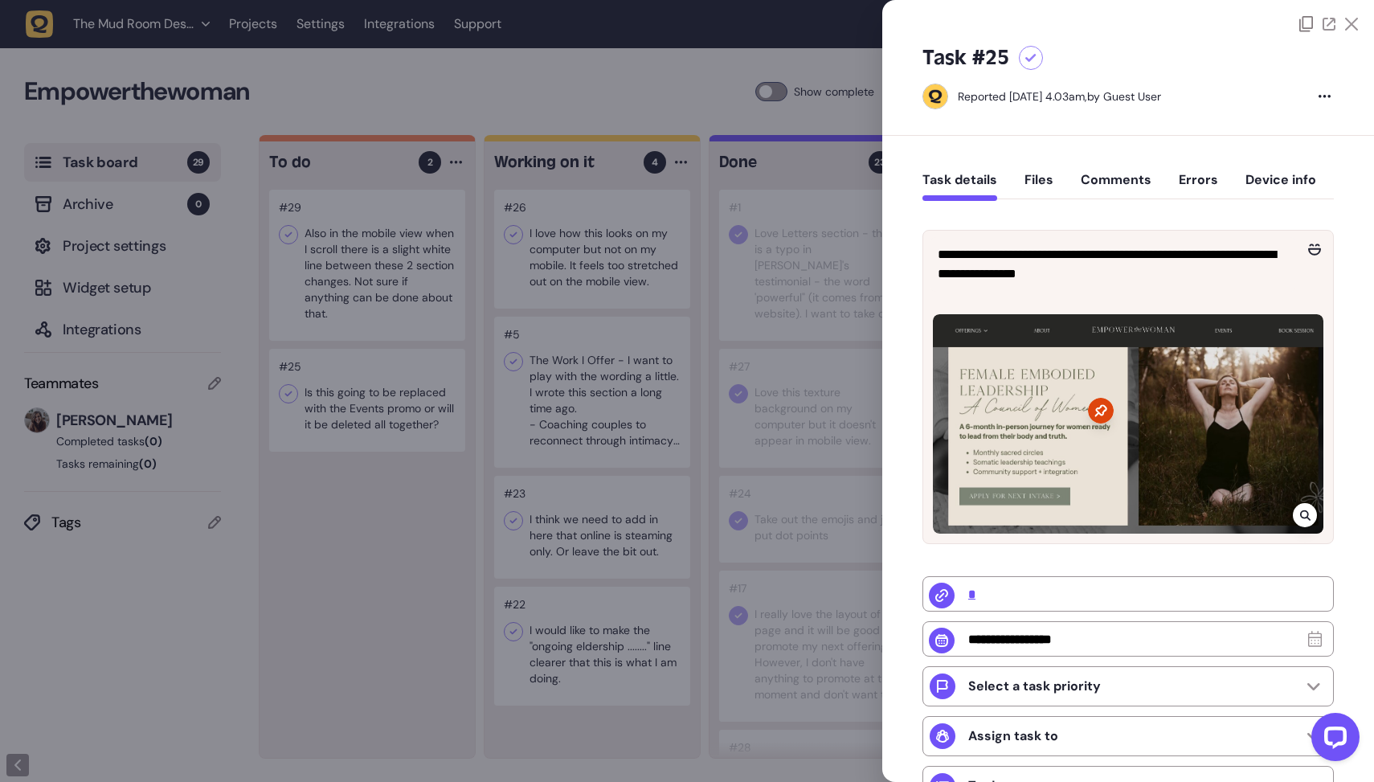
click at [350, 457] on div at bounding box center [687, 391] width 1374 height 782
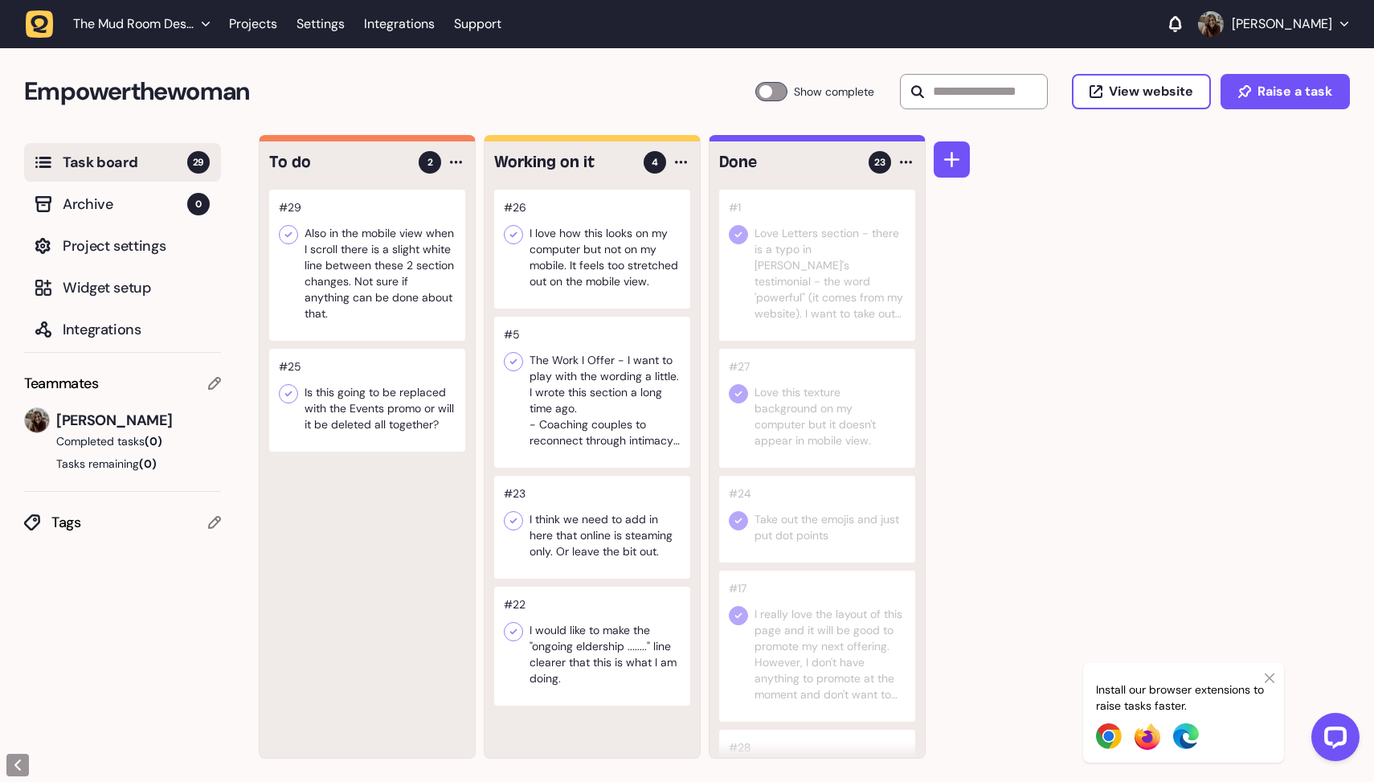
click at [290, 386] on icon at bounding box center [288, 394] width 16 height 16
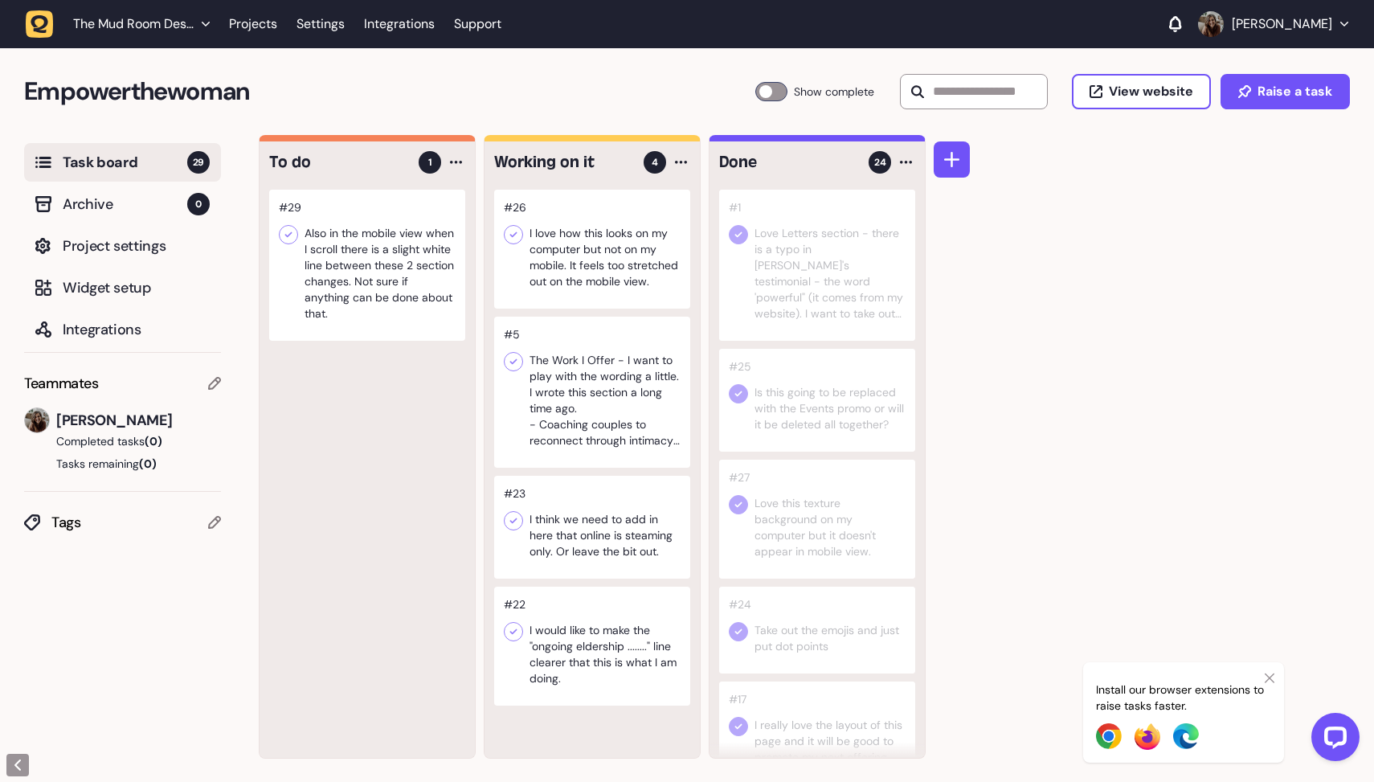
click at [628, 231] on div at bounding box center [592, 249] width 196 height 119
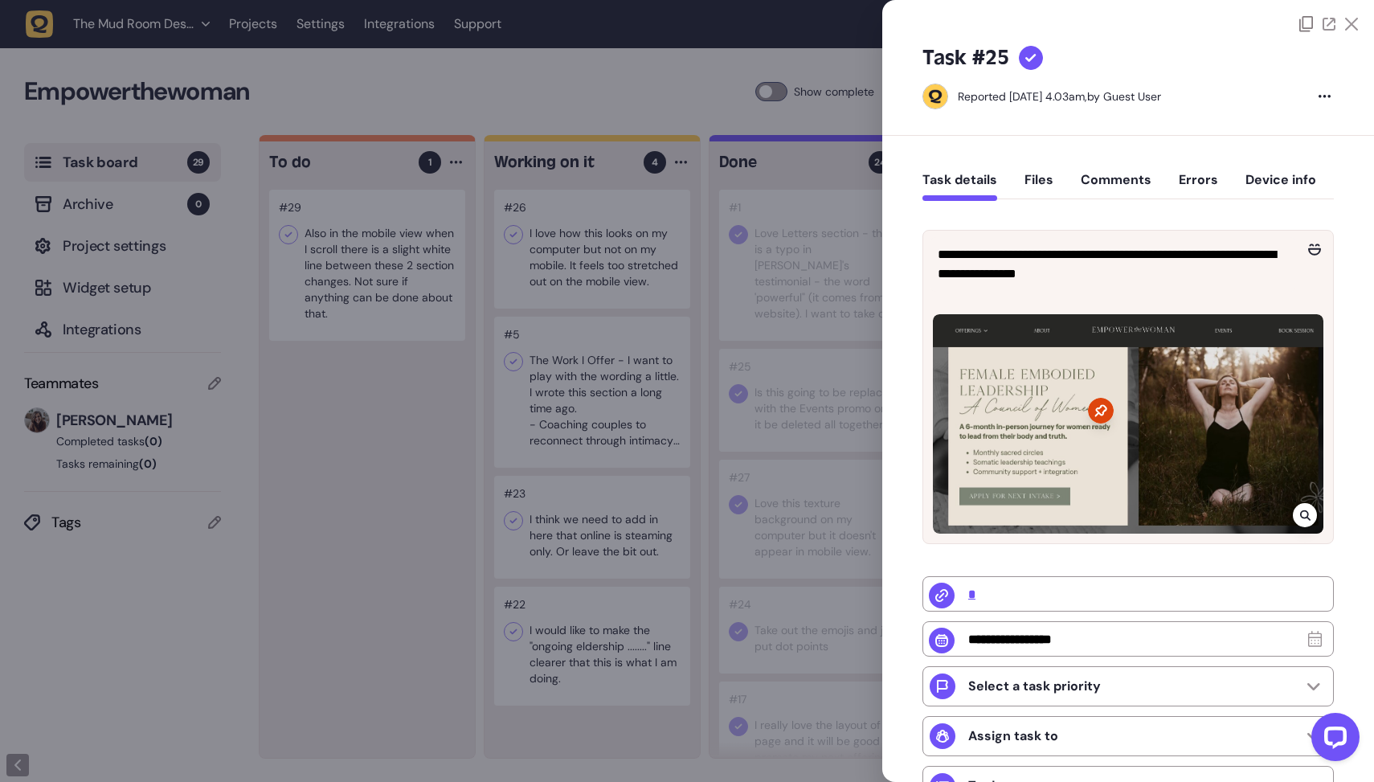
type input "**********"
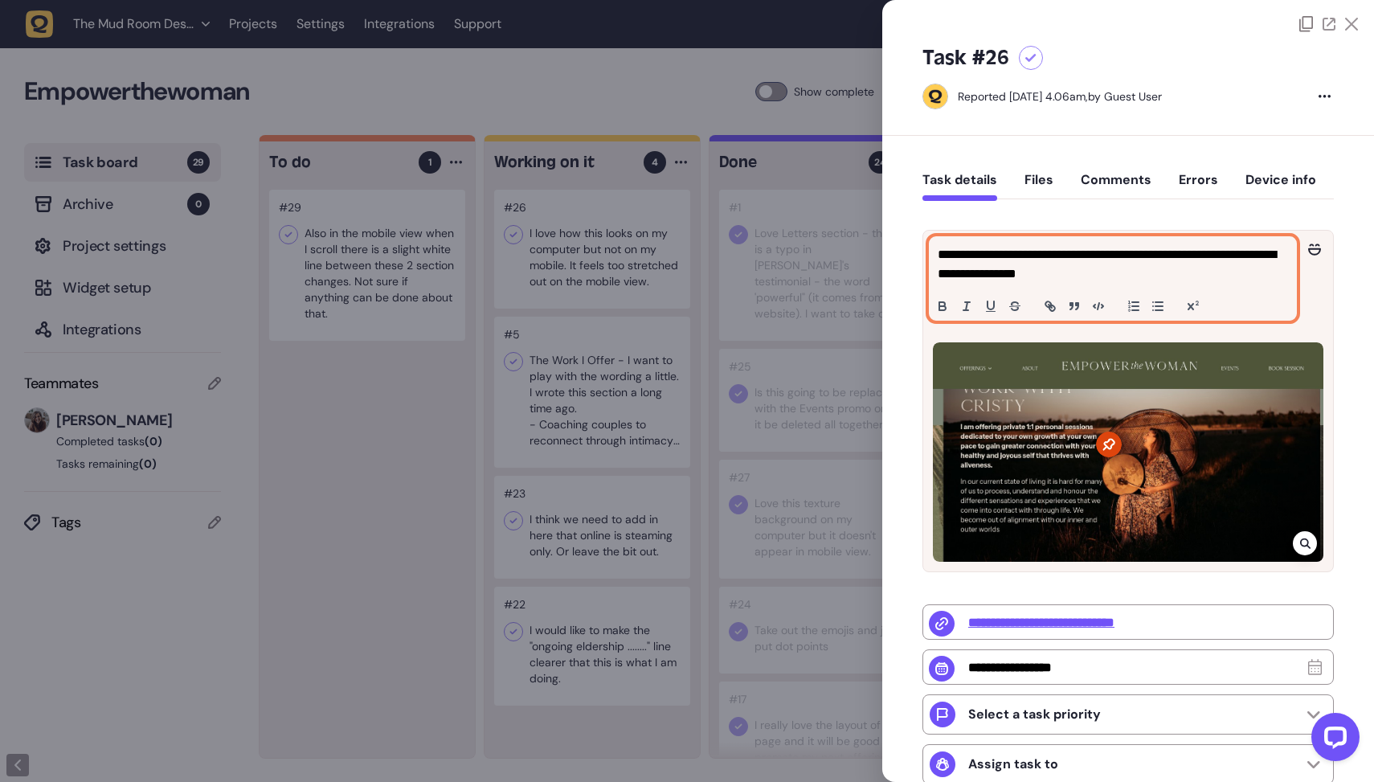
click at [1094, 251] on p "**********" at bounding box center [1111, 264] width 346 height 39
click at [1101, 273] on p "**********" at bounding box center [1111, 264] width 346 height 39
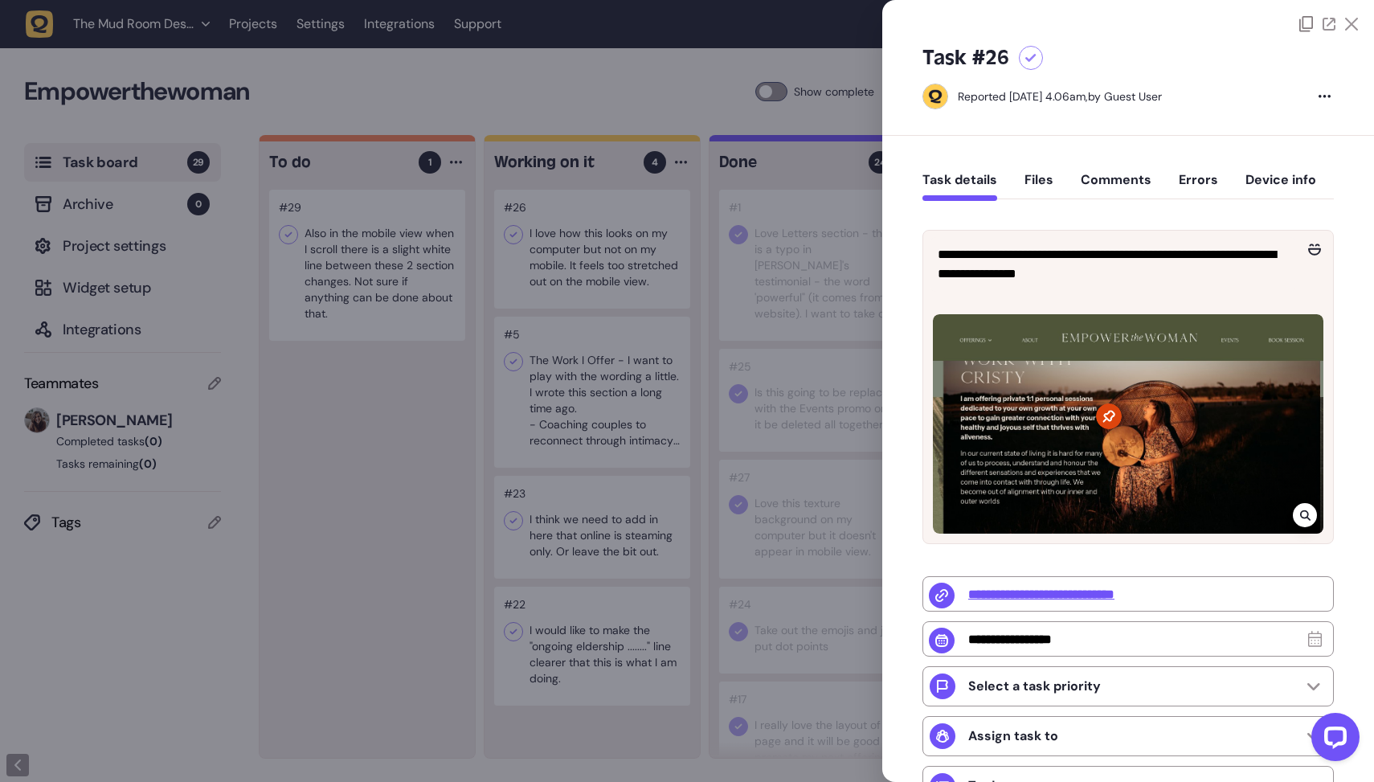
click at [1032, 153] on div "**********" at bounding box center [1128, 566] width 492 height 861
click at [1032, 186] on button "Files" at bounding box center [1038, 186] width 29 height 29
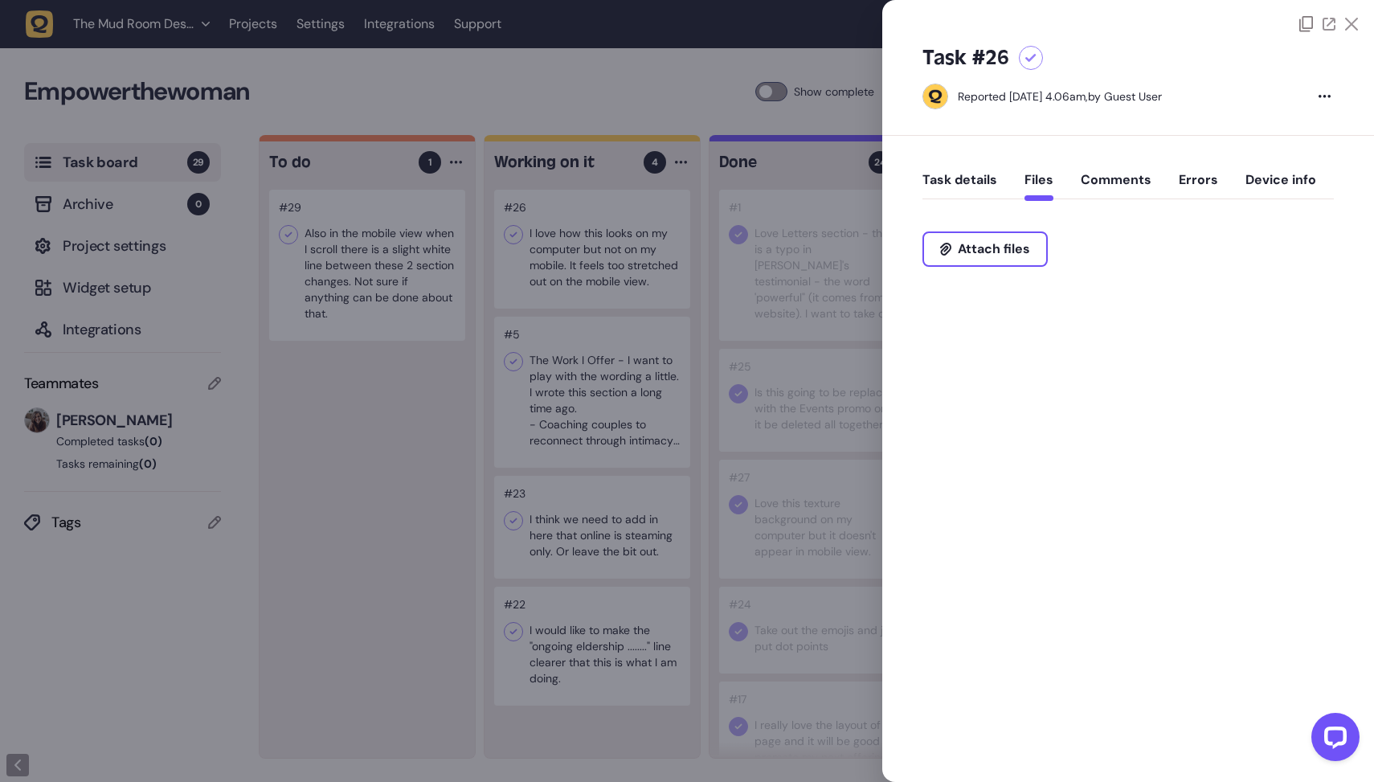
click at [1086, 184] on button "Comments" at bounding box center [1116, 186] width 71 height 29
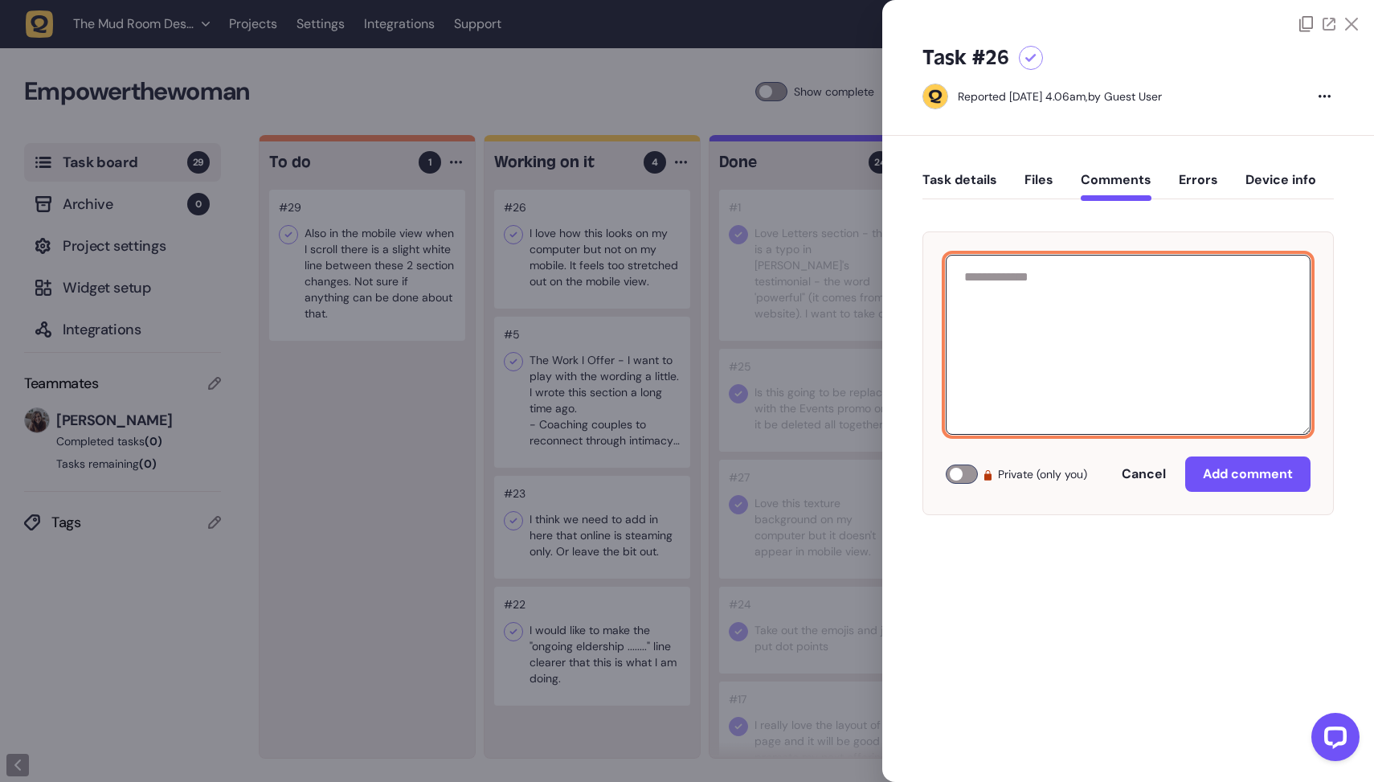
click at [1070, 350] on textarea at bounding box center [1128, 345] width 365 height 180
type textarea "*"
click at [1204, 276] on textarea "**********" at bounding box center [1128, 345] width 365 height 180
type textarea "**********"
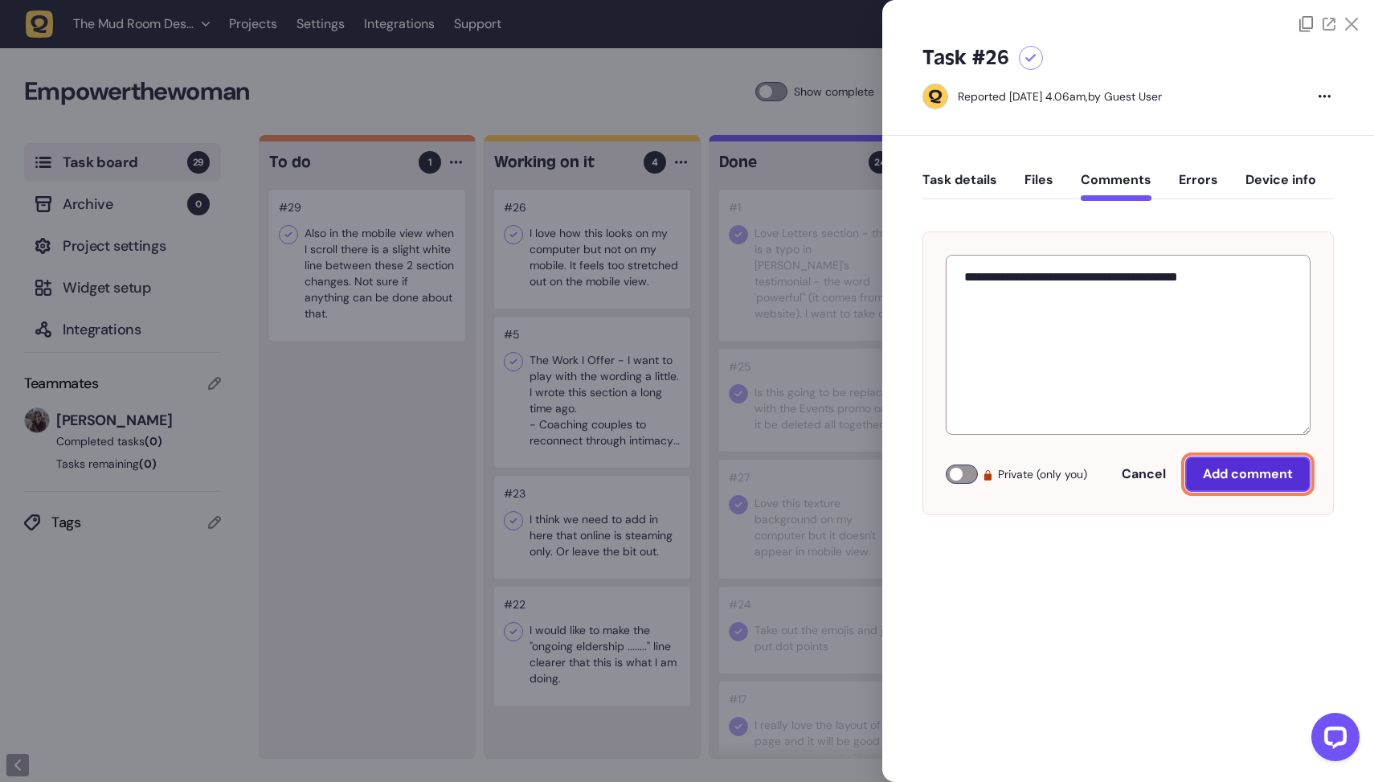
click at [1270, 469] on span "Add comment" at bounding box center [1248, 473] width 90 height 17
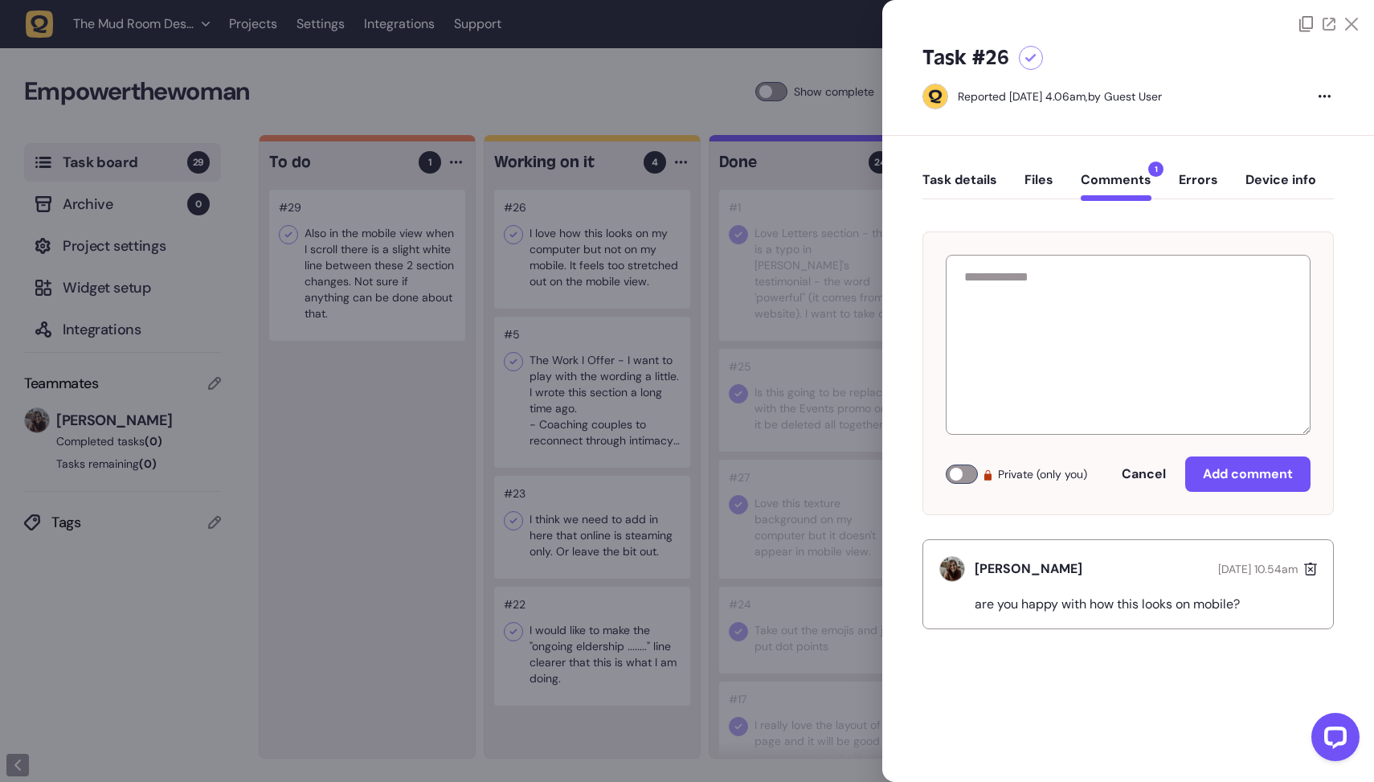
click at [465, 470] on div at bounding box center [687, 391] width 1374 height 782
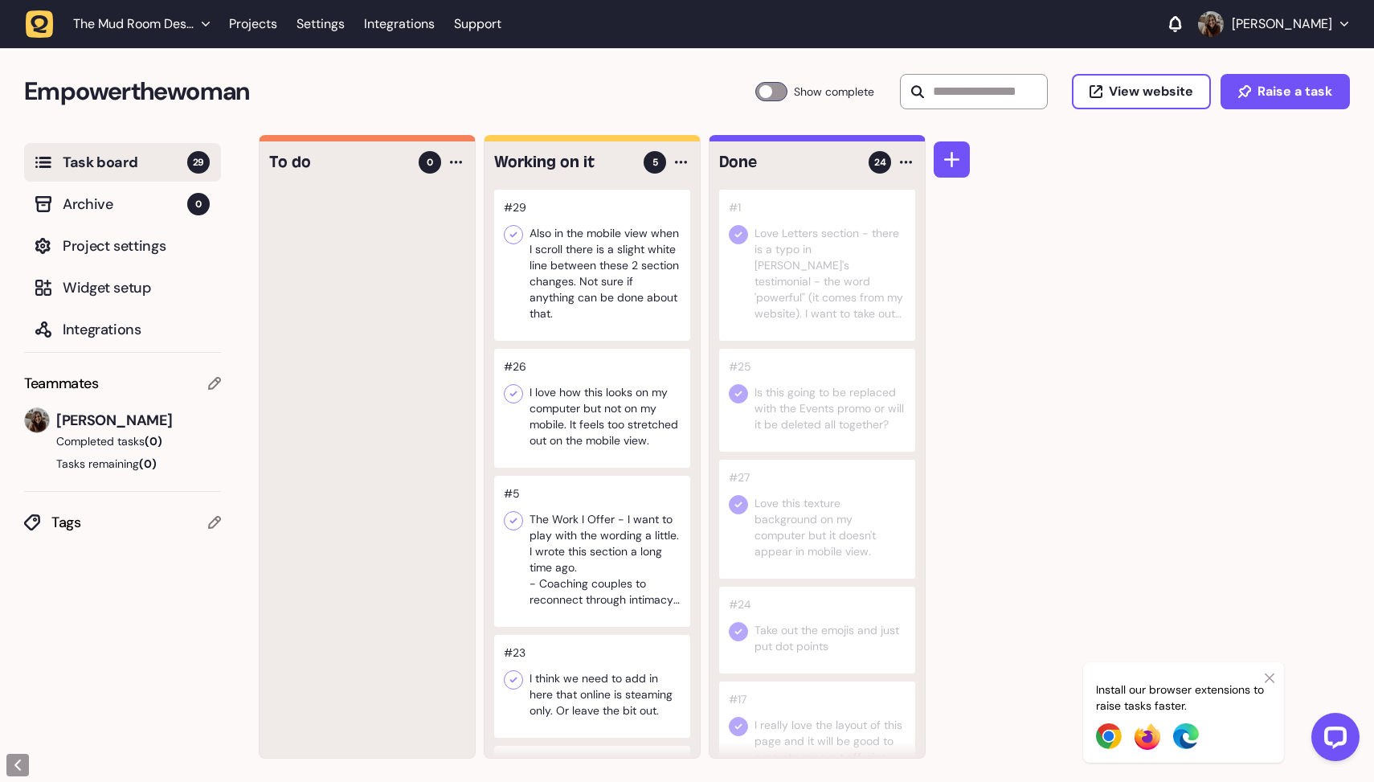
click at [570, 388] on div at bounding box center [592, 408] width 196 height 119
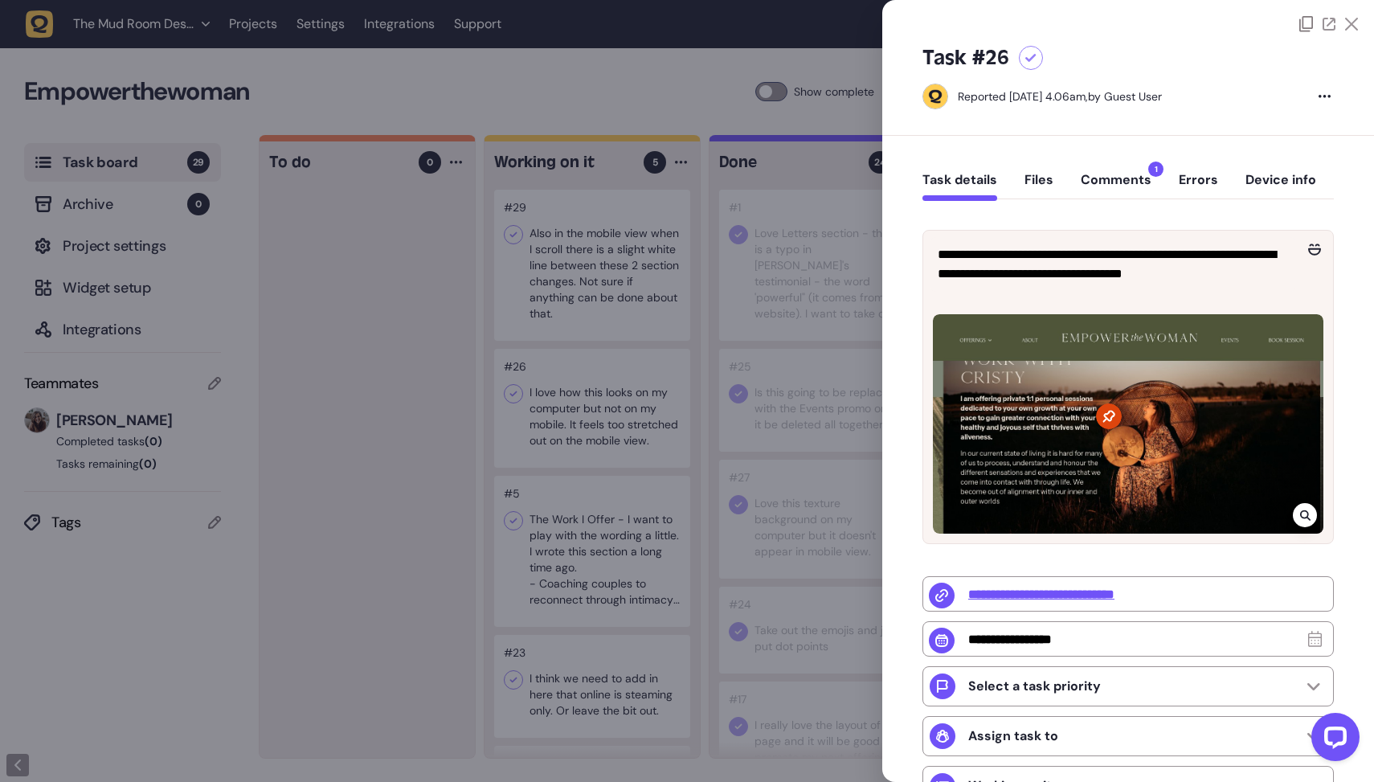
click at [567, 386] on div at bounding box center [687, 391] width 1374 height 782
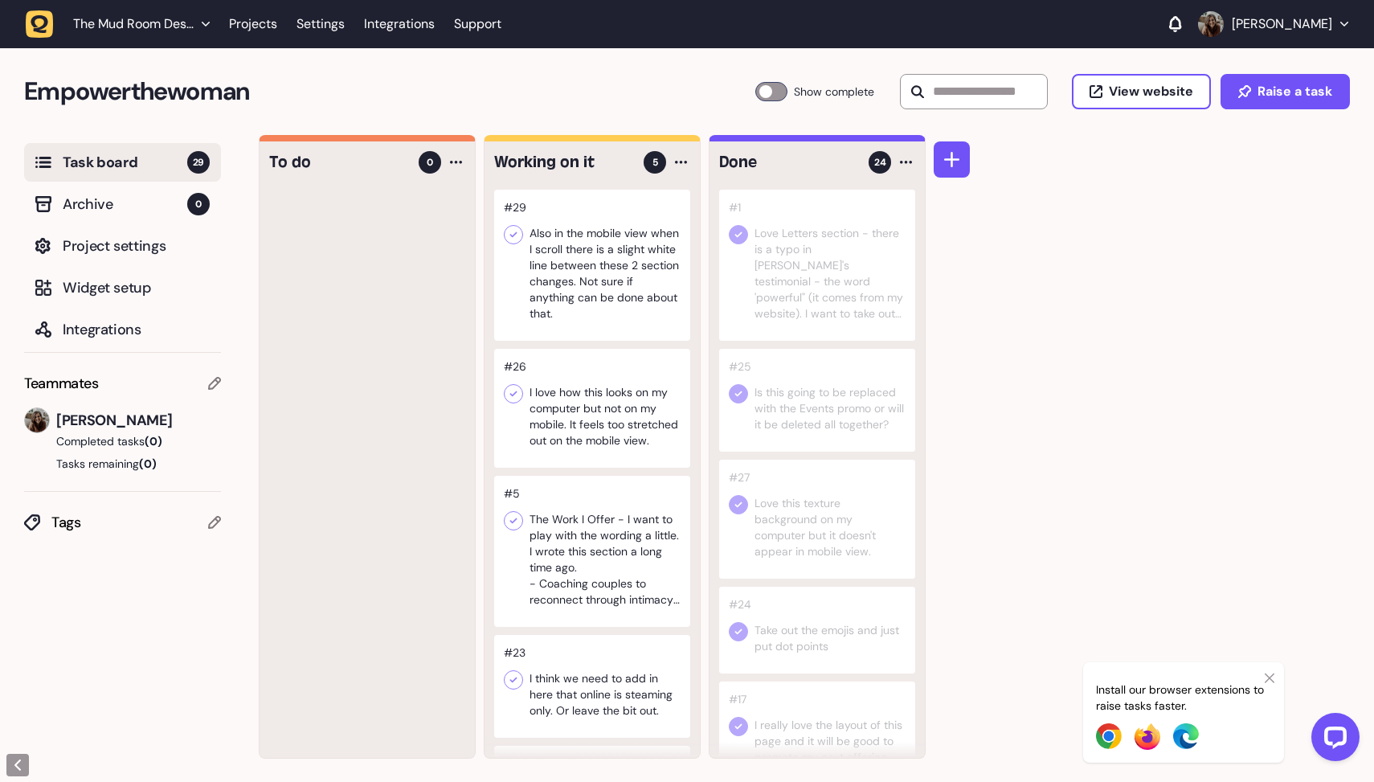
click at [564, 285] on div at bounding box center [592, 265] width 196 height 151
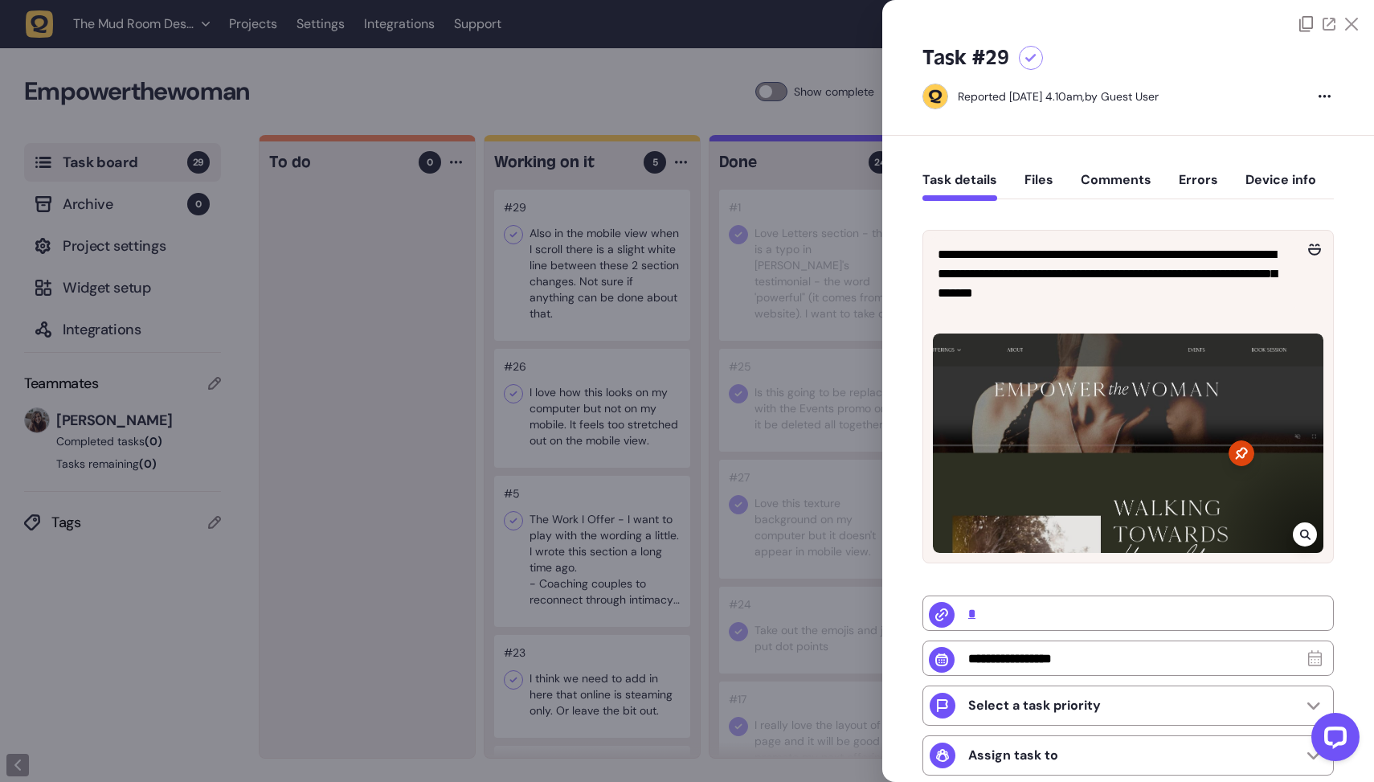
click at [563, 285] on div at bounding box center [687, 391] width 1374 height 782
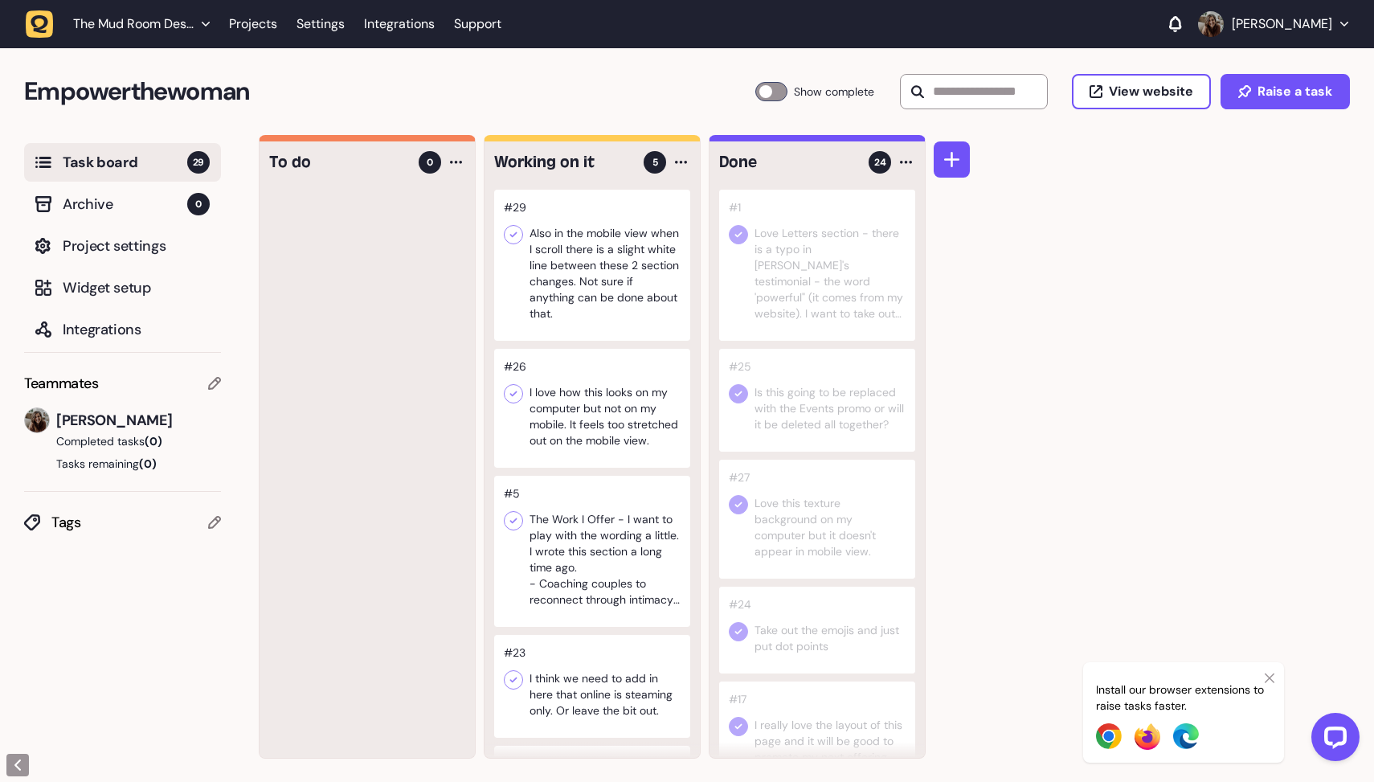
scroll to position [133, 0]
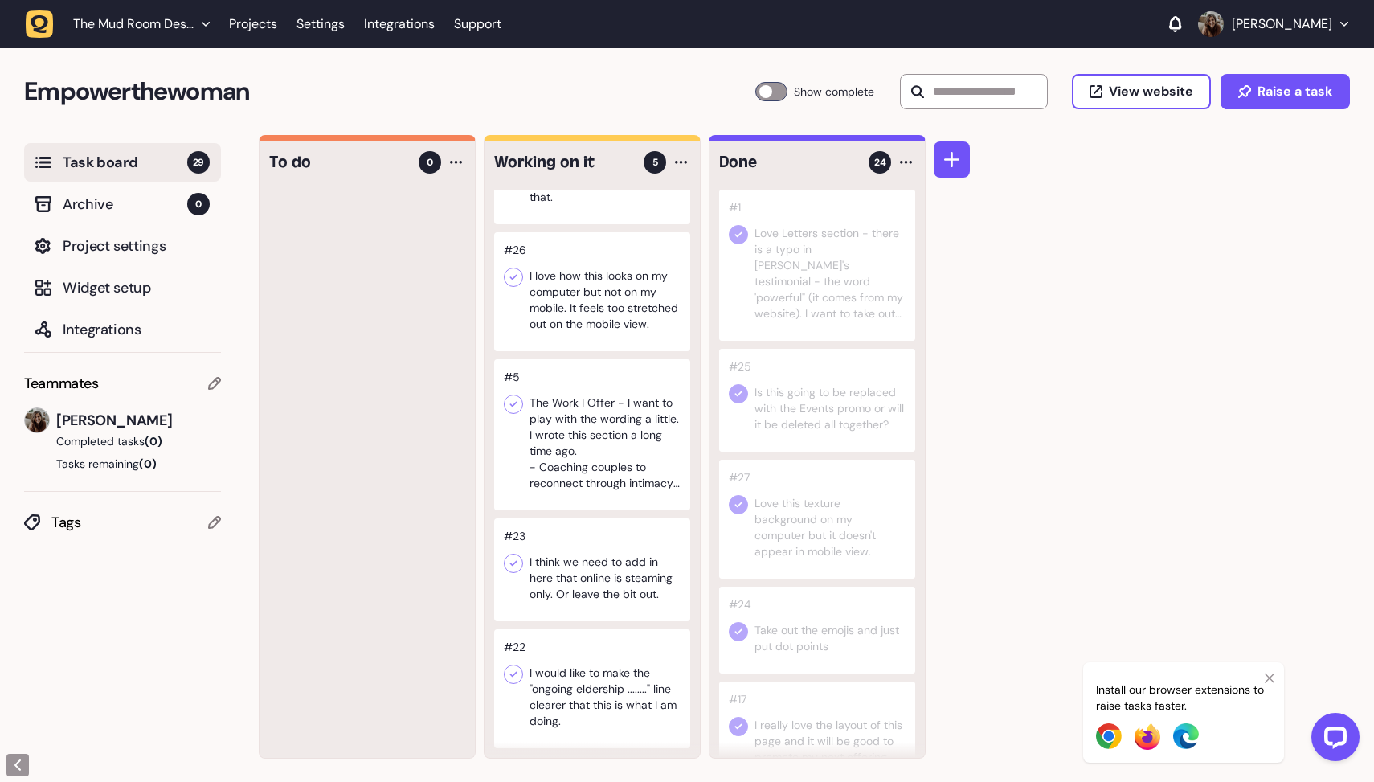
click at [565, 409] on div at bounding box center [592, 434] width 196 height 151
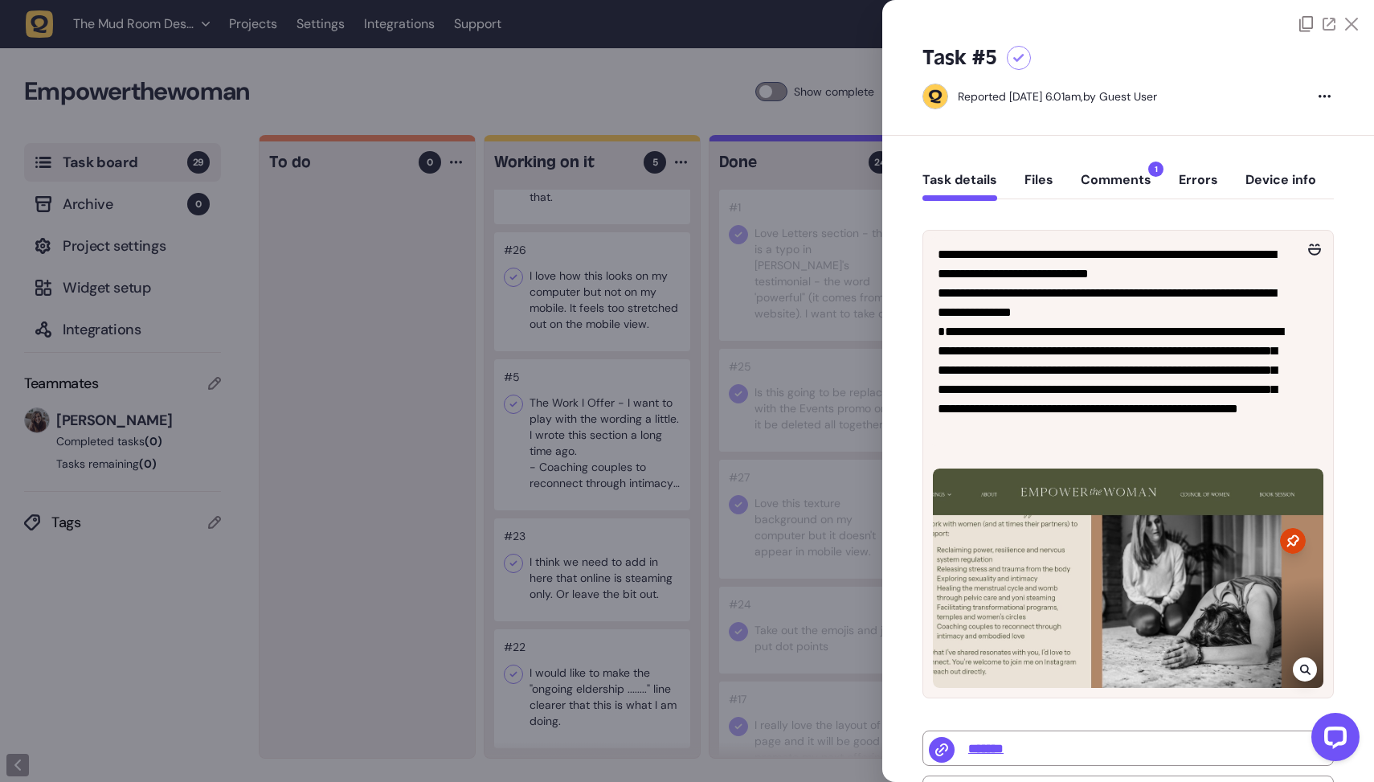
click at [411, 464] on div at bounding box center [687, 391] width 1374 height 782
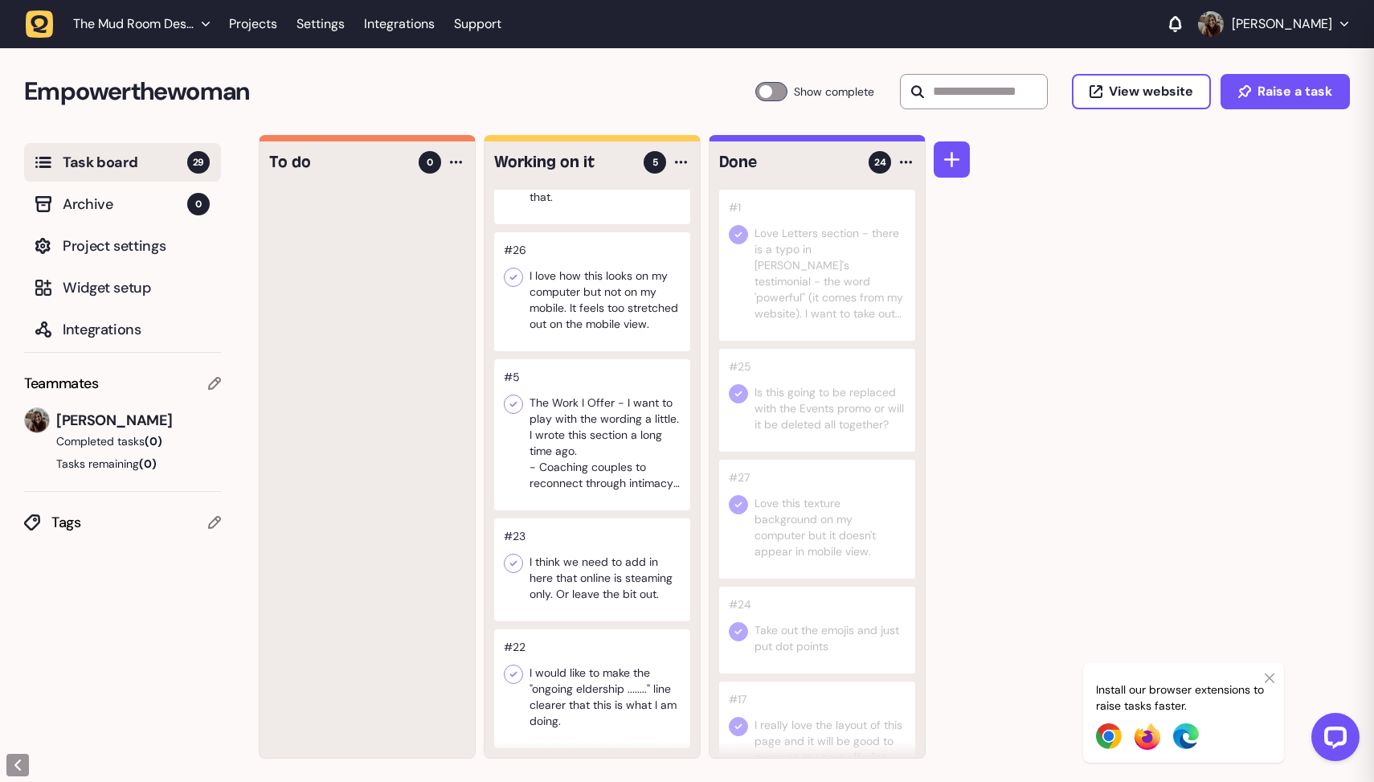
scroll to position [1, 0]
click at [578, 563] on div at bounding box center [592, 568] width 196 height 103
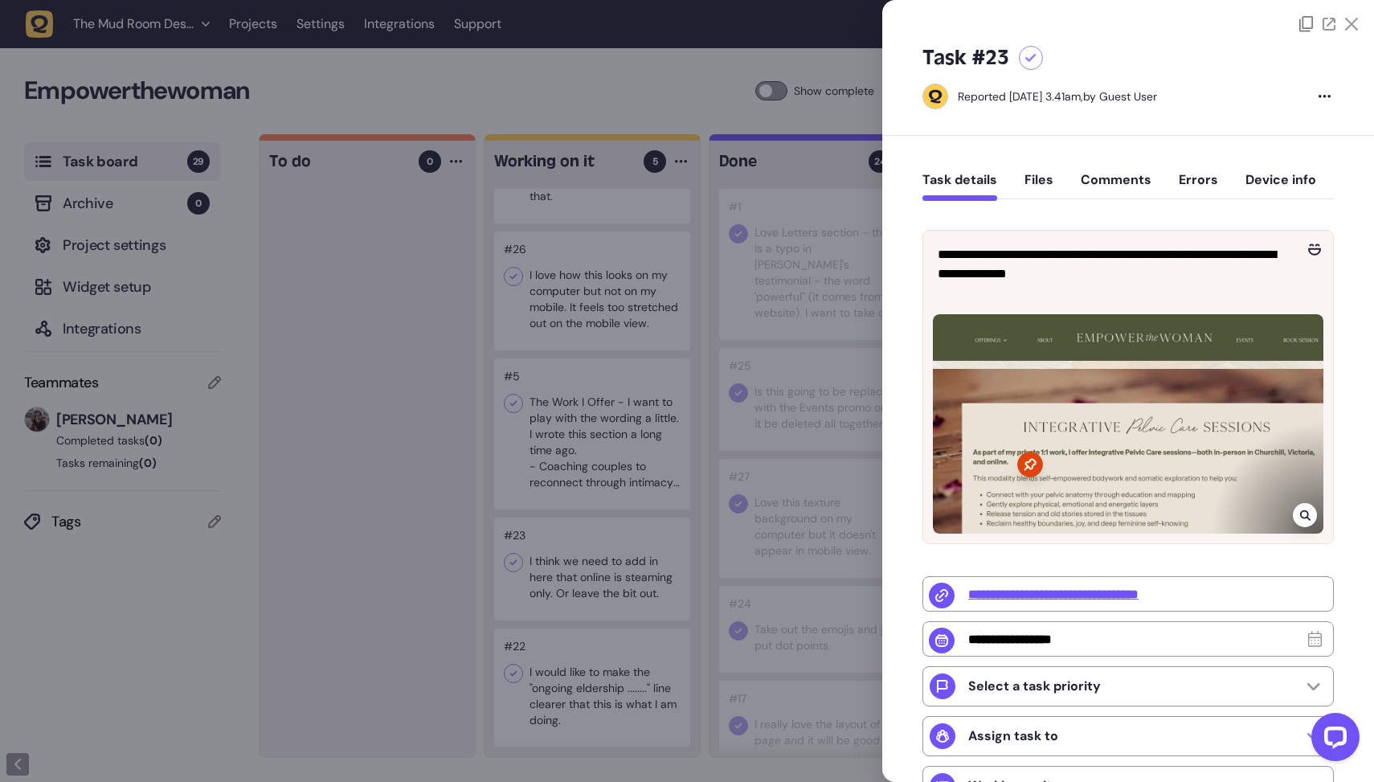
click at [566, 558] on div at bounding box center [687, 391] width 1374 height 782
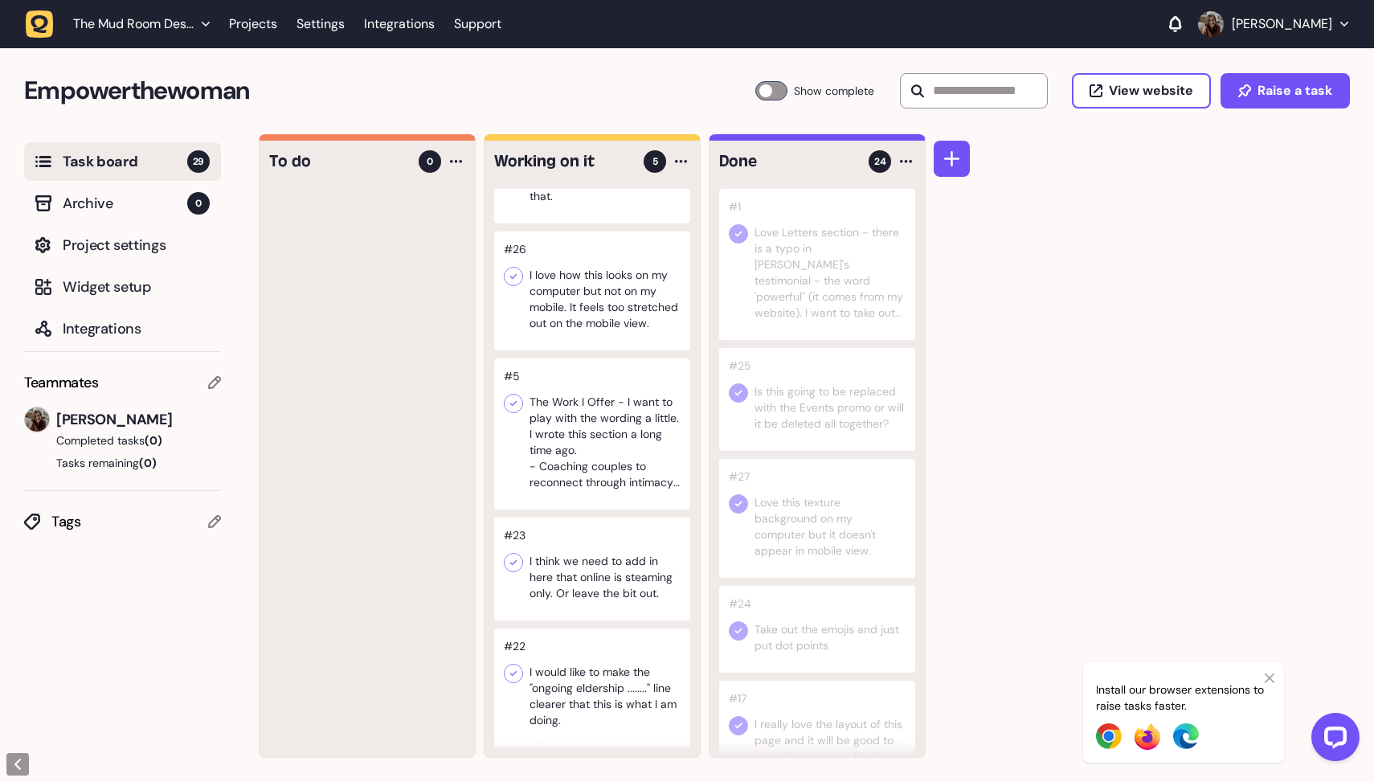
click at [513, 565] on icon at bounding box center [513, 562] width 16 height 16
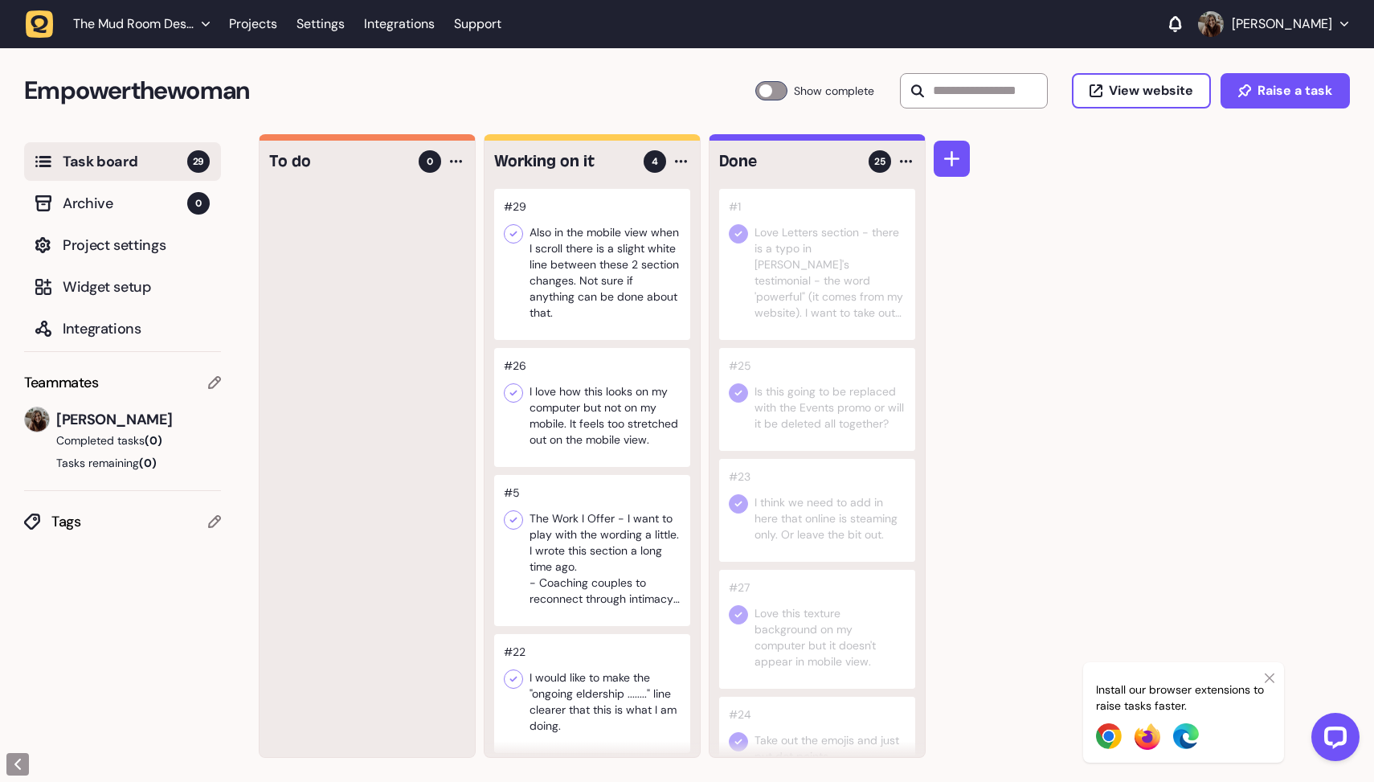
click at [570, 689] on div at bounding box center [592, 693] width 196 height 119
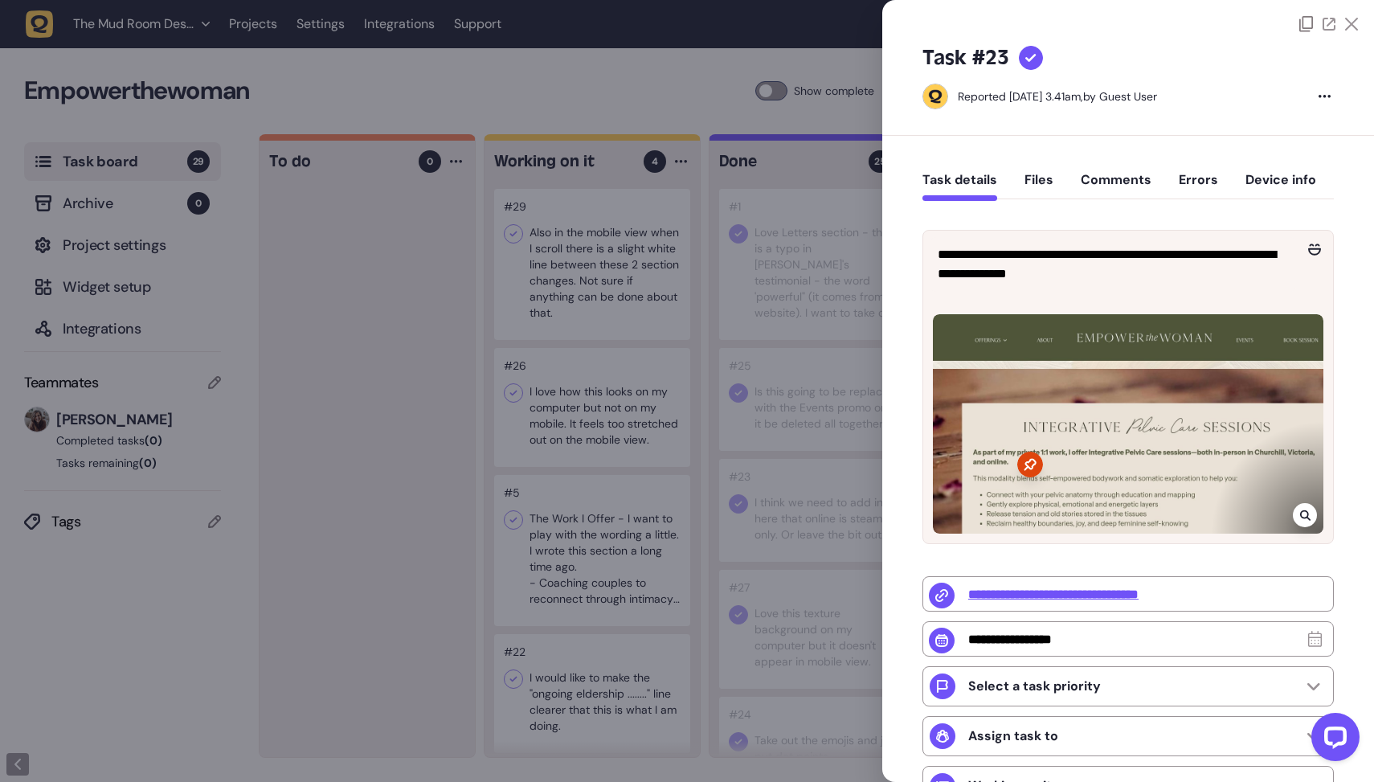
type input "*******"
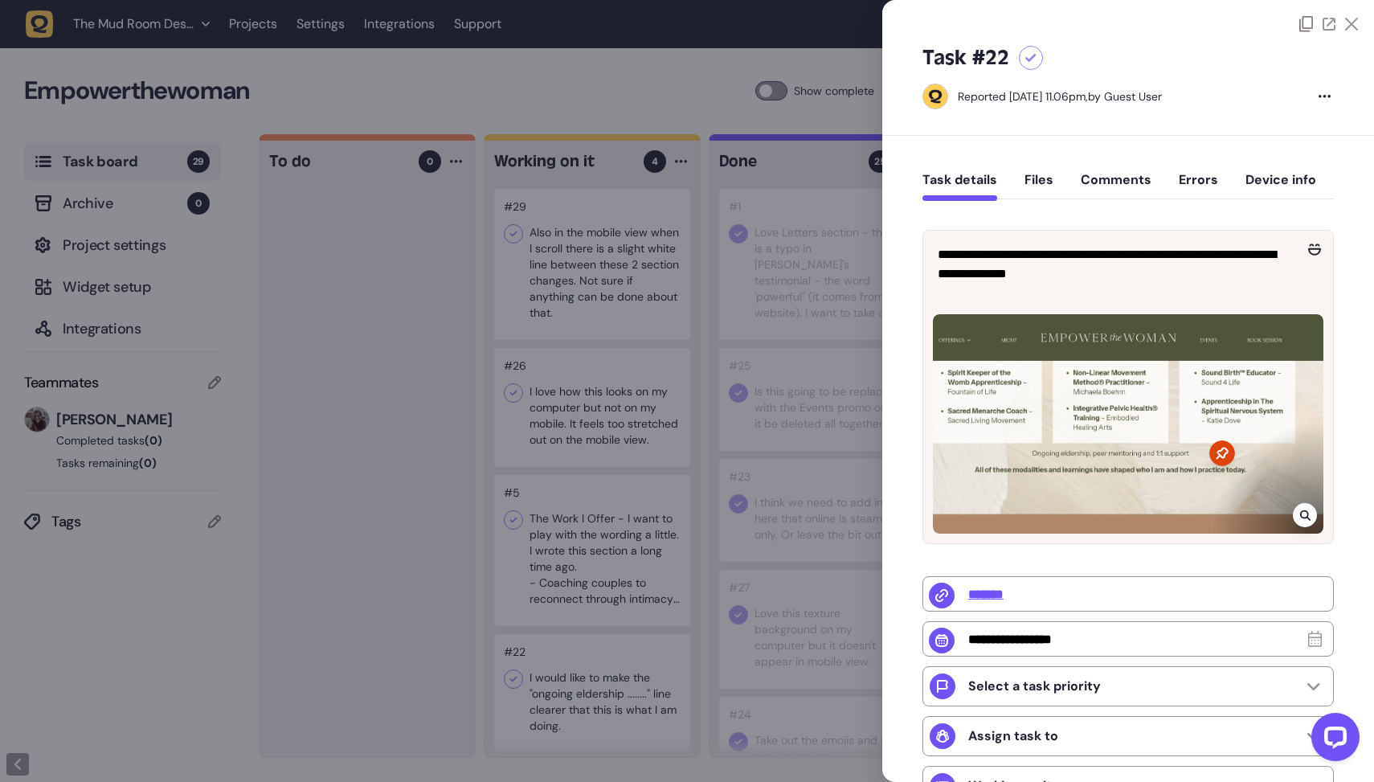
click at [517, 664] on div at bounding box center [687, 391] width 1374 height 782
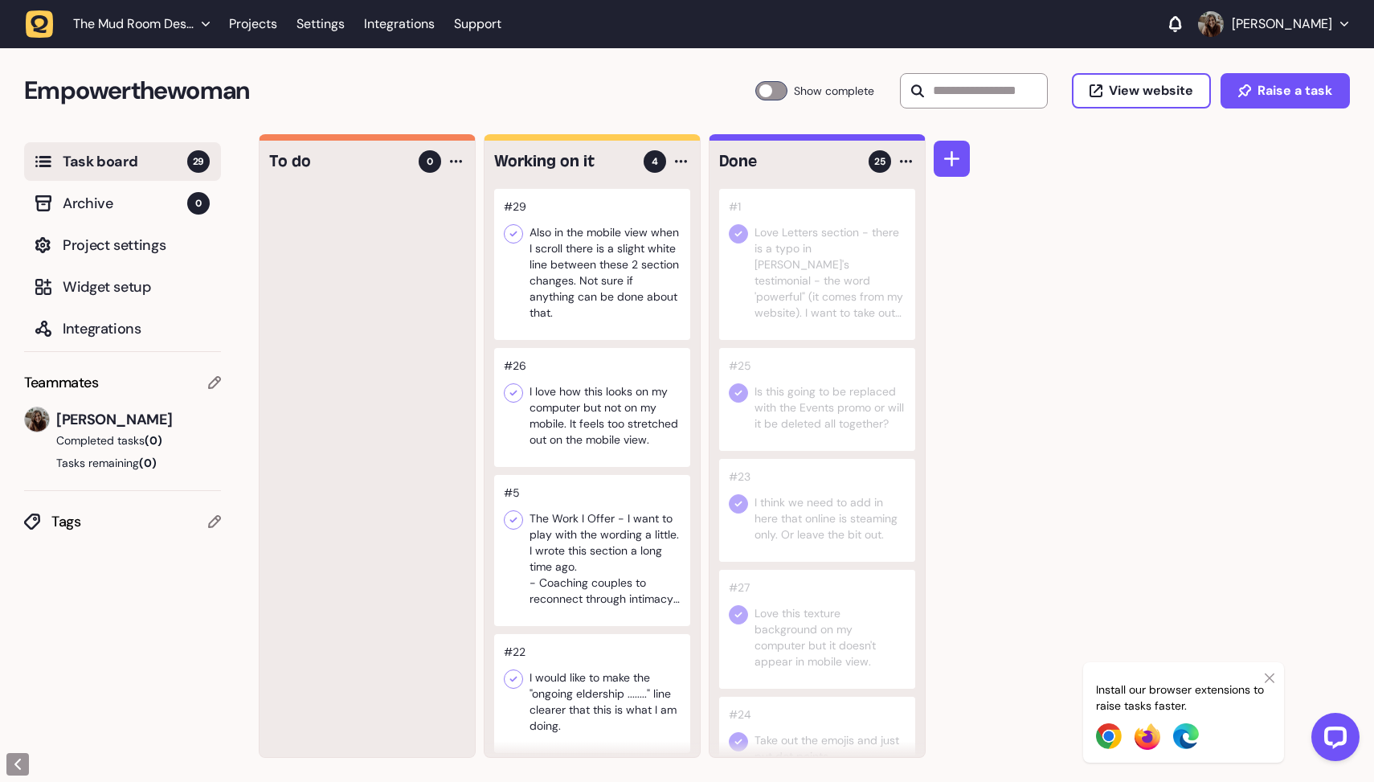
click at [514, 671] on icon at bounding box center [513, 679] width 16 height 16
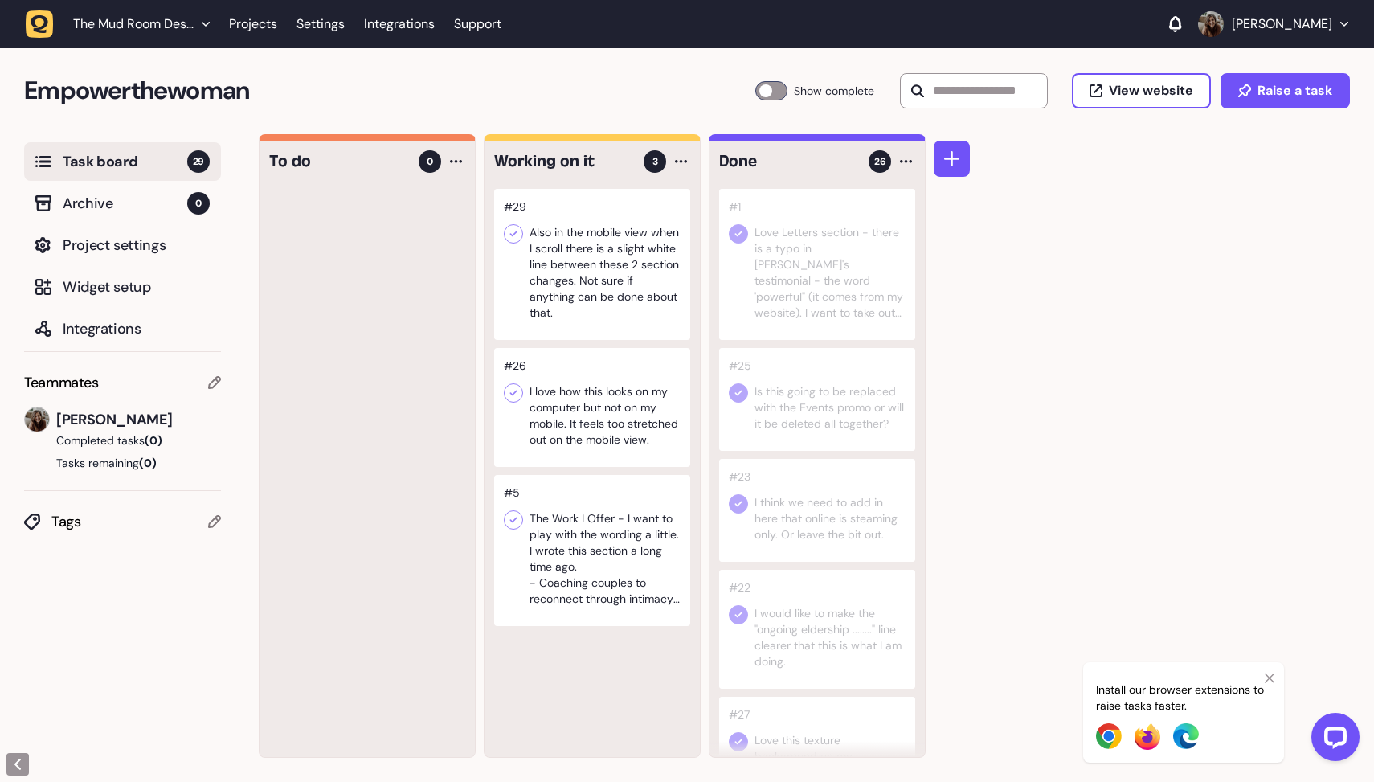
click at [570, 419] on div at bounding box center [592, 407] width 196 height 119
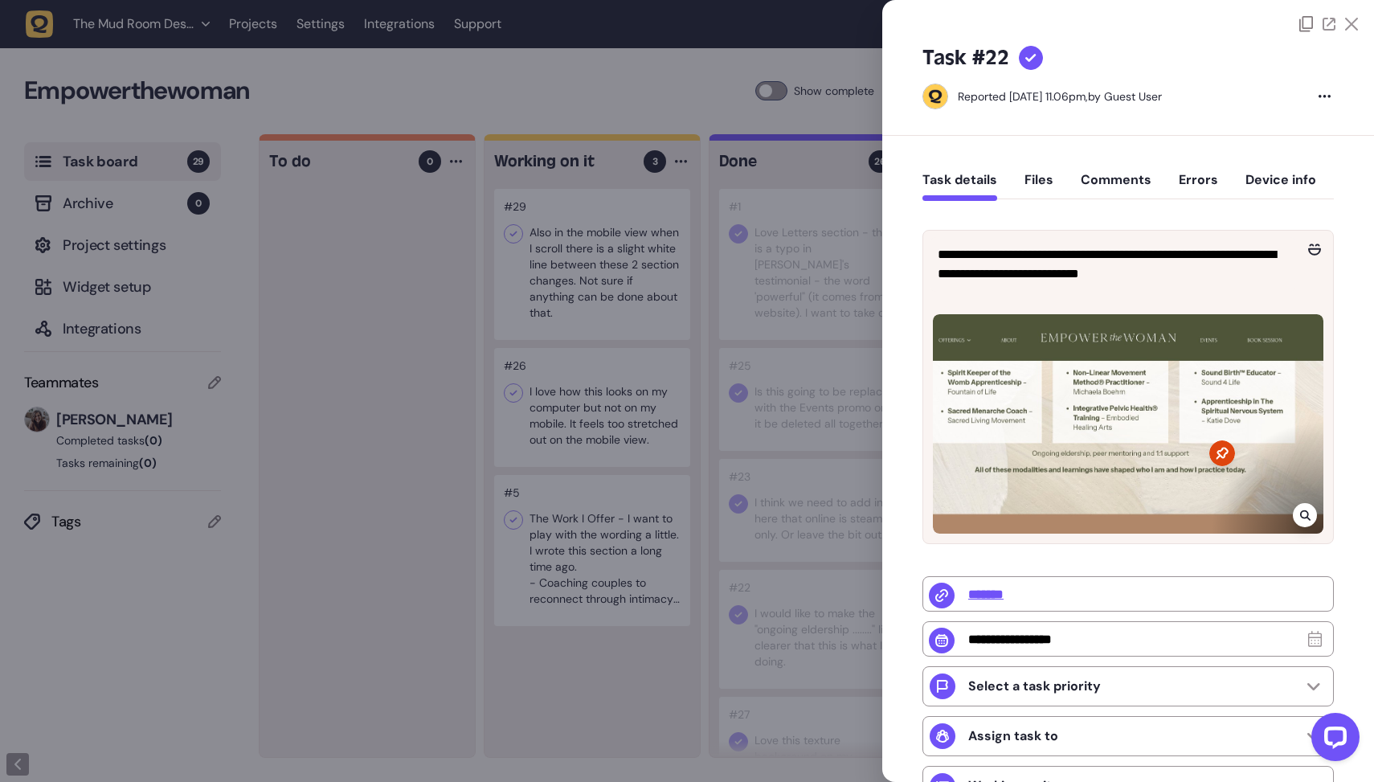
type input "**********"
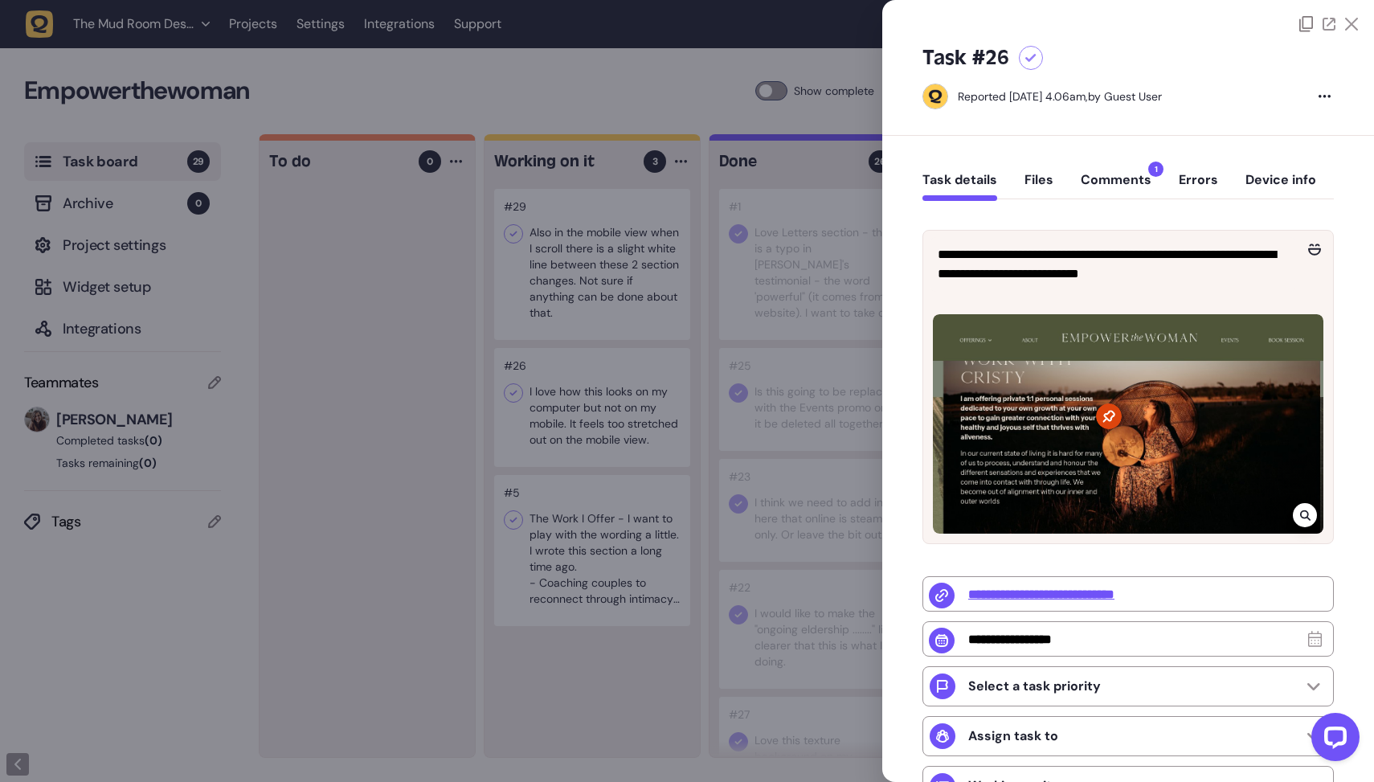
click at [570, 419] on div at bounding box center [687, 391] width 1374 height 782
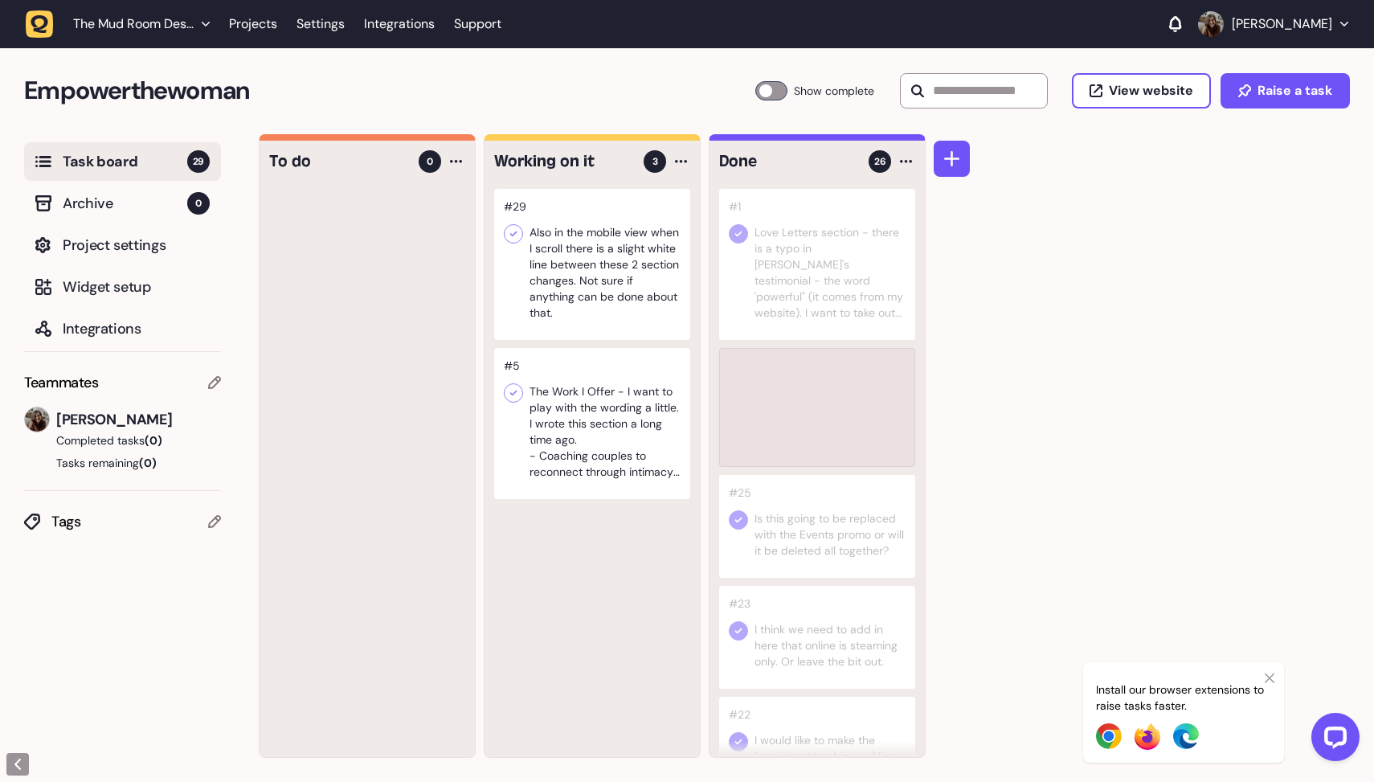
drag, startPoint x: 554, startPoint y: 377, endPoint x: 775, endPoint y: 319, distance: 228.4
